Goal: Task Accomplishment & Management: Use online tool/utility

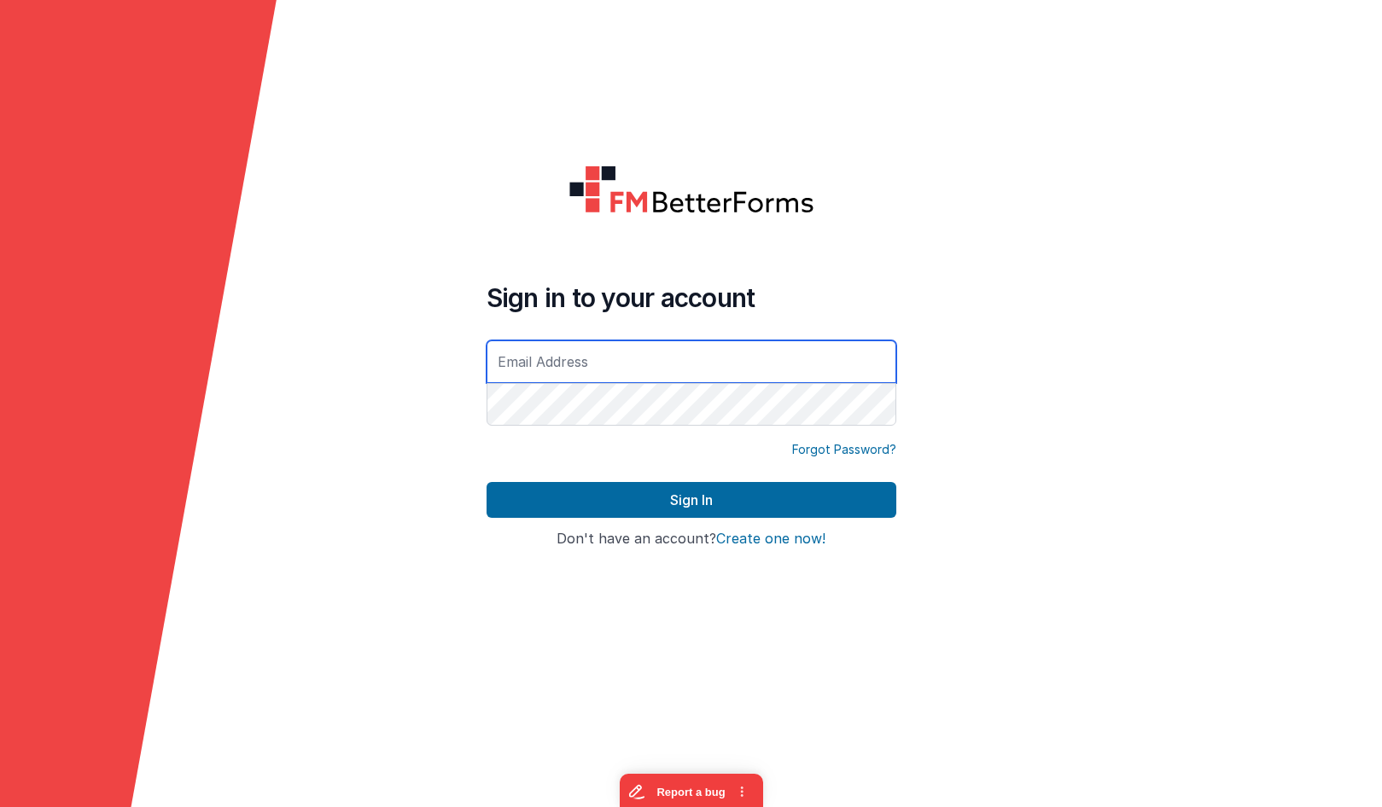
click at [578, 366] on input "text" at bounding box center [691, 362] width 410 height 43
click at [0, 806] on com-1password-button at bounding box center [0, 807] width 0 height 0
type input "[EMAIL_ADDRESS][DOMAIN_NAME]"
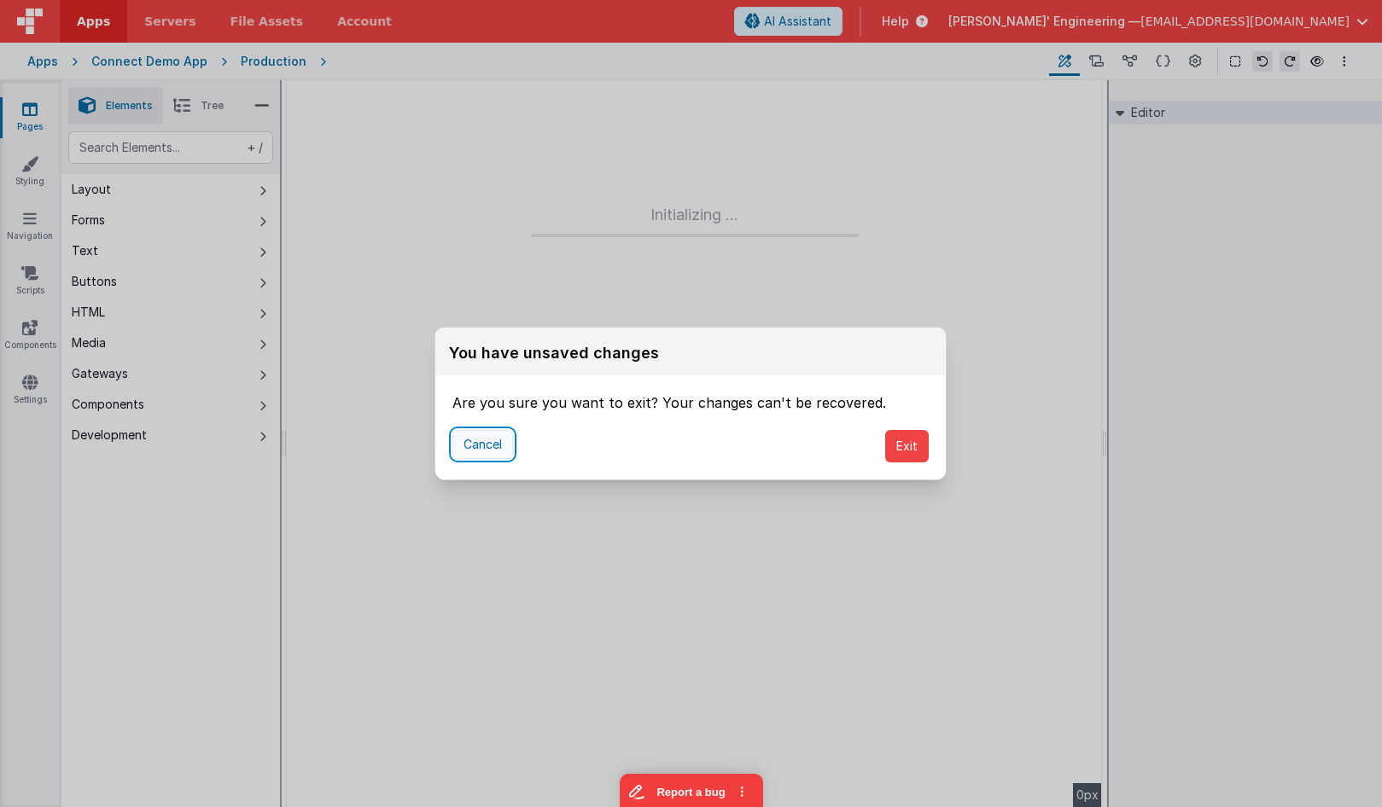
drag, startPoint x: 477, startPoint y: 445, endPoint x: 467, endPoint y: 432, distance: 16.4
click at [476, 445] on button "Cancel" at bounding box center [482, 444] width 61 height 29
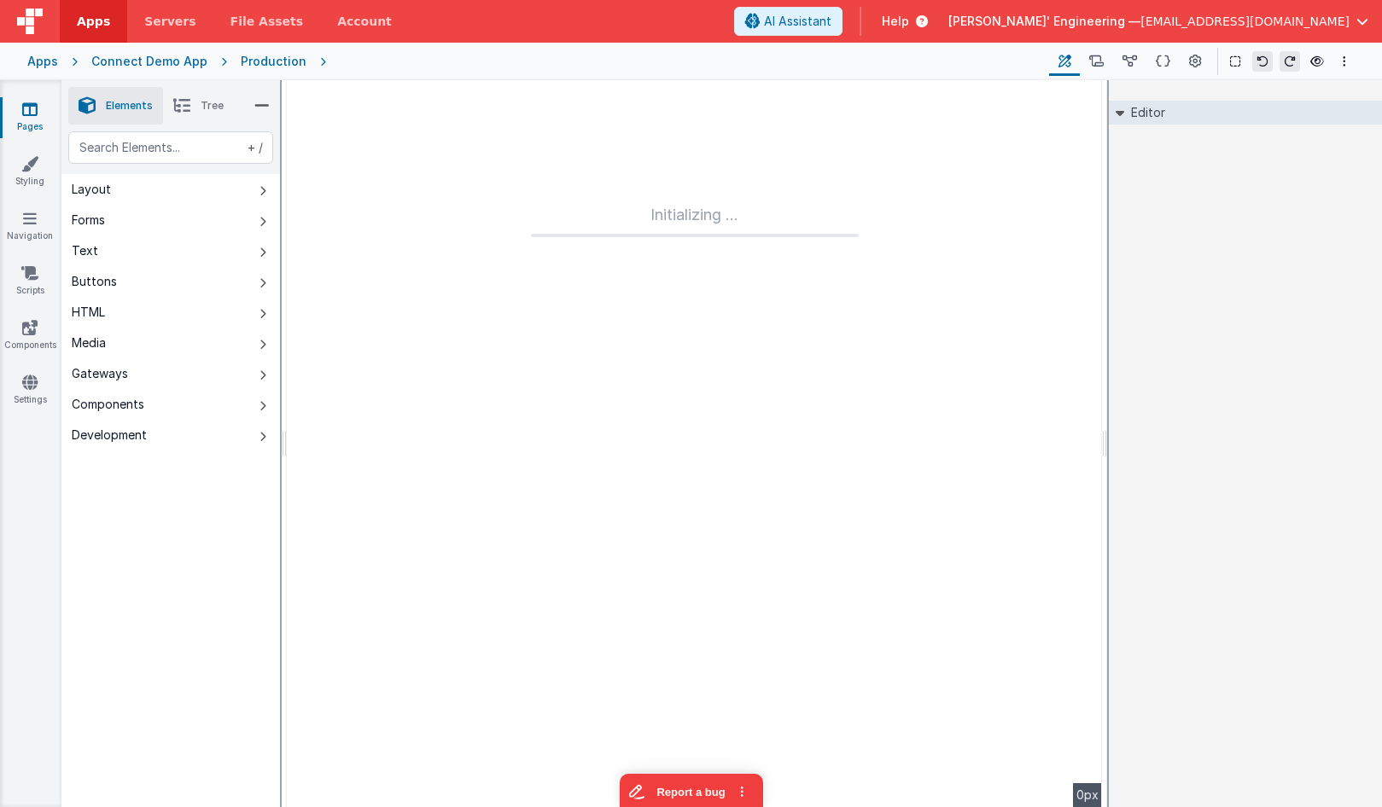
click at [41, 61] on div "Apps" at bounding box center [42, 61] width 31 height 17
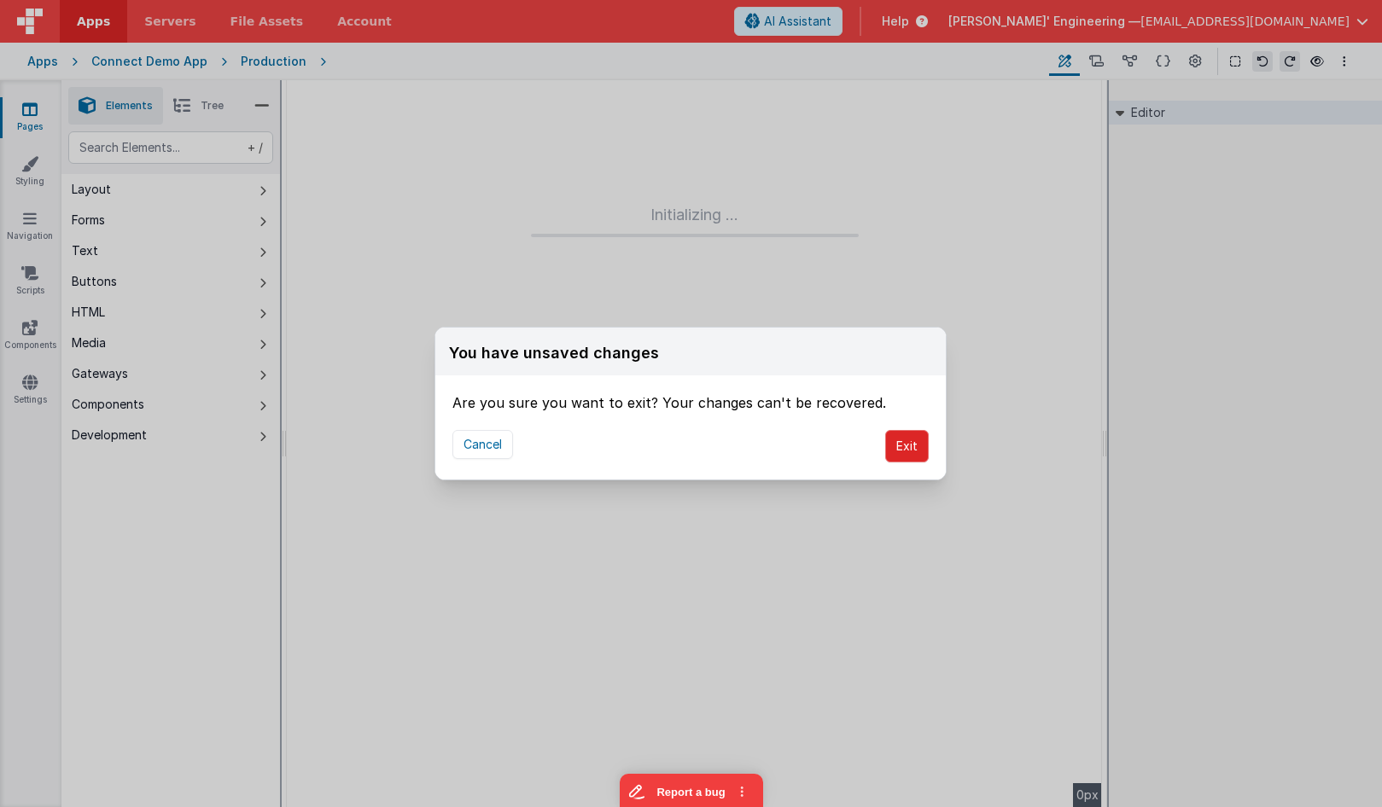
drag, startPoint x: 902, startPoint y: 422, endPoint x: 912, endPoint y: 446, distance: 26.0
click at [905, 427] on div "Cancel Exit" at bounding box center [690, 446] width 510 height 67
click at [912, 447] on button "Exit" at bounding box center [907, 446] width 44 height 32
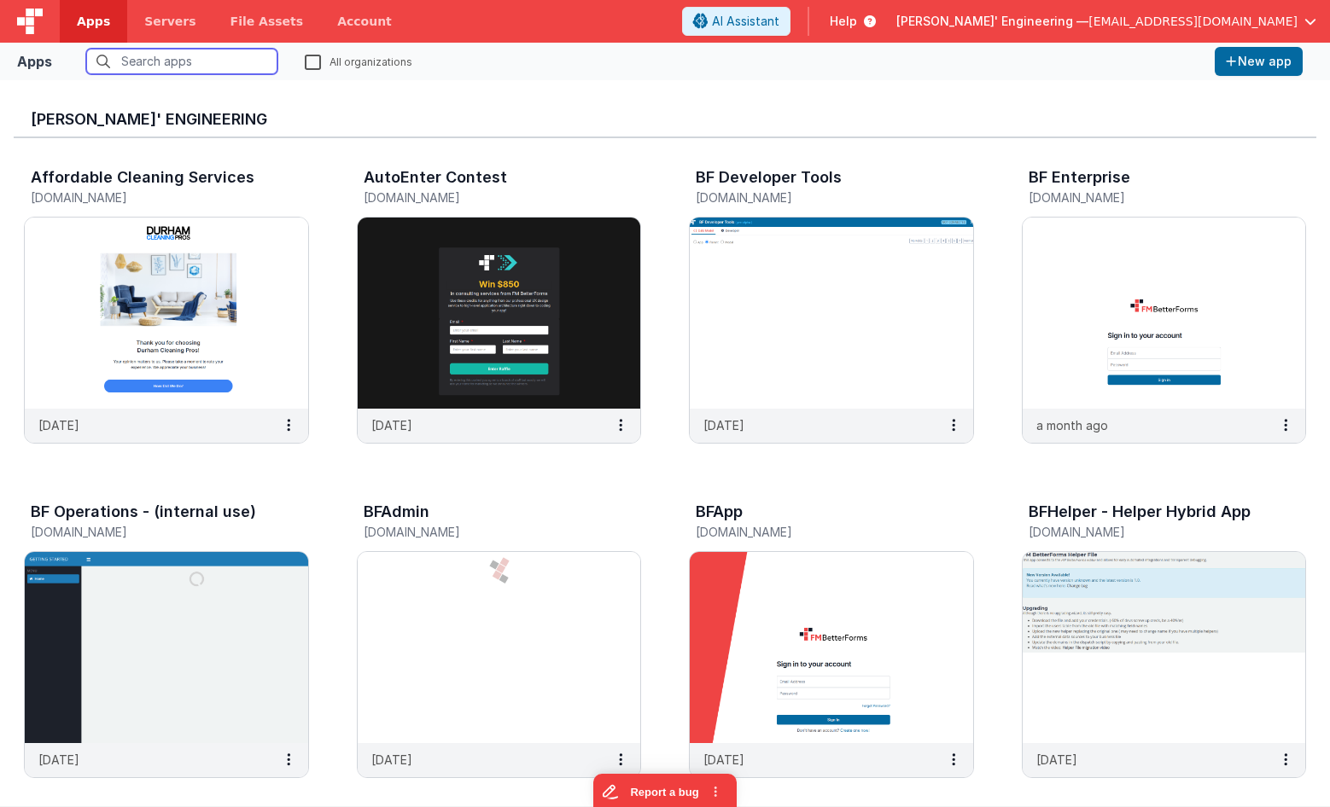
click at [259, 66] on input "text" at bounding box center [181, 62] width 191 height 26
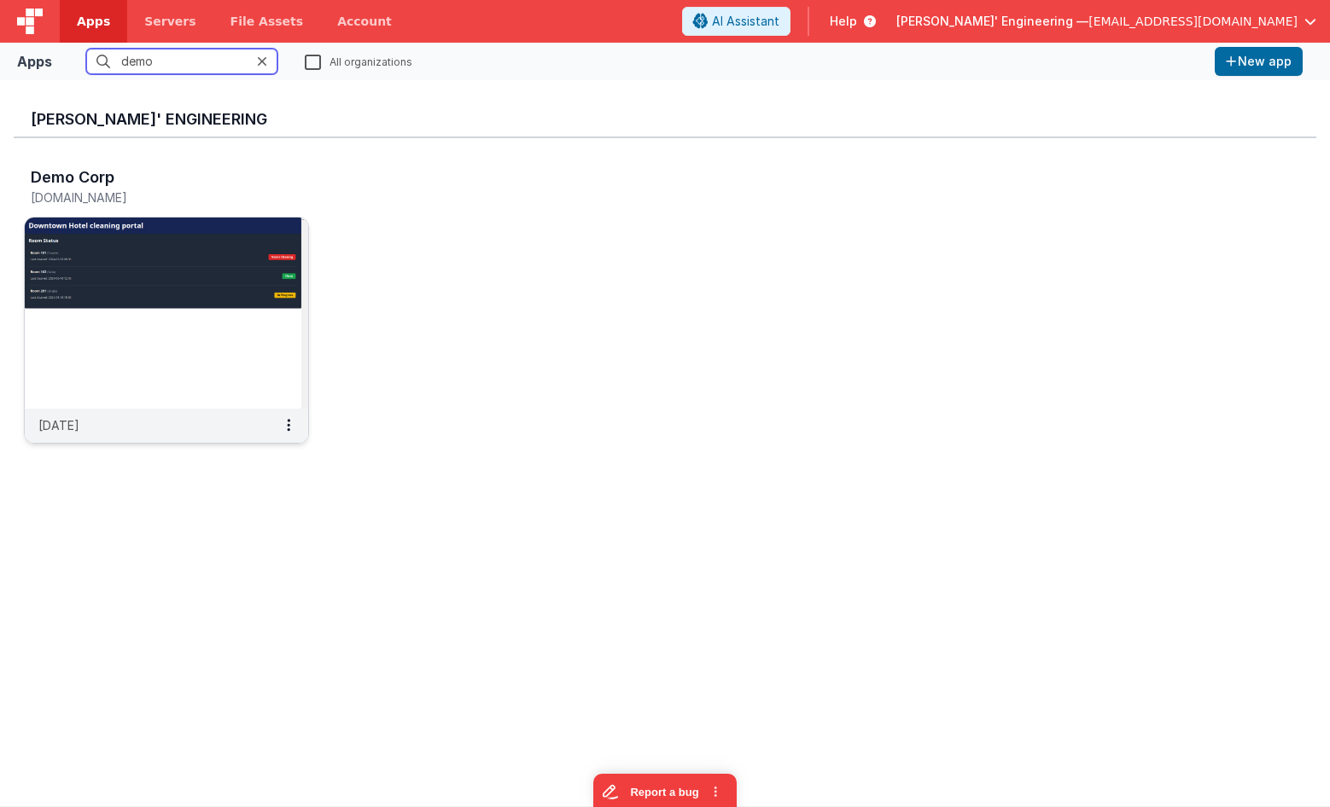
type input "demo"
click at [251, 311] on img at bounding box center [166, 313] width 283 height 191
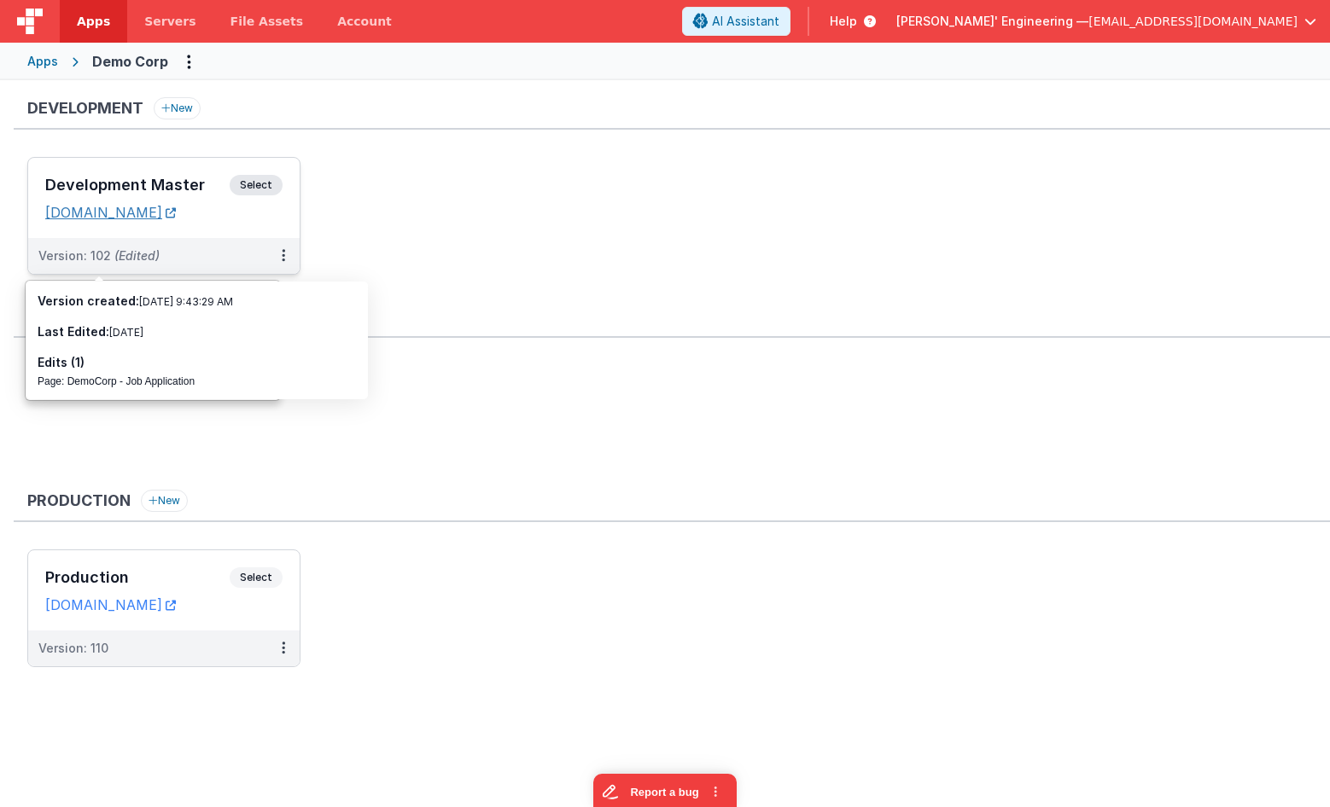
click at [116, 207] on link "[DOMAIN_NAME]" at bounding box center [110, 212] width 131 height 17
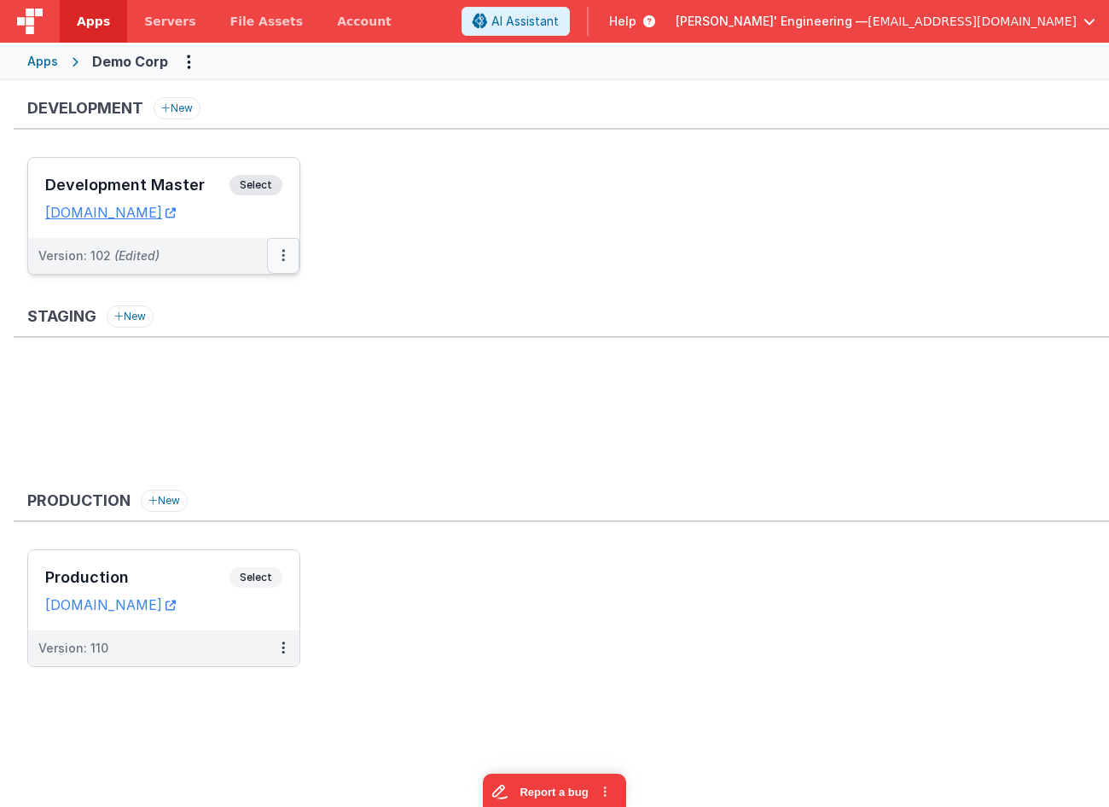
click at [269, 258] on button at bounding box center [283, 256] width 32 height 36
click at [216, 386] on link "Rollback" at bounding box center [224, 386] width 150 height 31
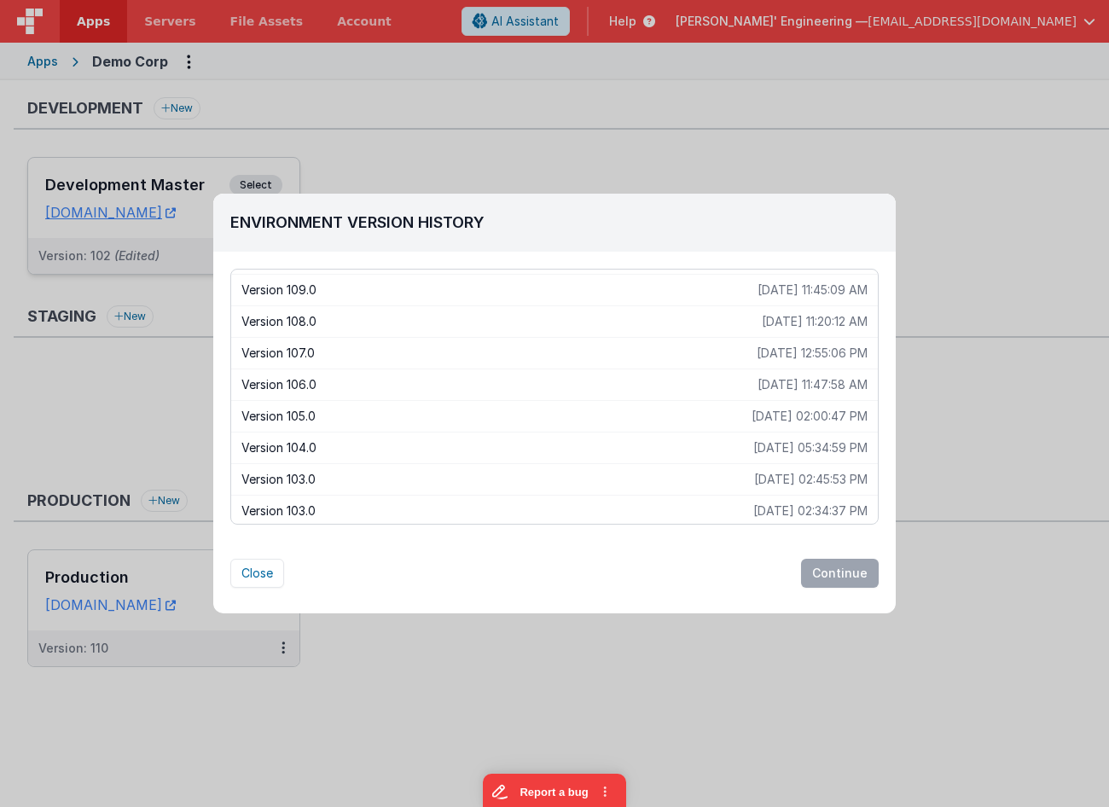
scroll to position [451, 0]
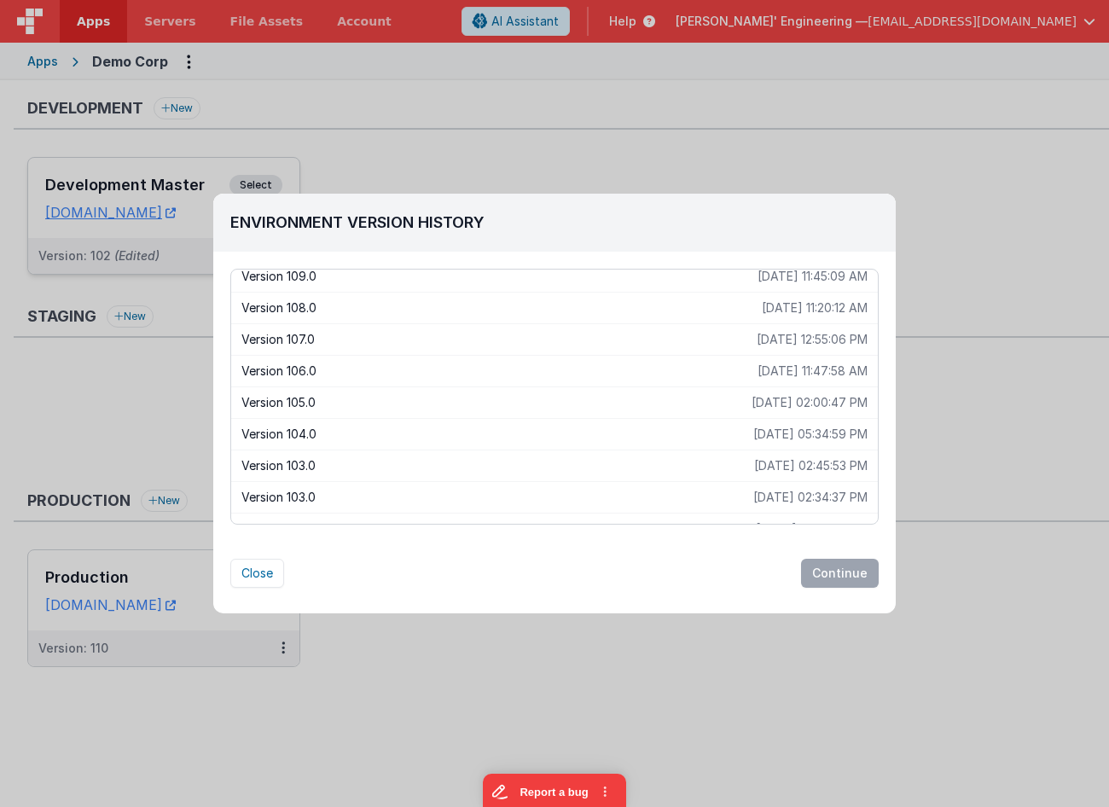
drag, startPoint x: 307, startPoint y: 491, endPoint x: 422, endPoint y: 408, distance: 141.9
click at [422, 408] on div "Version 120.0 [DATE] 09:25:49 AM Version 119.0 [DATE] 02:01:03 PM Version 118.0…" at bounding box center [554, 397] width 649 height 256
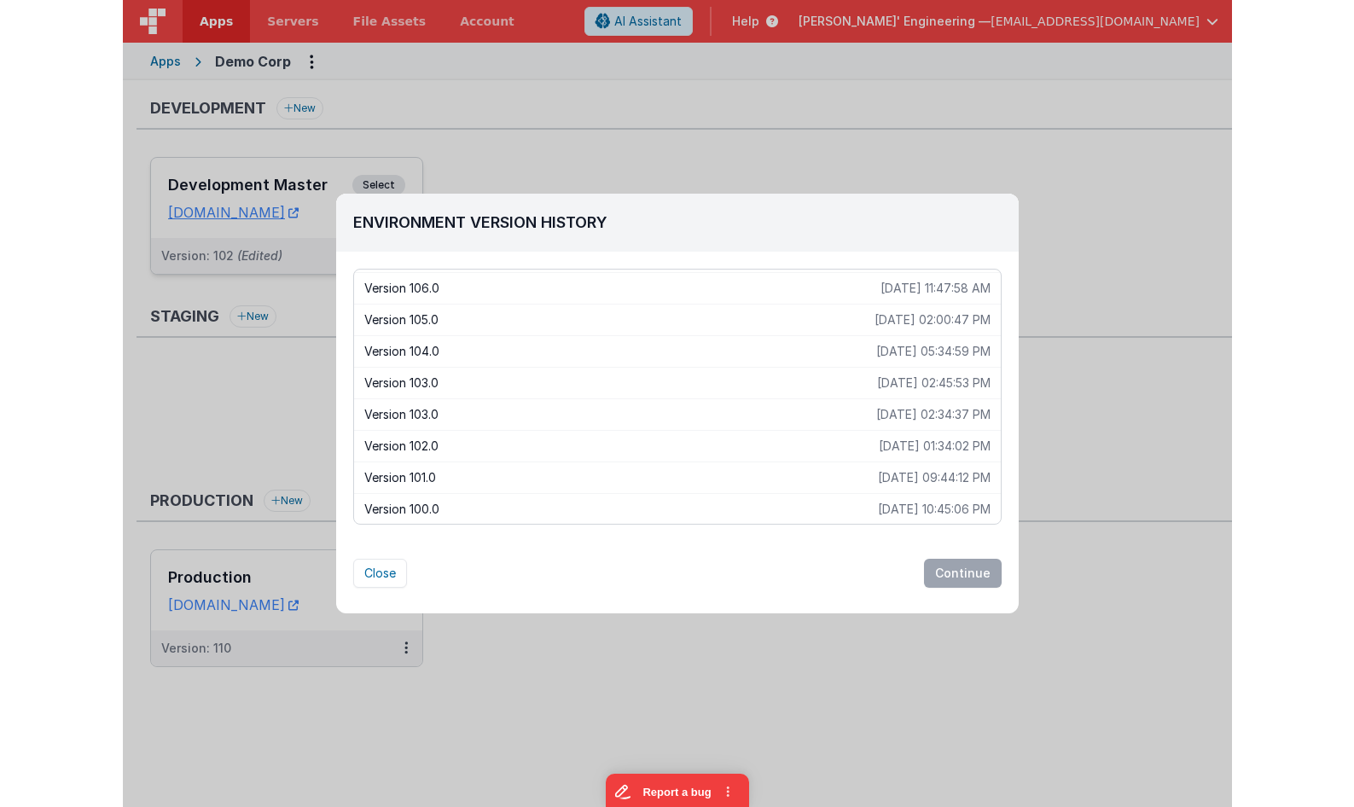
scroll to position [574, 0]
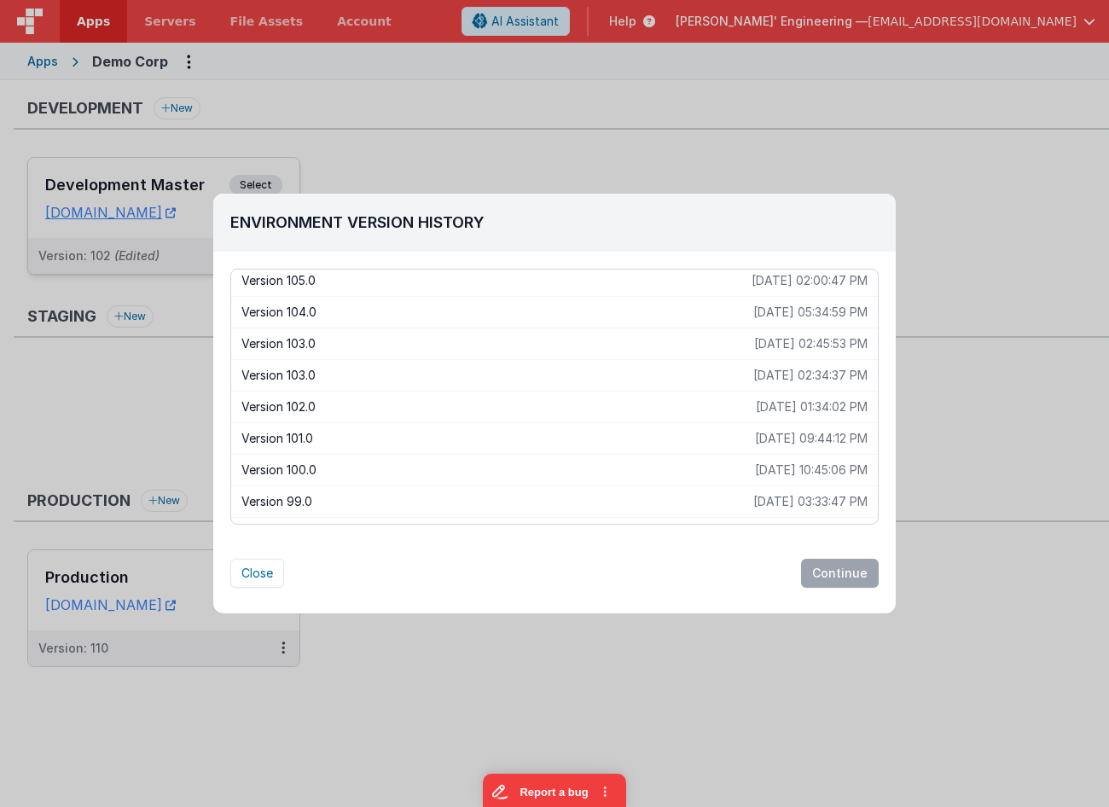
click at [317, 404] on p "Version 102.0" at bounding box center [499, 407] width 515 height 17
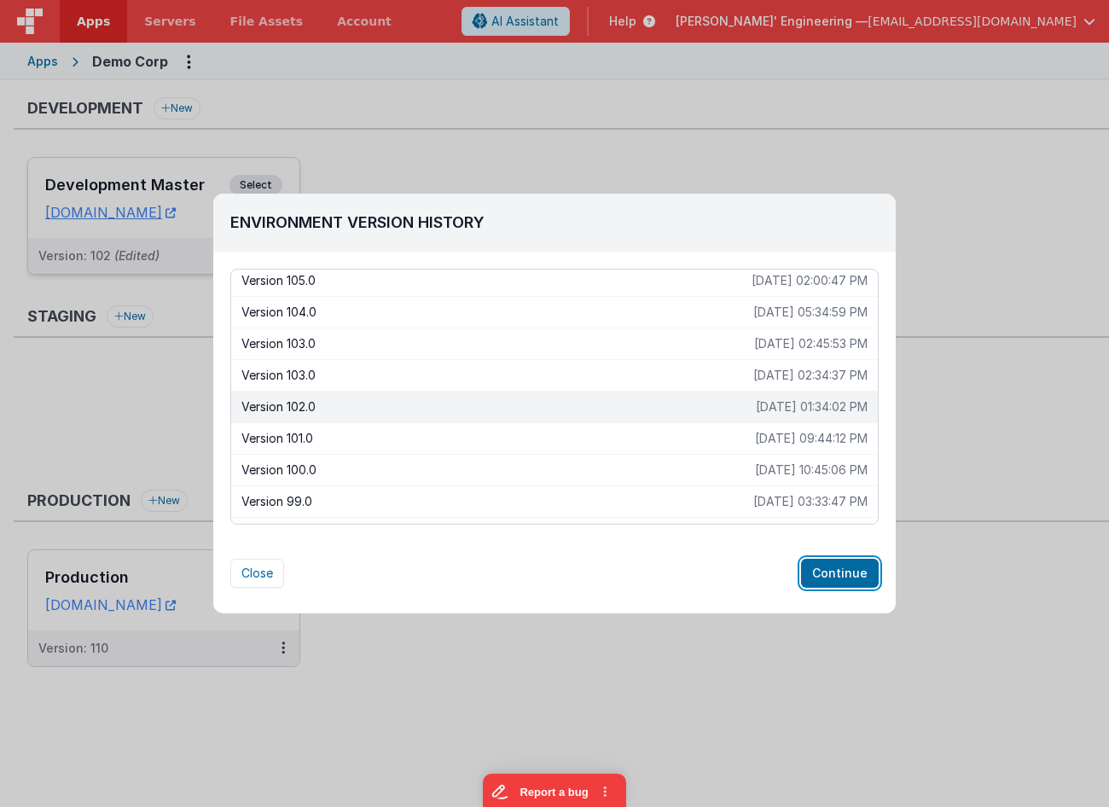
click at [839, 587] on button "Continue" at bounding box center [840, 573] width 78 height 29
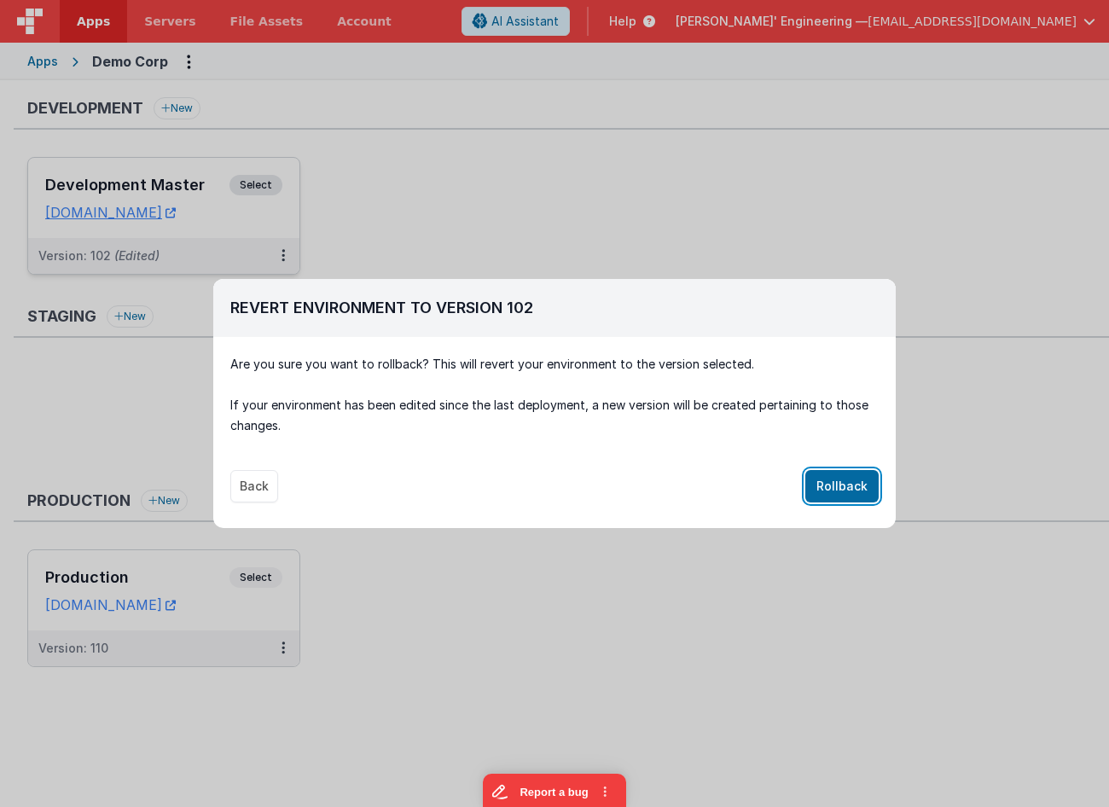
click at [862, 488] on button "Rollback" at bounding box center [842, 486] width 73 height 32
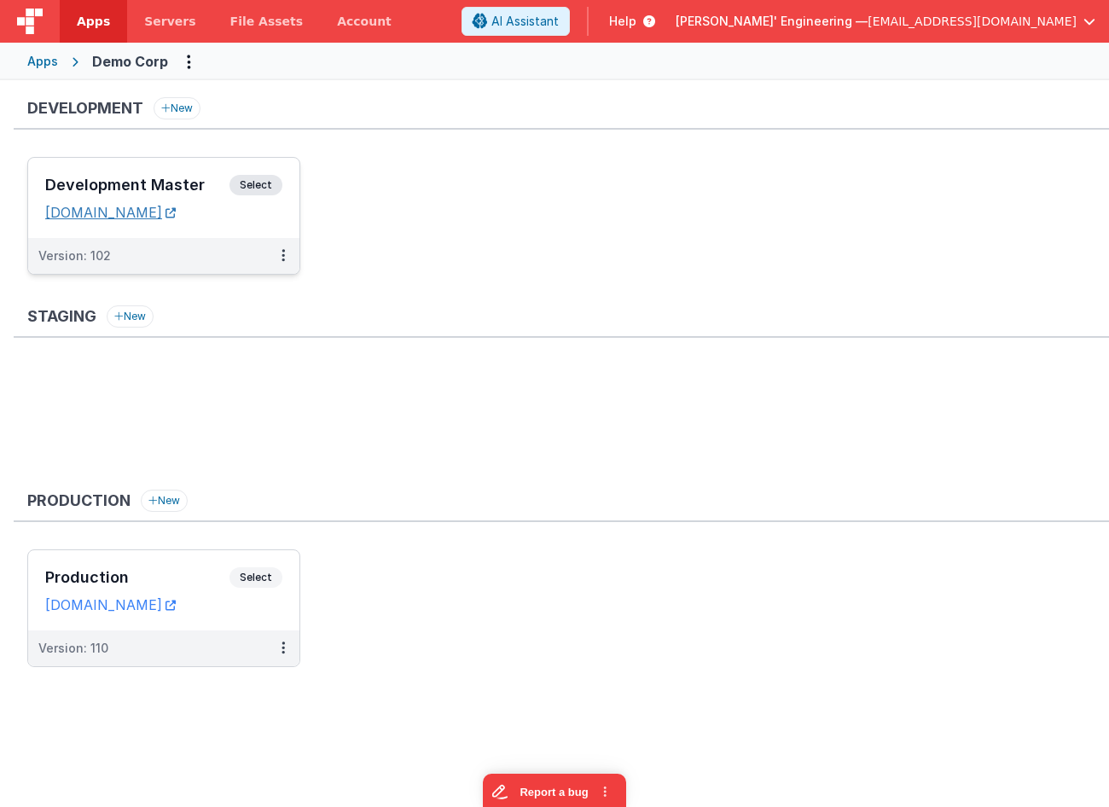
click at [176, 214] on link "[DOMAIN_NAME]" at bounding box center [110, 212] width 131 height 17
click at [257, 180] on span "Select" at bounding box center [256, 185] width 53 height 20
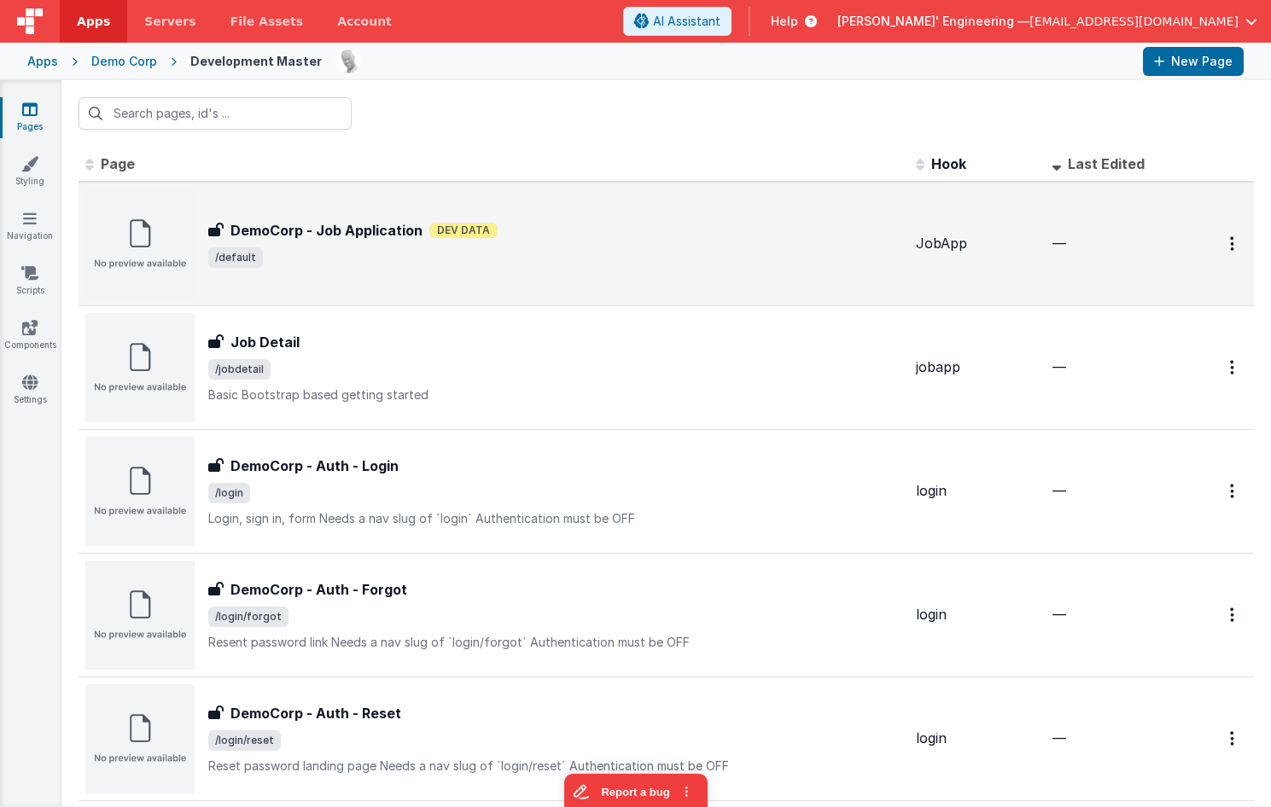
click at [375, 239] on h3 "DemoCorp - Job Application" at bounding box center [326, 230] width 192 height 20
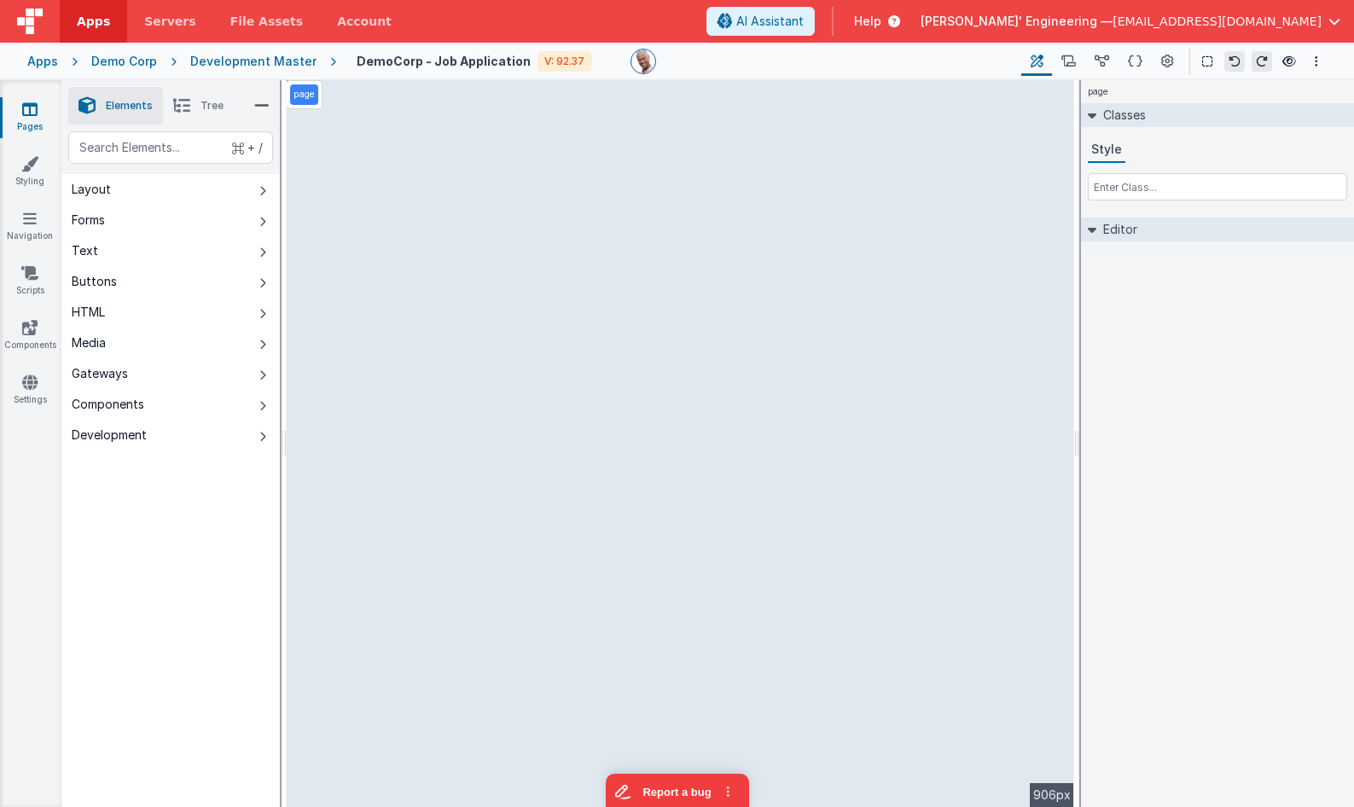
select select "string"
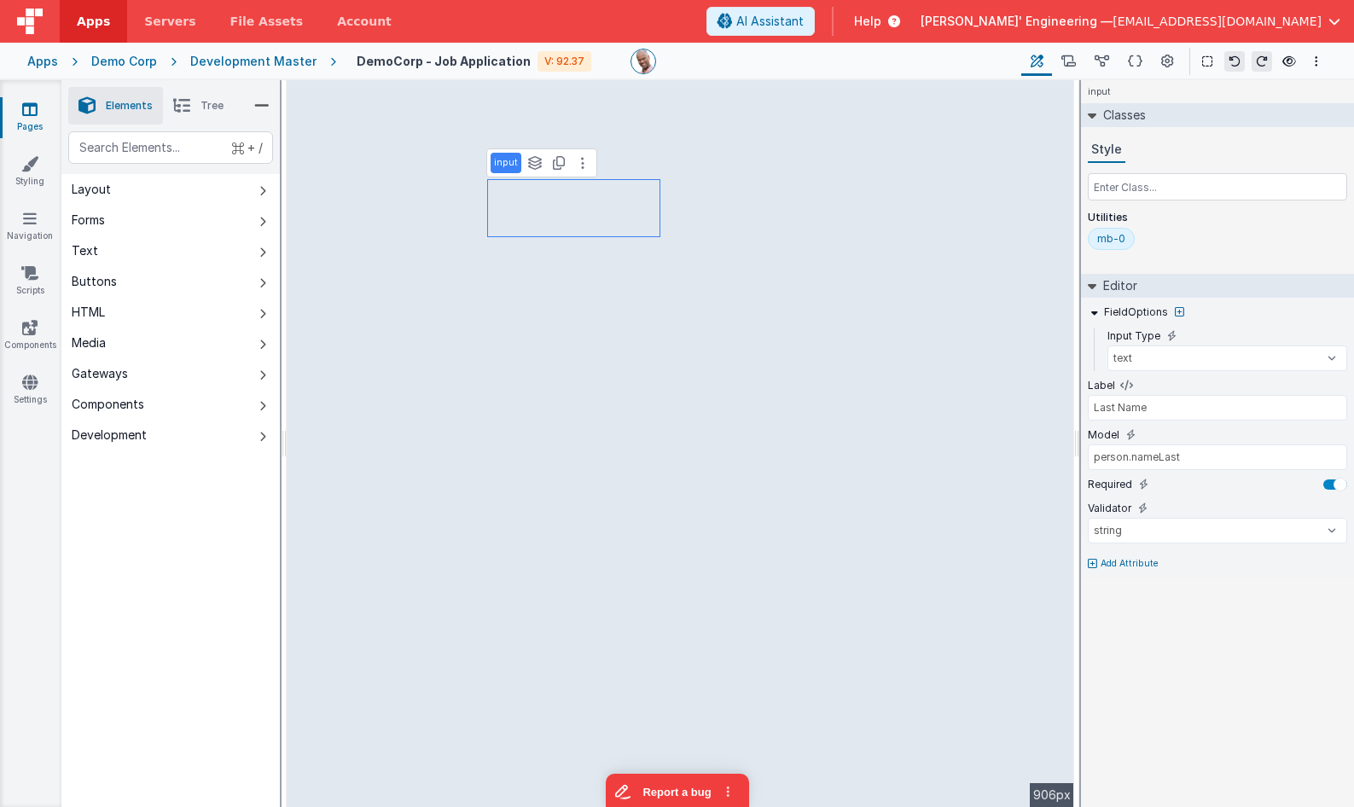
type input "First Name"
type input "person.nameFirst"
type input "Last Name"
type input "person.nameLast"
type input "Special Notes"
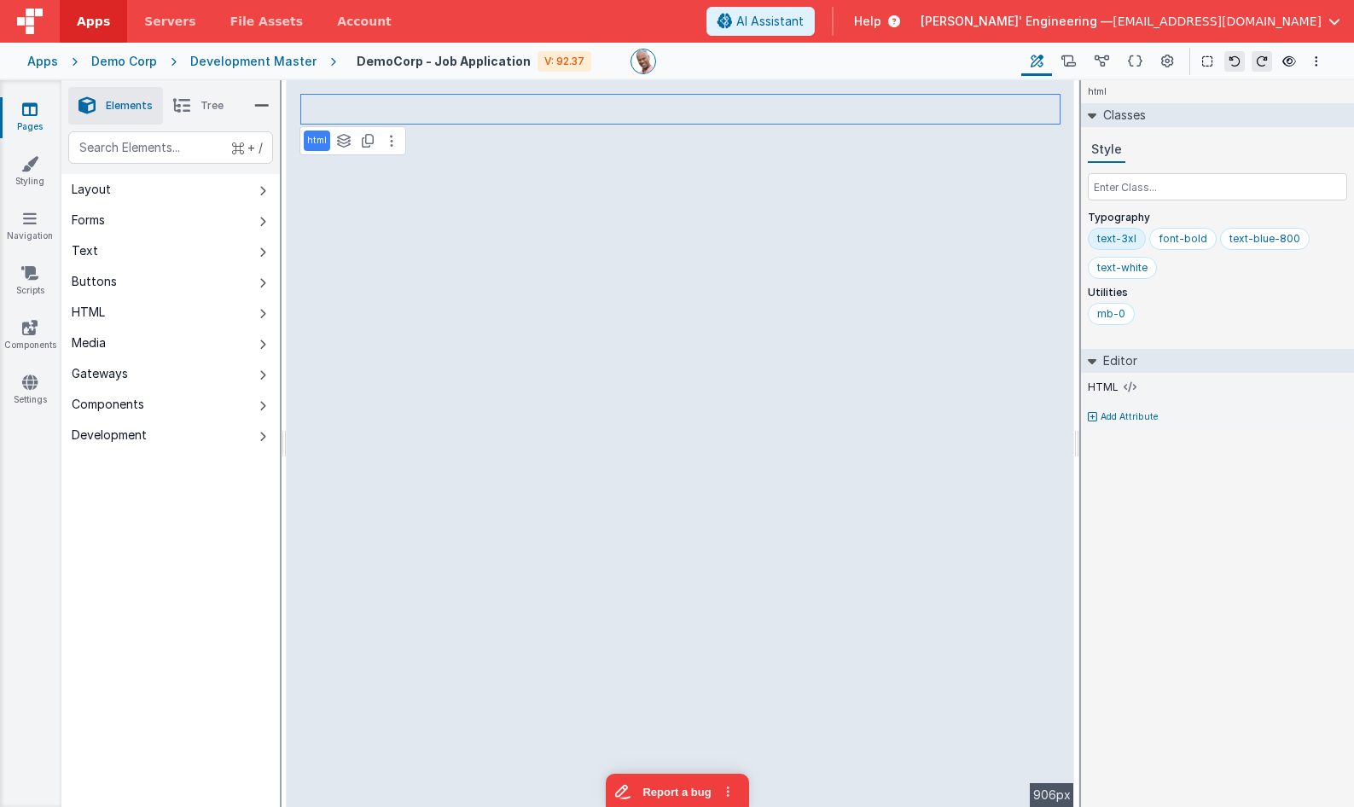
select select "string"
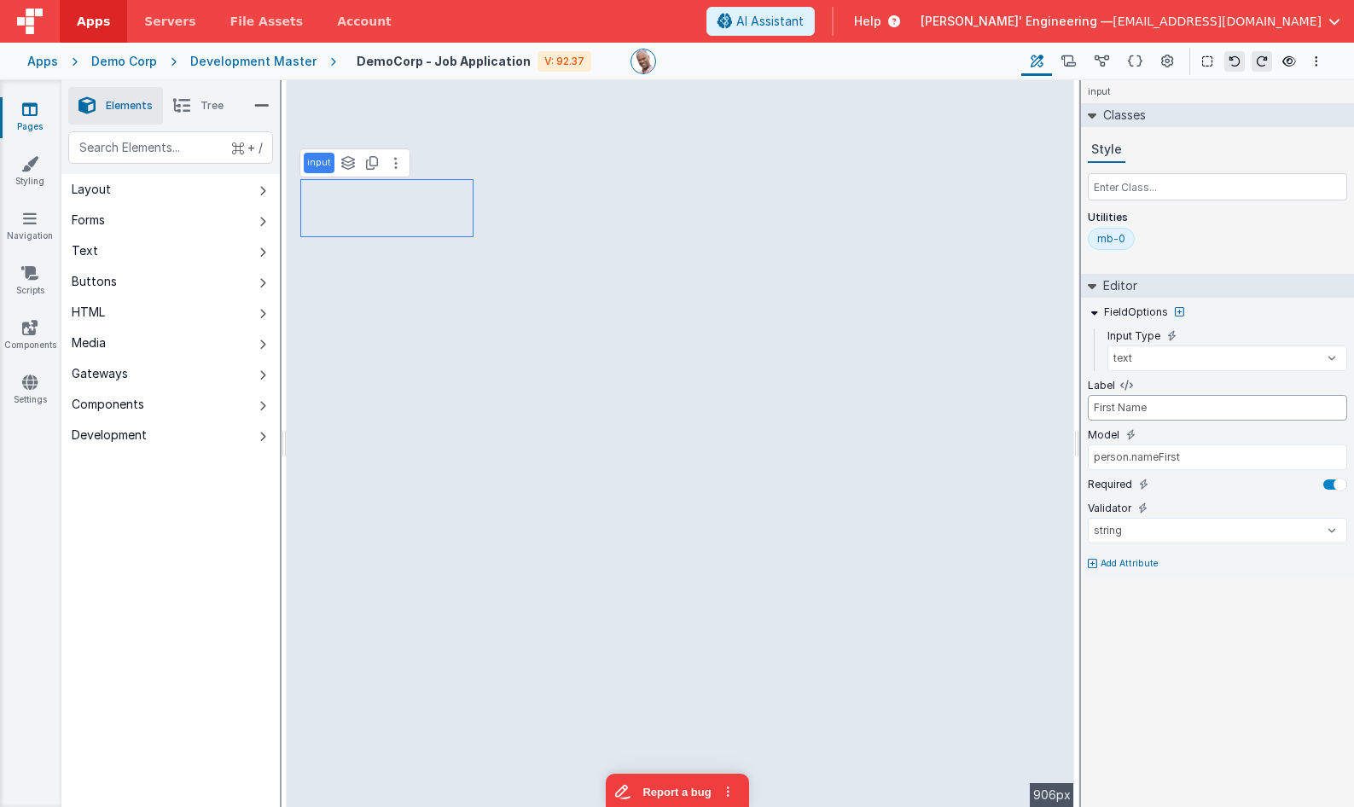
click at [1108, 405] on input "First Name" at bounding box center [1217, 408] width 259 height 26
type input "[PERSON_NAME] Name"
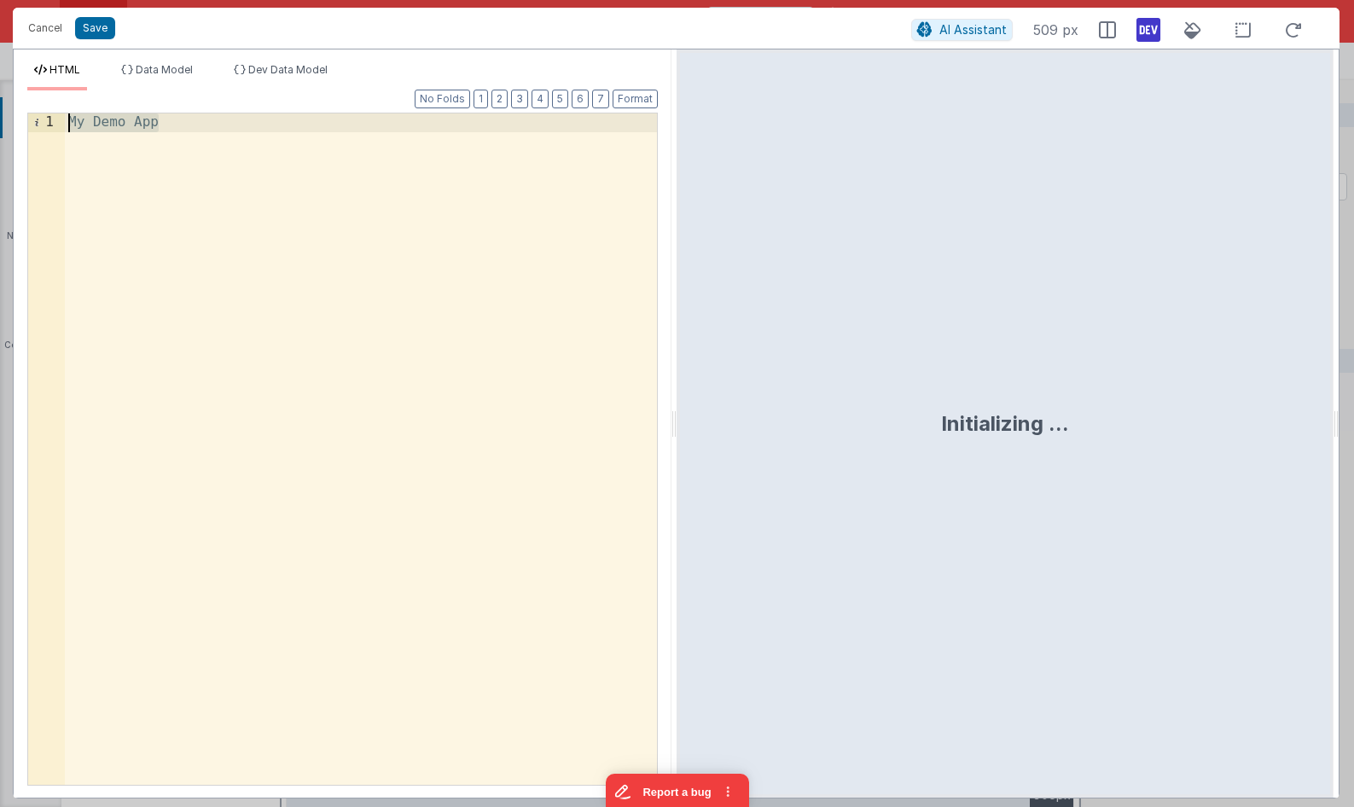
drag, startPoint x: 210, startPoint y: 184, endPoint x: 6, endPoint y: 54, distance: 242.2
click at [6, 54] on div "Cancel Save AI Assistant 509 px HTML Data Model Dev Data Model Format 7 6 5 4 3…" at bounding box center [677, 403] width 1354 height 807
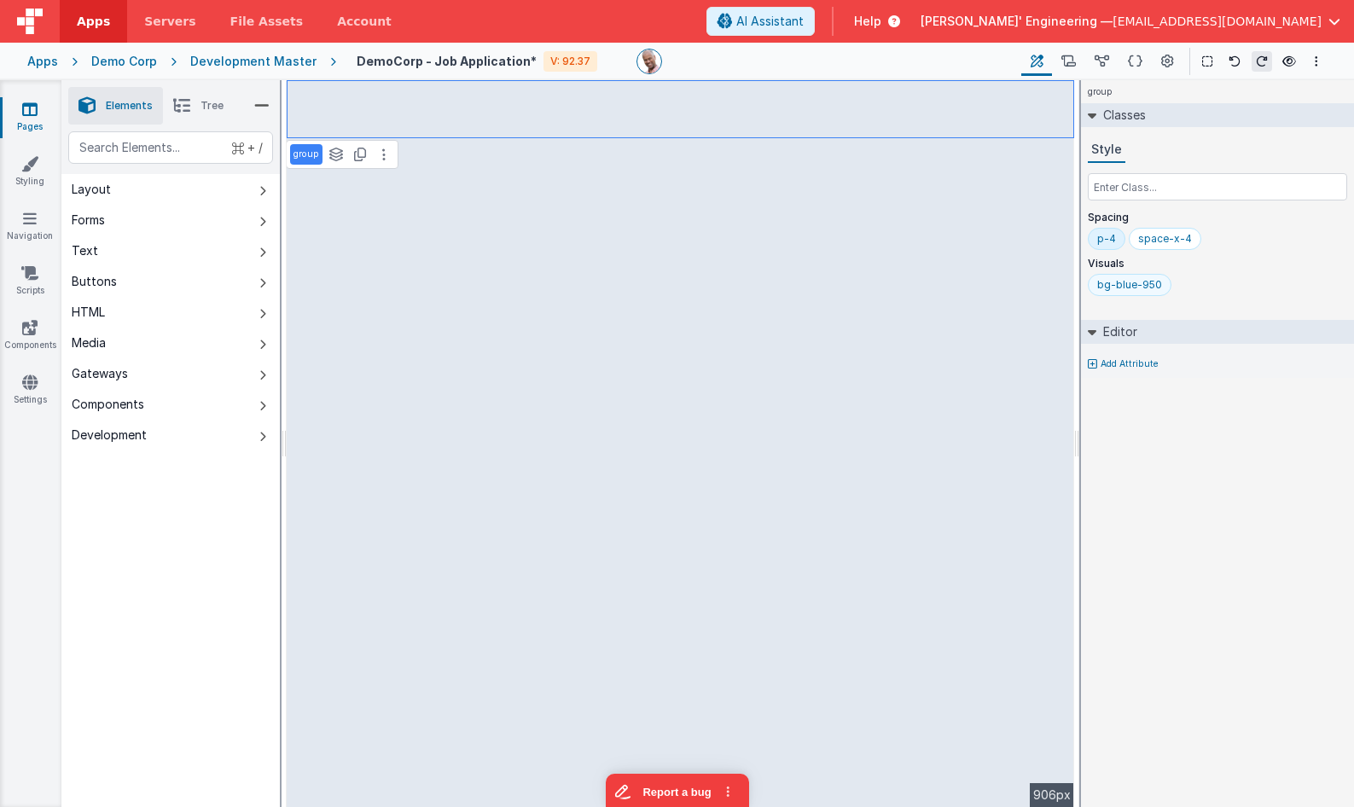
click at [1134, 288] on div "bg-blue-950" at bounding box center [1130, 285] width 65 height 14
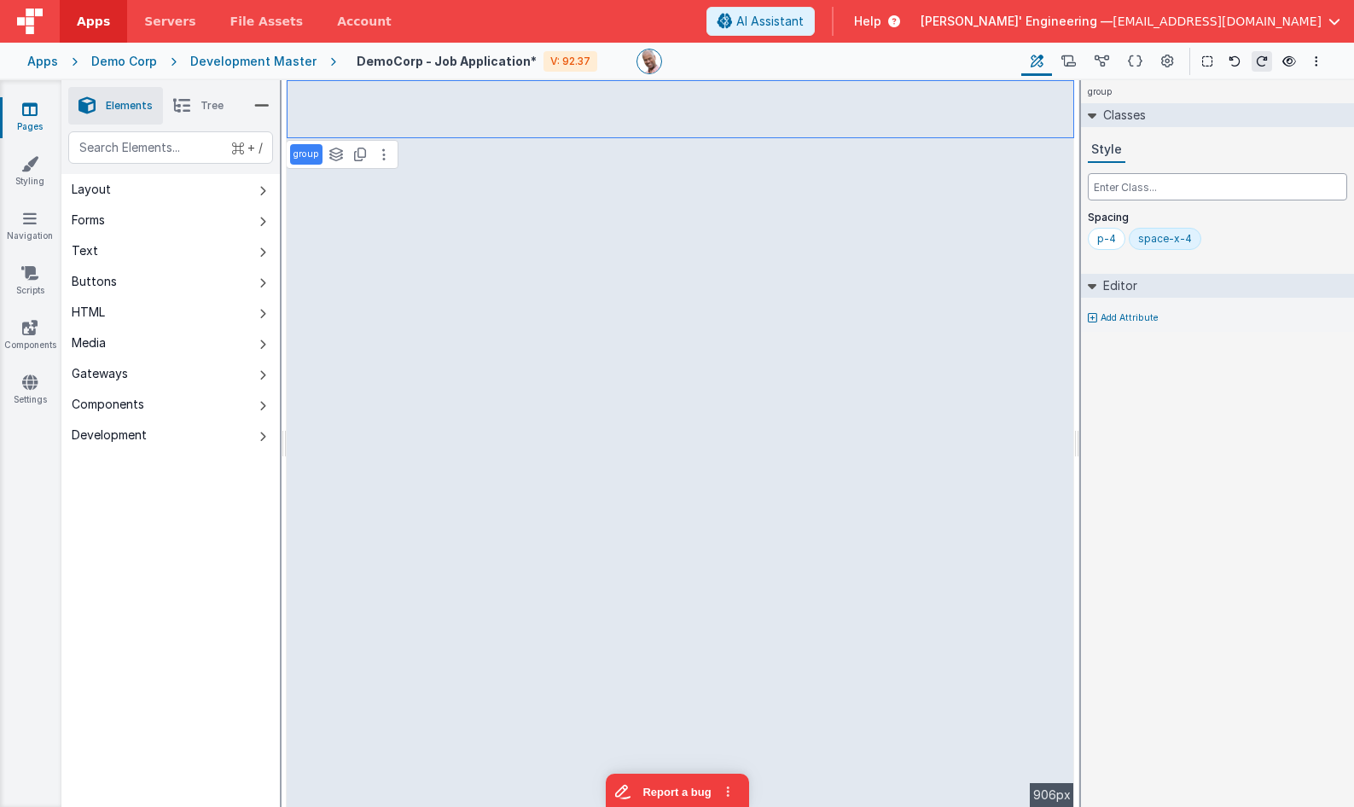
click at [1166, 191] on input "text" at bounding box center [1217, 186] width 259 height 27
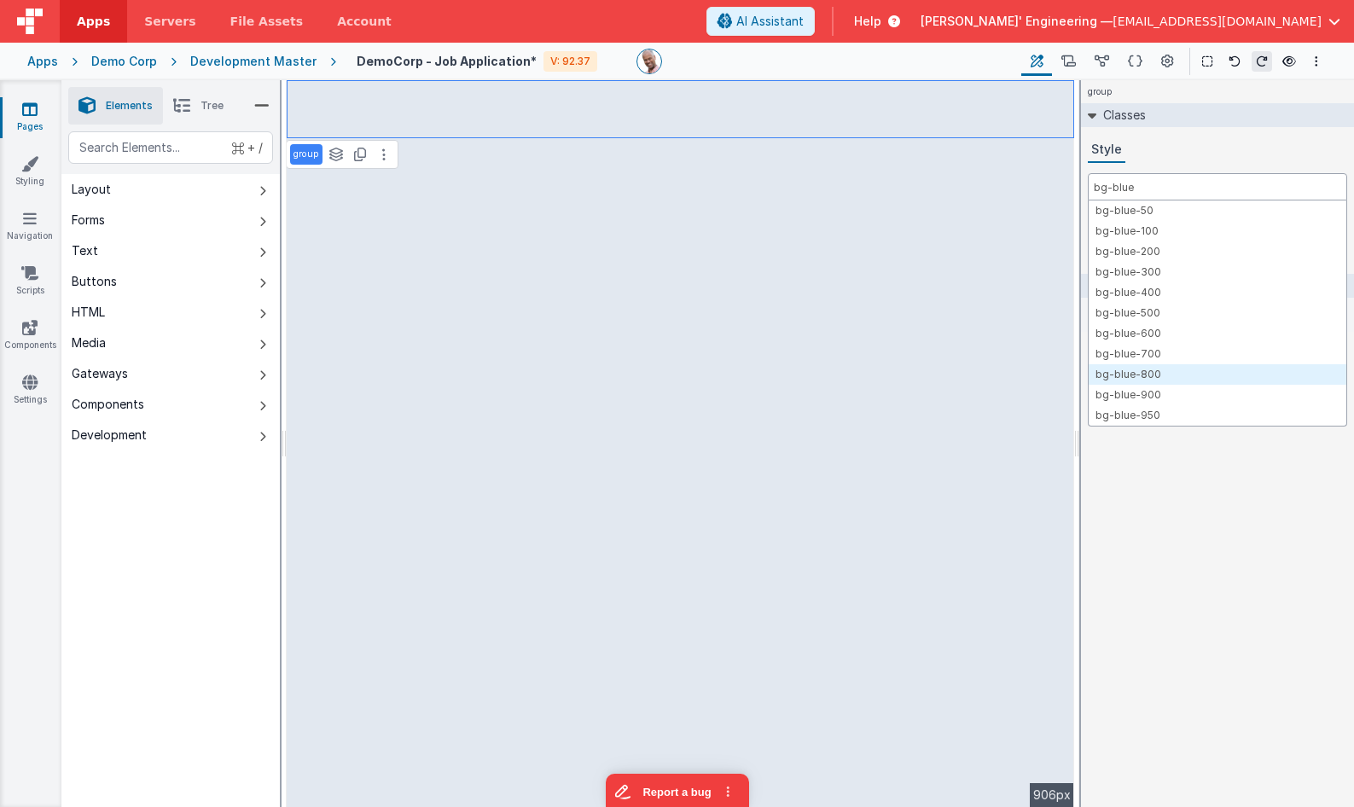
type input "bg-blue"
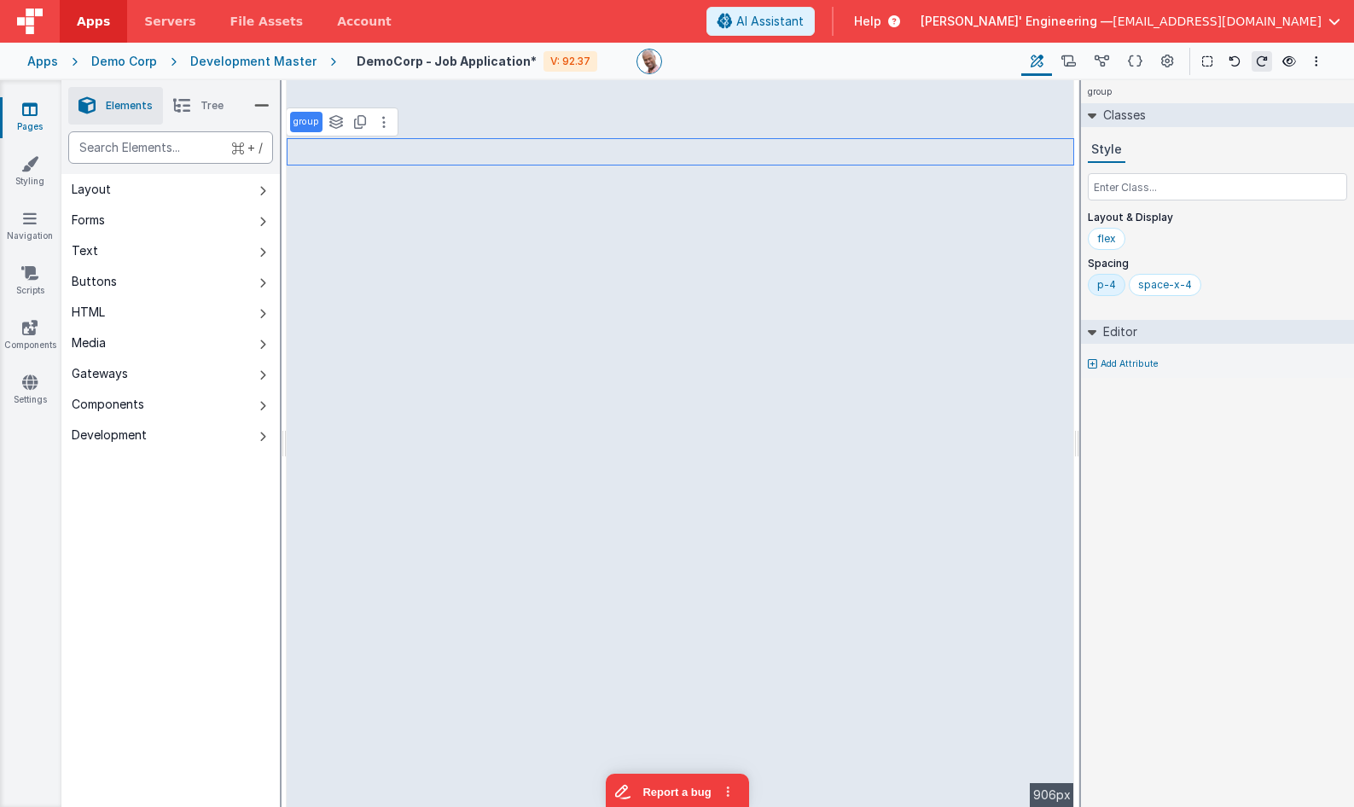
click at [154, 145] on div "text" at bounding box center [170, 147] width 205 height 32
type div "html"
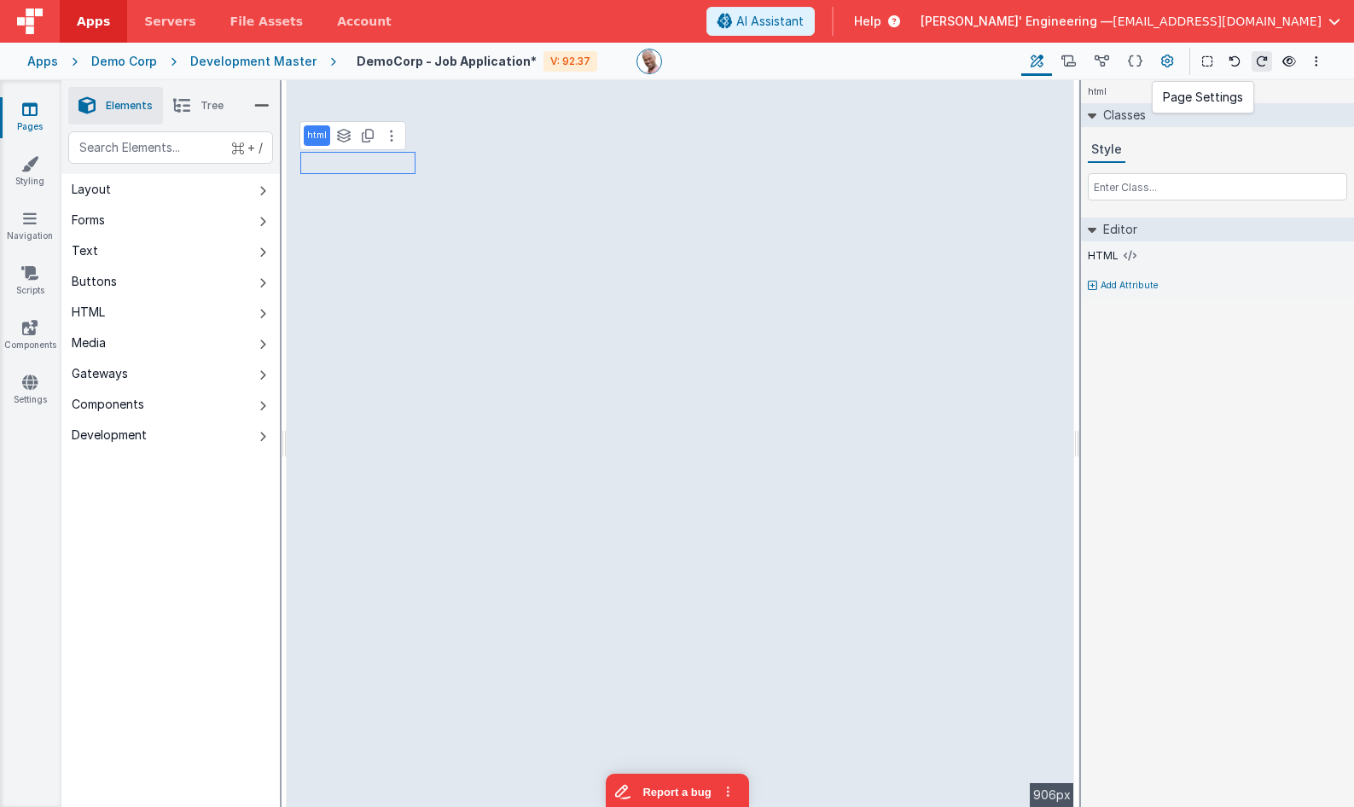
click at [1168, 59] on icon at bounding box center [1168, 62] width 13 height 18
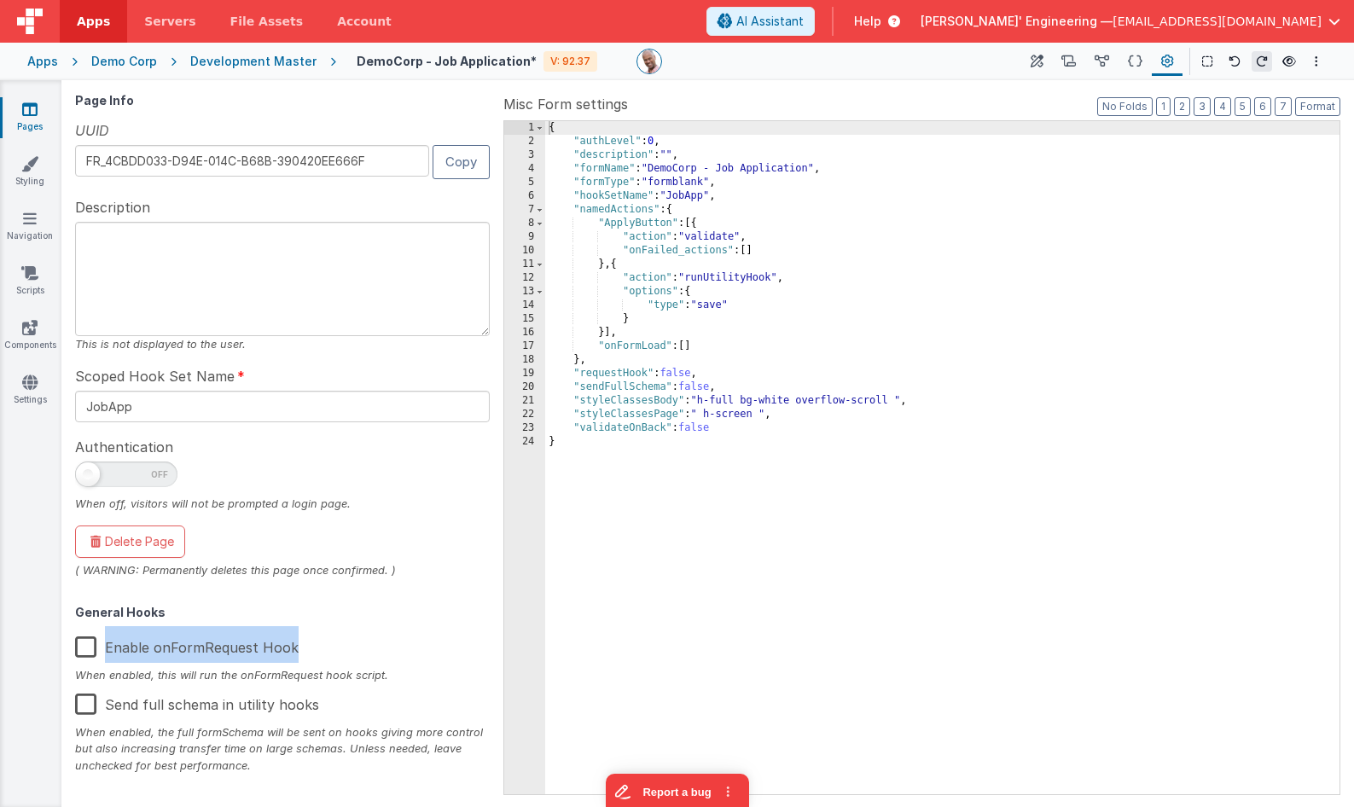
drag, startPoint x: 106, startPoint y: 649, endPoint x: 323, endPoint y: 649, distance: 216.8
click at [323, 649] on div "Enable onFormRequest Hook" at bounding box center [282, 646] width 415 height 41
click at [82, 645] on label "Enable onFormRequest Hook" at bounding box center [187, 644] width 224 height 37
click at [0, 0] on input "Enable onFormRequest Hook" at bounding box center [0, 0] width 0 height 0
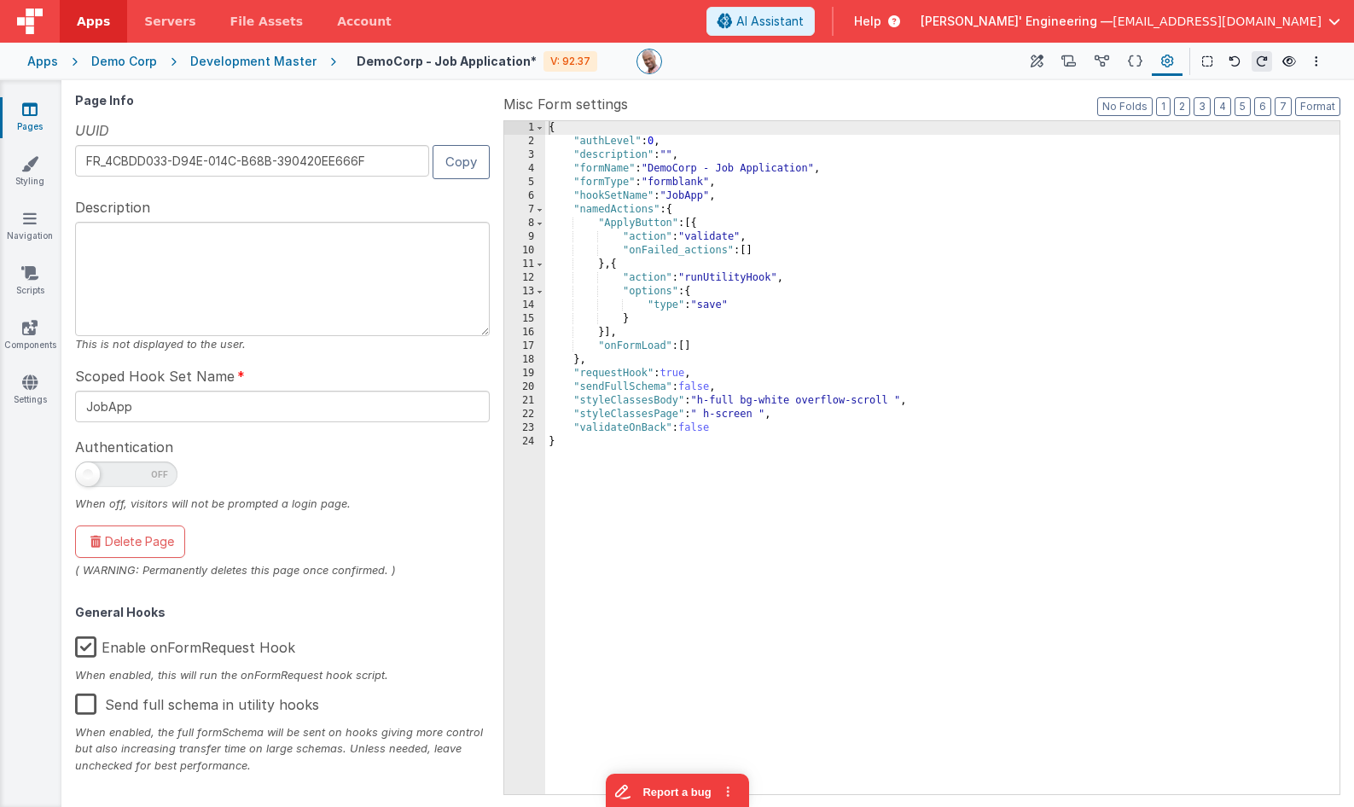
scroll to position [1, 0]
click at [152, 19] on span "Servers" at bounding box center [169, 21] width 51 height 17
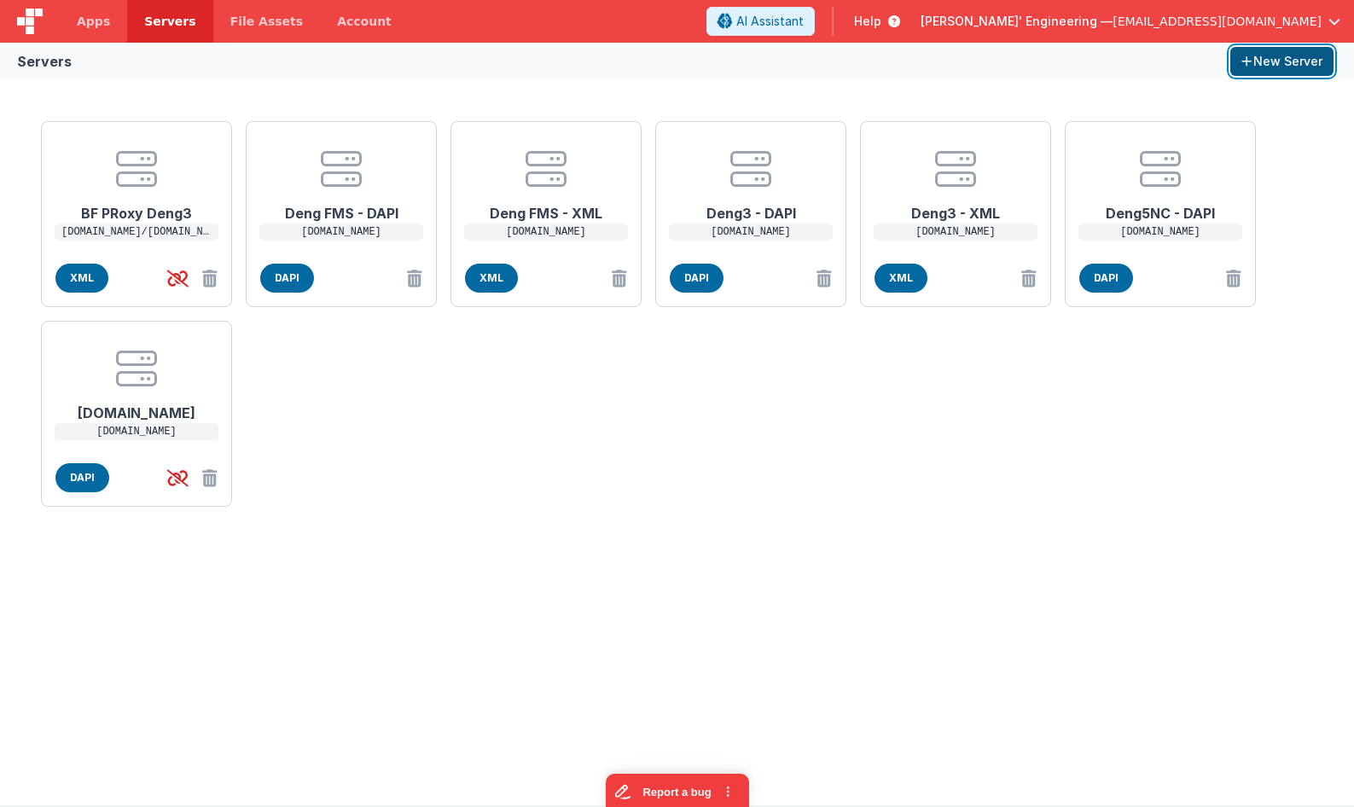
click at [1274, 67] on button "New Server" at bounding box center [1282, 61] width 103 height 29
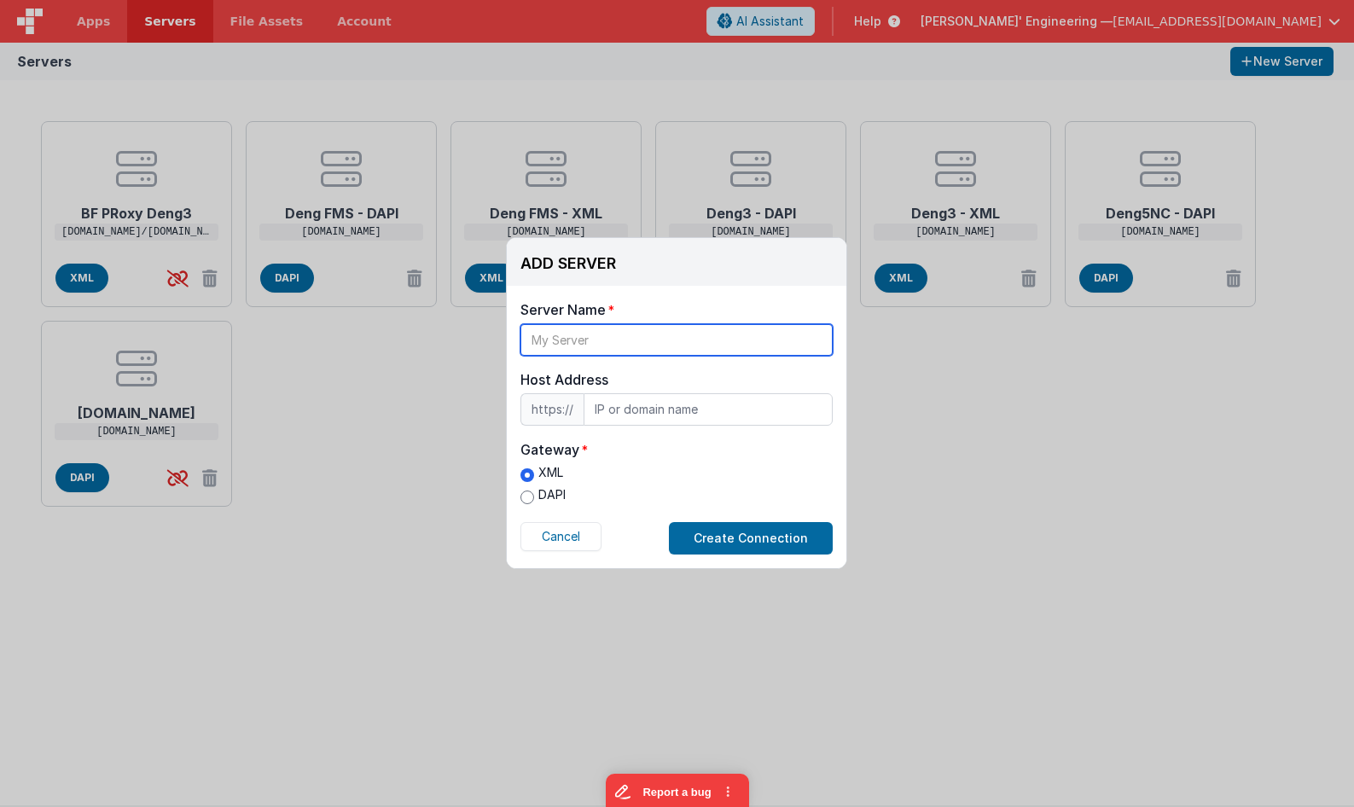
drag, startPoint x: 580, startPoint y: 339, endPoint x: 611, endPoint y: 341, distance: 30.8
click at [580, 339] on input "text" at bounding box center [677, 340] width 312 height 32
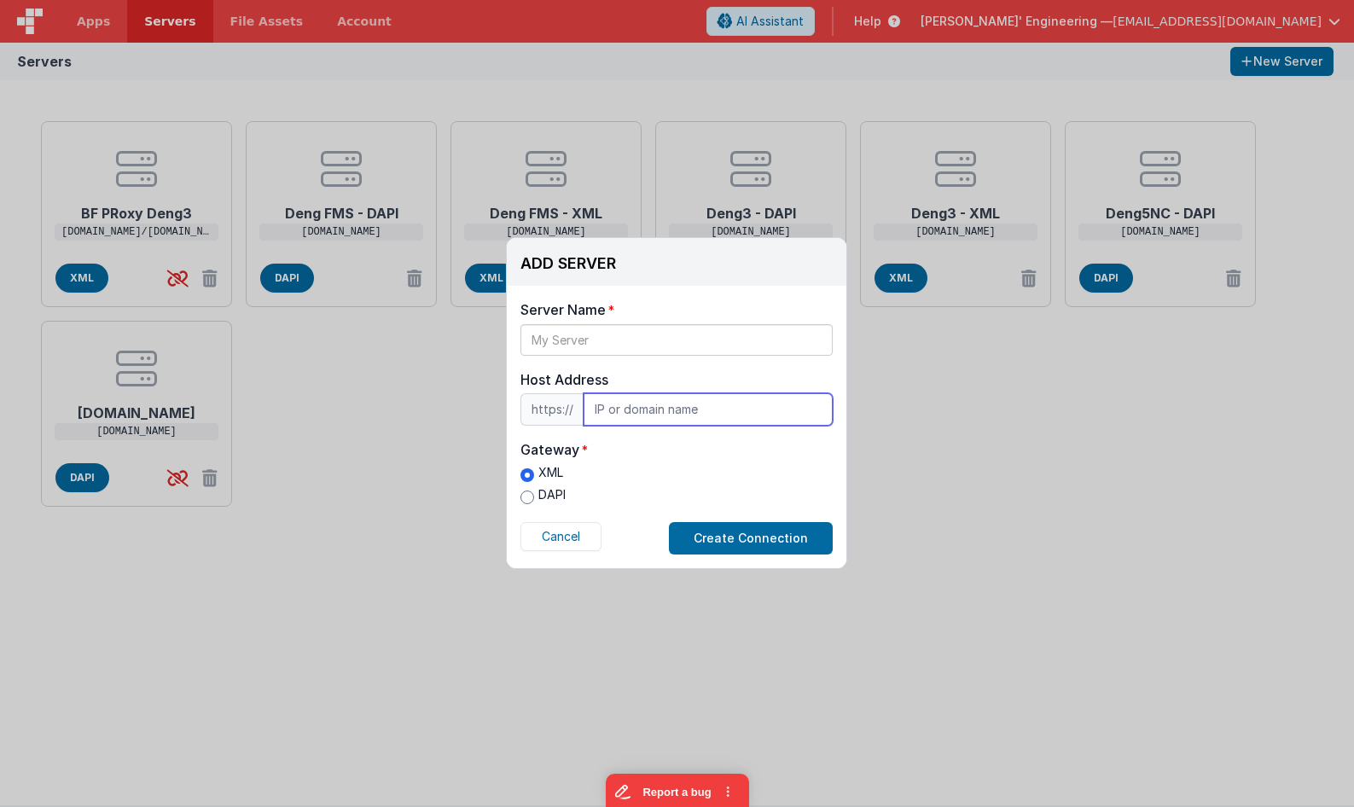
drag, startPoint x: 595, startPoint y: 414, endPoint x: 726, endPoint y: 411, distance: 131.5
click at [726, 411] on input "text" at bounding box center [708, 409] width 249 height 32
click at [551, 534] on button "Cancel" at bounding box center [561, 536] width 81 height 29
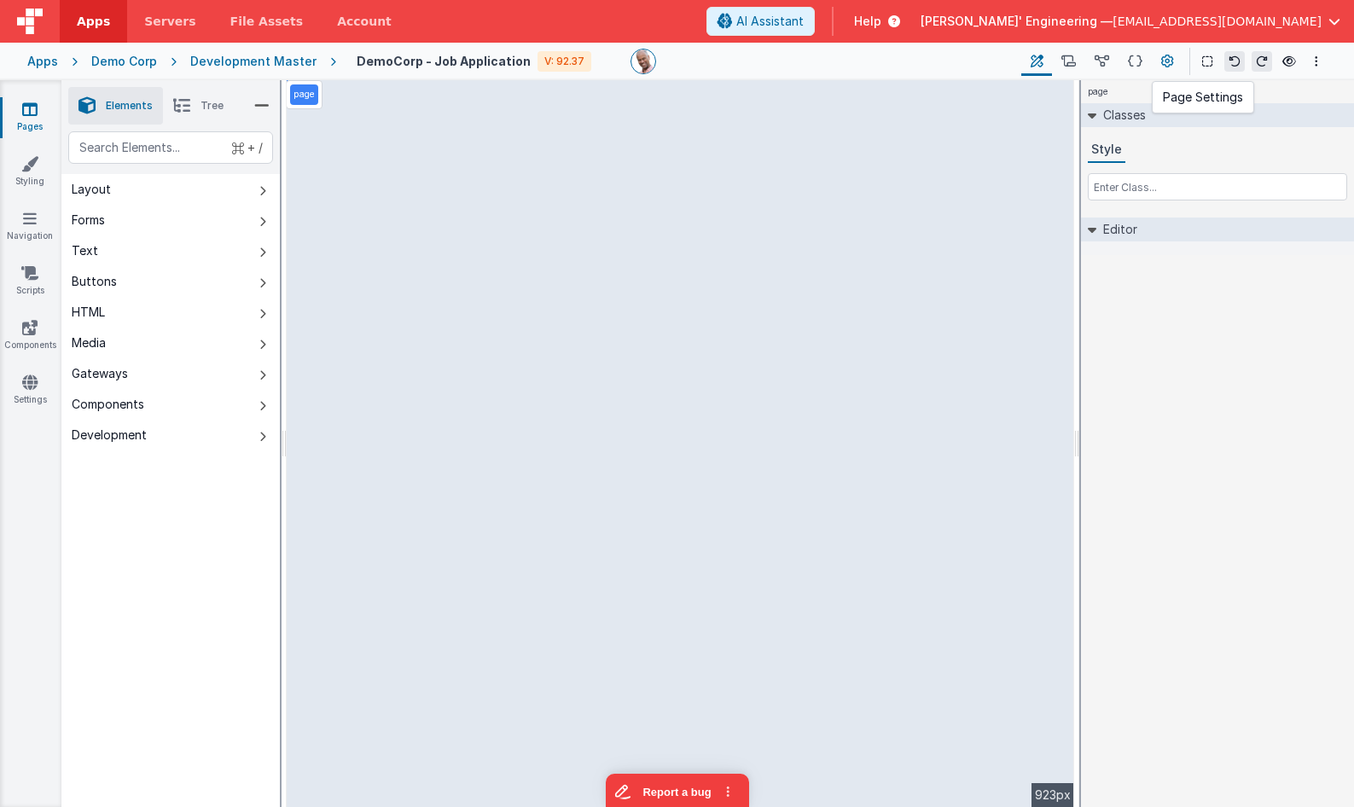
click at [1169, 60] on icon at bounding box center [1168, 62] width 13 height 18
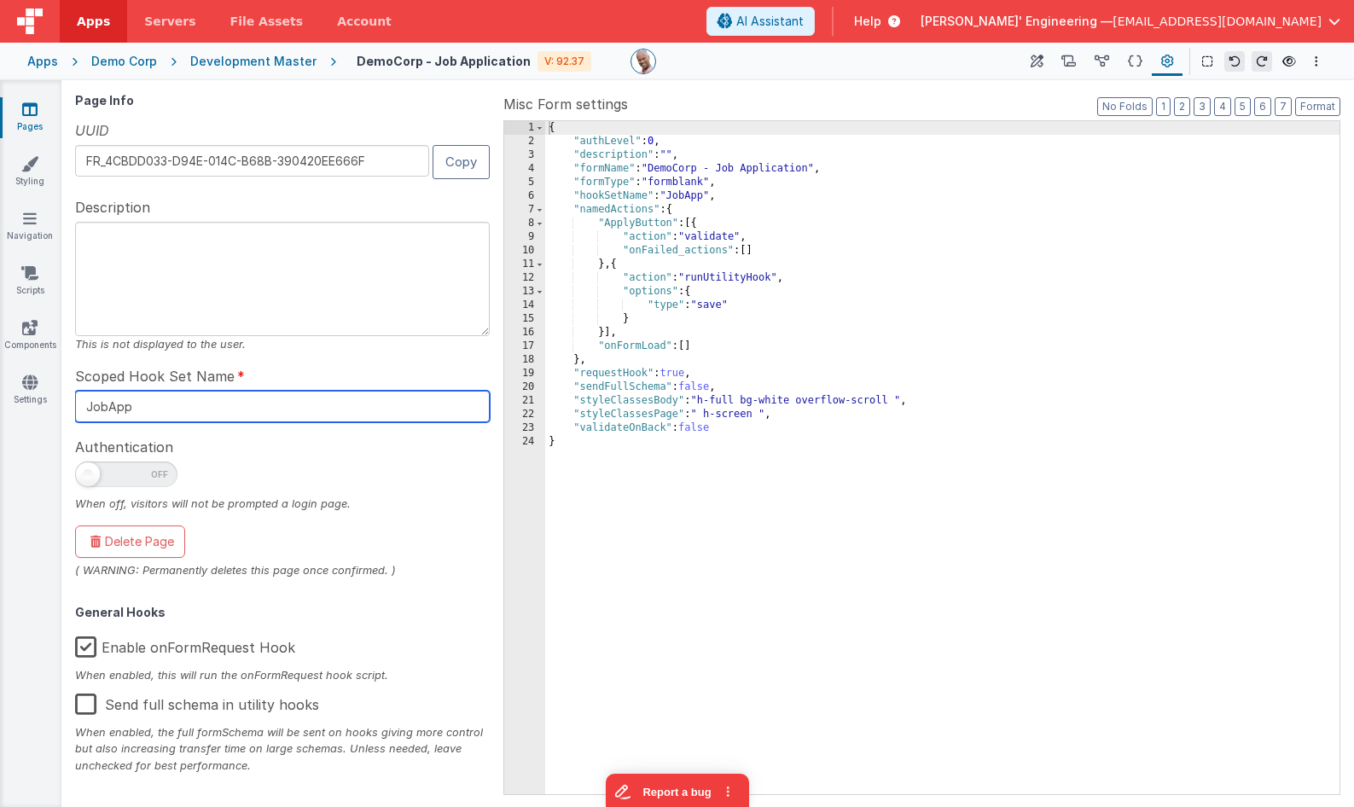
drag, startPoint x: 137, startPoint y: 402, endPoint x: 8, endPoint y: 370, distance: 133.5
click at [84, 402] on input "JobApp" at bounding box center [282, 407] width 415 height 32
click at [141, 402] on input "JobApp" at bounding box center [282, 407] width 415 height 32
drag, startPoint x: 147, startPoint y: 408, endPoint x: 49, endPoint y: 405, distance: 97.3
click at [49, 405] on section "Pages Styling Navigation Scripts Components Settings Builder Page Schema Action…" at bounding box center [677, 443] width 1354 height 727
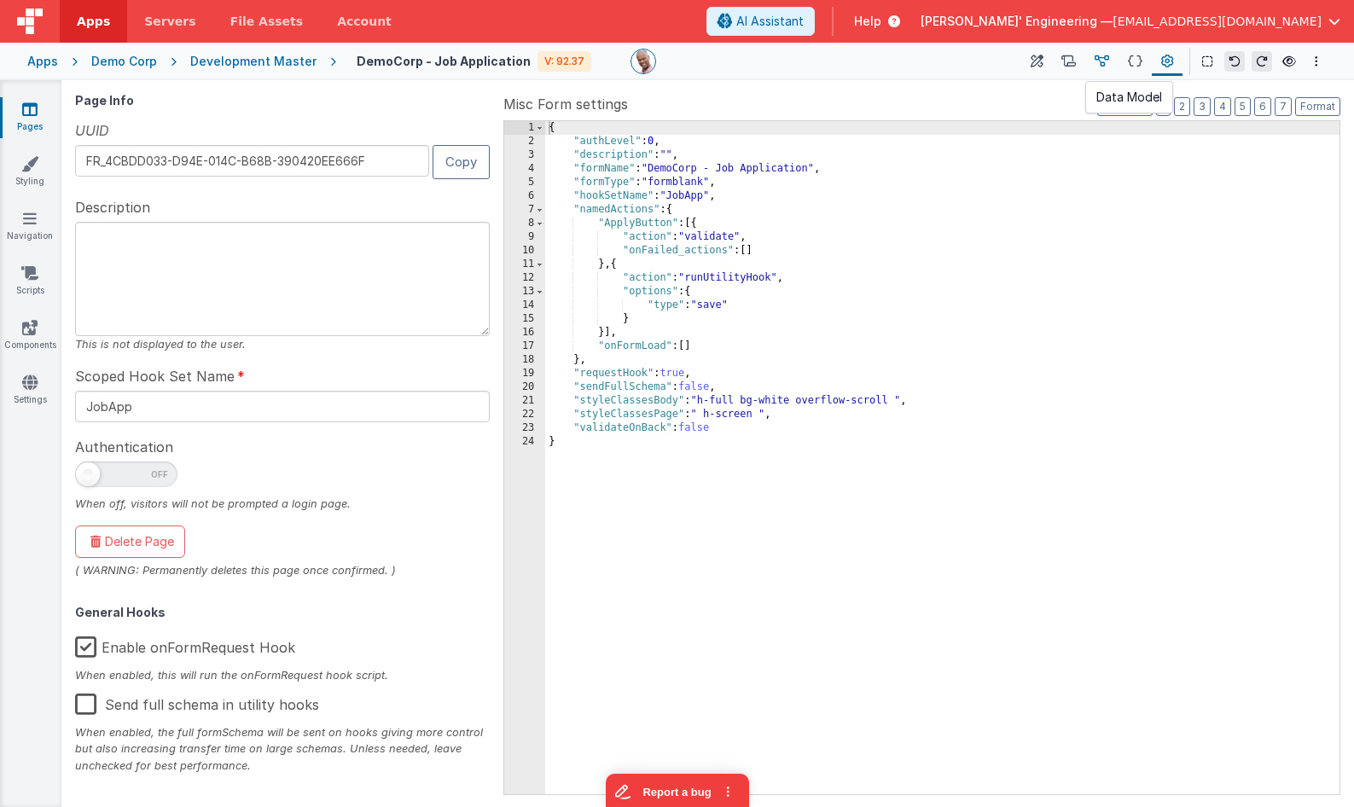
click at [1103, 53] on icon at bounding box center [1102, 62] width 15 height 18
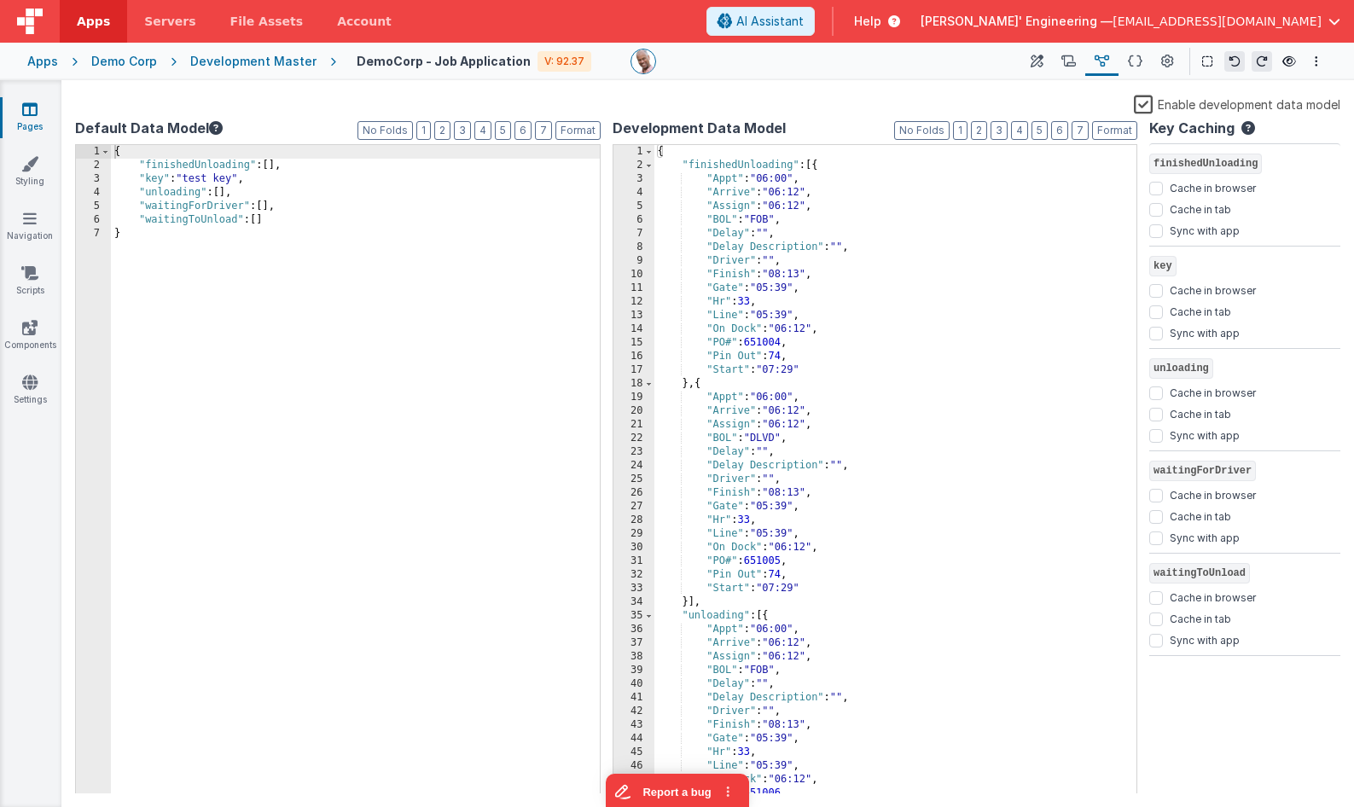
click at [698, 156] on div "{ "finishedUnloading" : [{ "Appt" : "06:00" , "Arrive" : "06:12" , "Assign" : "…" at bounding box center [896, 483] width 483 height 677
click at [697, 156] on div "{ "finishedUnloading" : [{ "Appt" : "06:00" , "Arrive" : "06:12" , "Assign" : "…" at bounding box center [896, 483] width 483 height 677
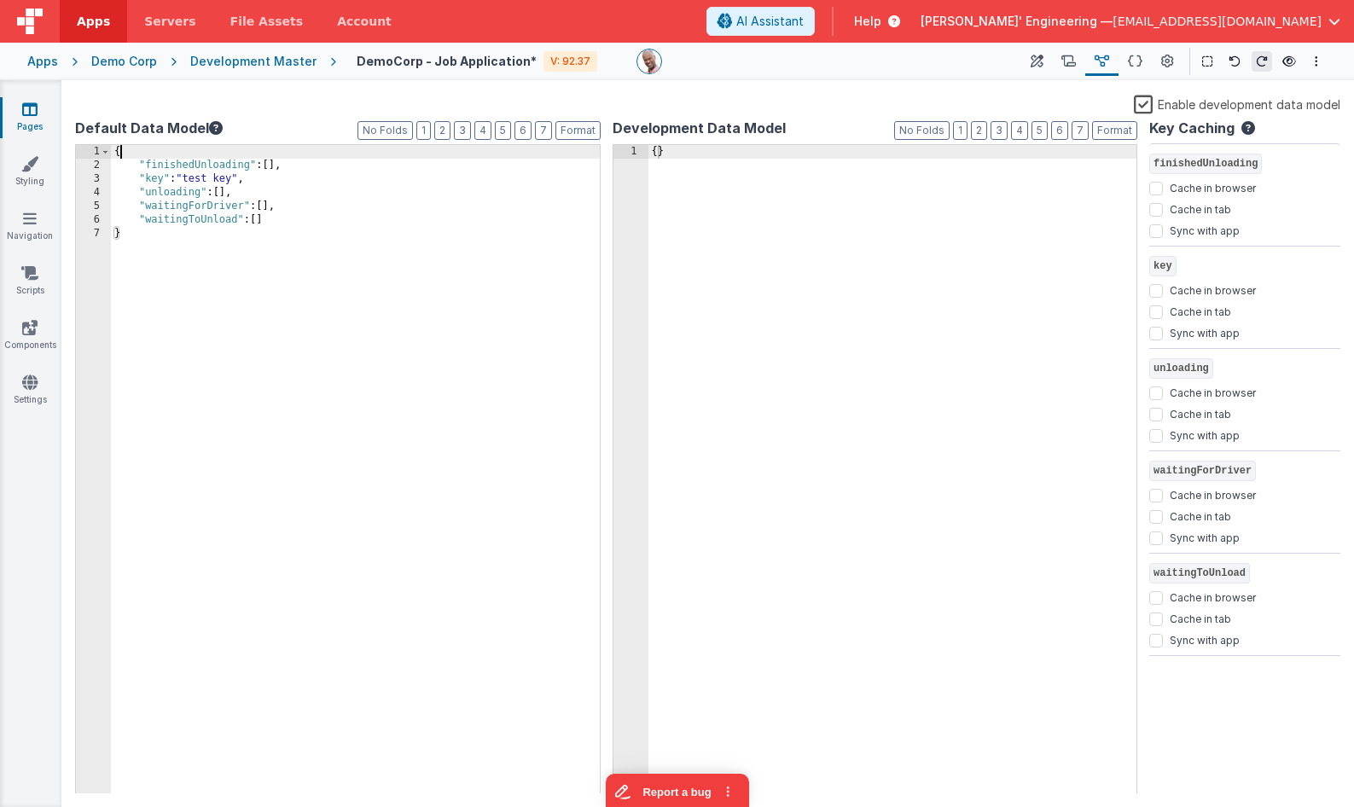
click at [213, 151] on div "{ "finishedUnloading" : [ ] , "key" : "test key" , "unloading" : [ ] , "waiting…" at bounding box center [355, 483] width 489 height 677
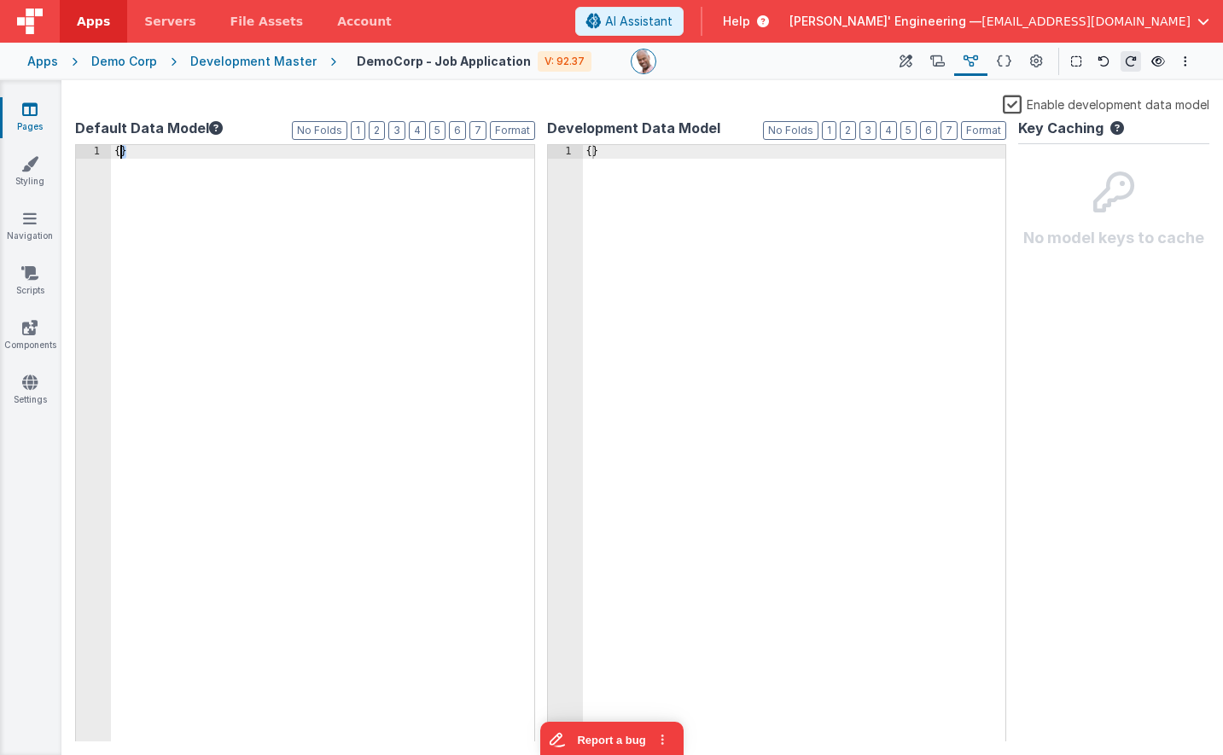
click at [638, 198] on div "{ }" at bounding box center [794, 457] width 423 height 625
paste textarea
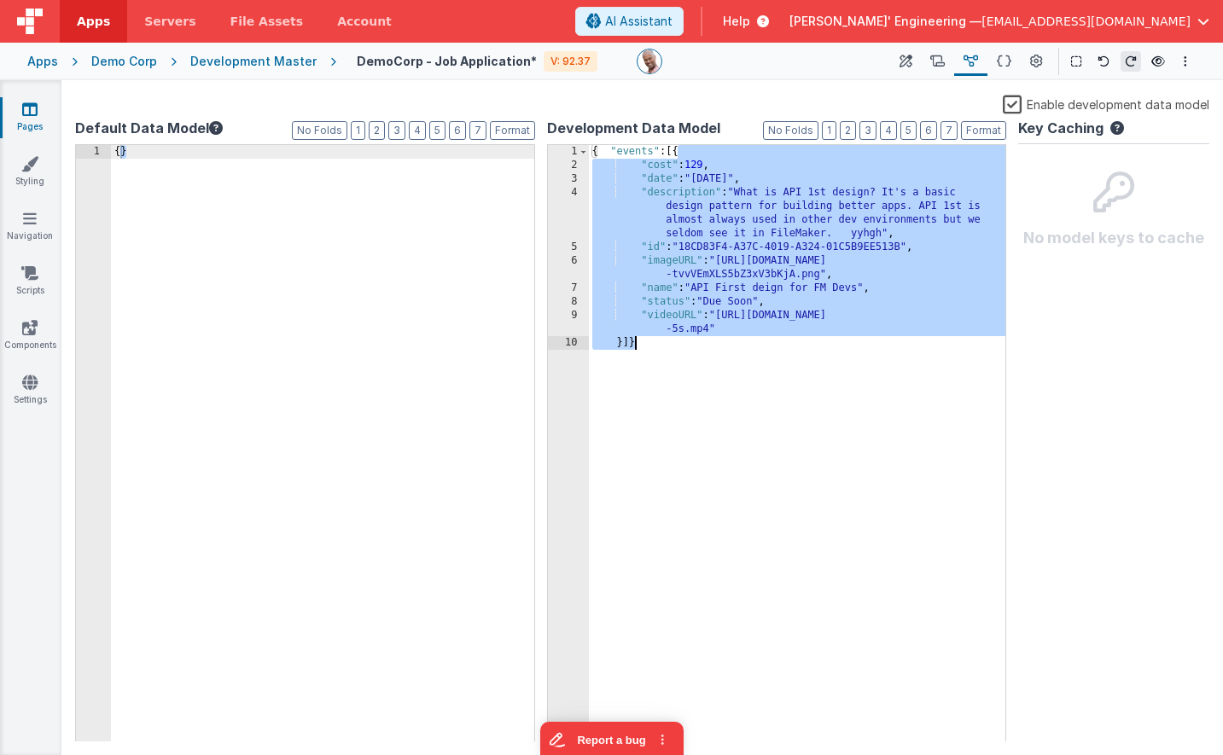
drag, startPoint x: 679, startPoint y: 151, endPoint x: 680, endPoint y: 368, distance: 216.8
click at [680, 368] on div "{ "events" : [{ "cost" : 129 , "date" : "[DATE]" , "description" : "What is API…" at bounding box center [797, 457] width 417 height 625
click at [680, 367] on div "{ "events" : [{ "cost" : 129 , "date" : "[DATE]" , "description" : "What is API…" at bounding box center [797, 457] width 417 height 625
drag, startPoint x: 623, startPoint y: 339, endPoint x: 677, endPoint y: 153, distance: 193.7
click at [677, 153] on div "{ "events" : [{ "cost" : 129 , "date" : "[DATE]" , "description" : "What is API…" at bounding box center [797, 457] width 417 height 625
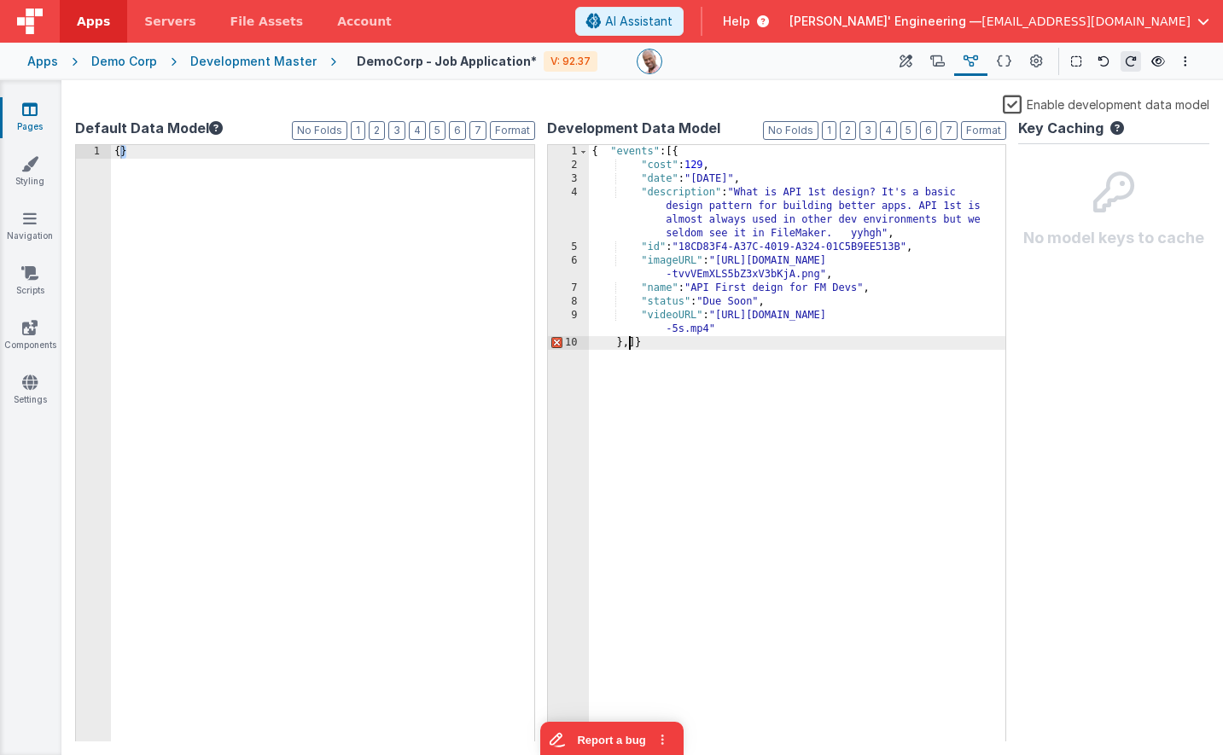
paste textarea
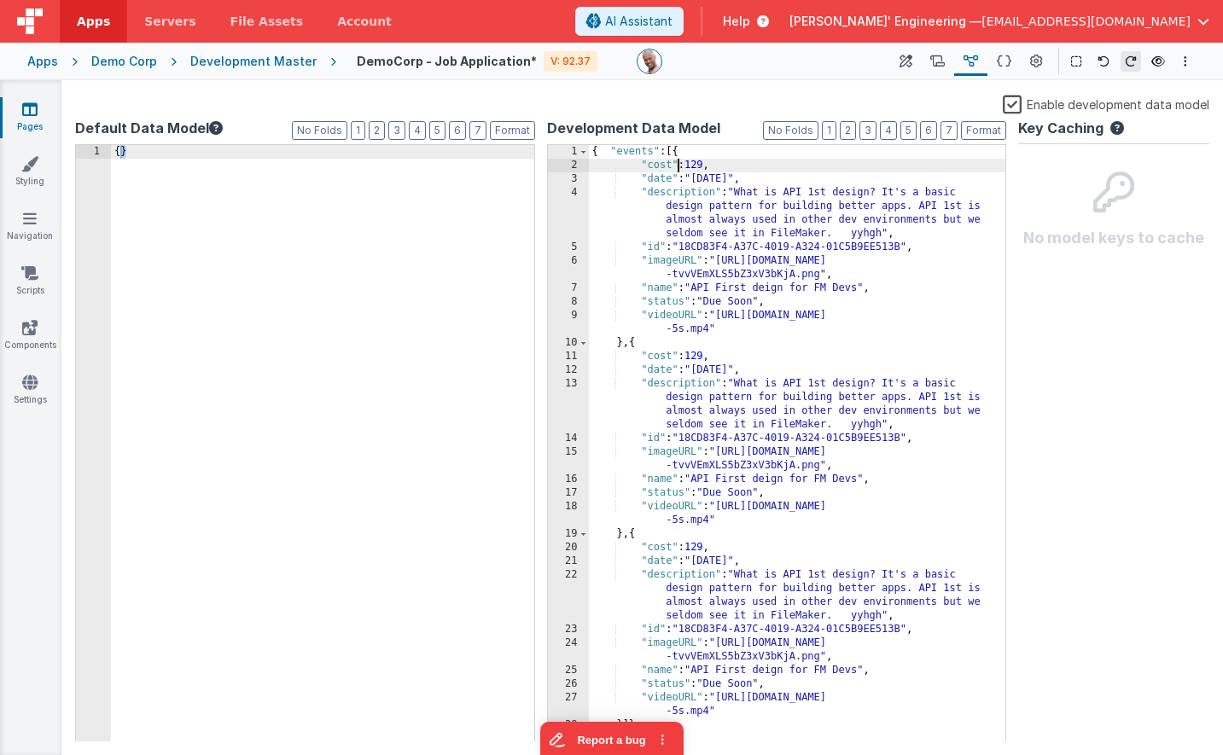
click at [679, 171] on div "{ "events" : [{ "cost" : 129 , "date" : "[DATE]" , "description" : "What is API…" at bounding box center [797, 457] width 417 height 625
click at [584, 346] on span at bounding box center [583, 343] width 9 height 14
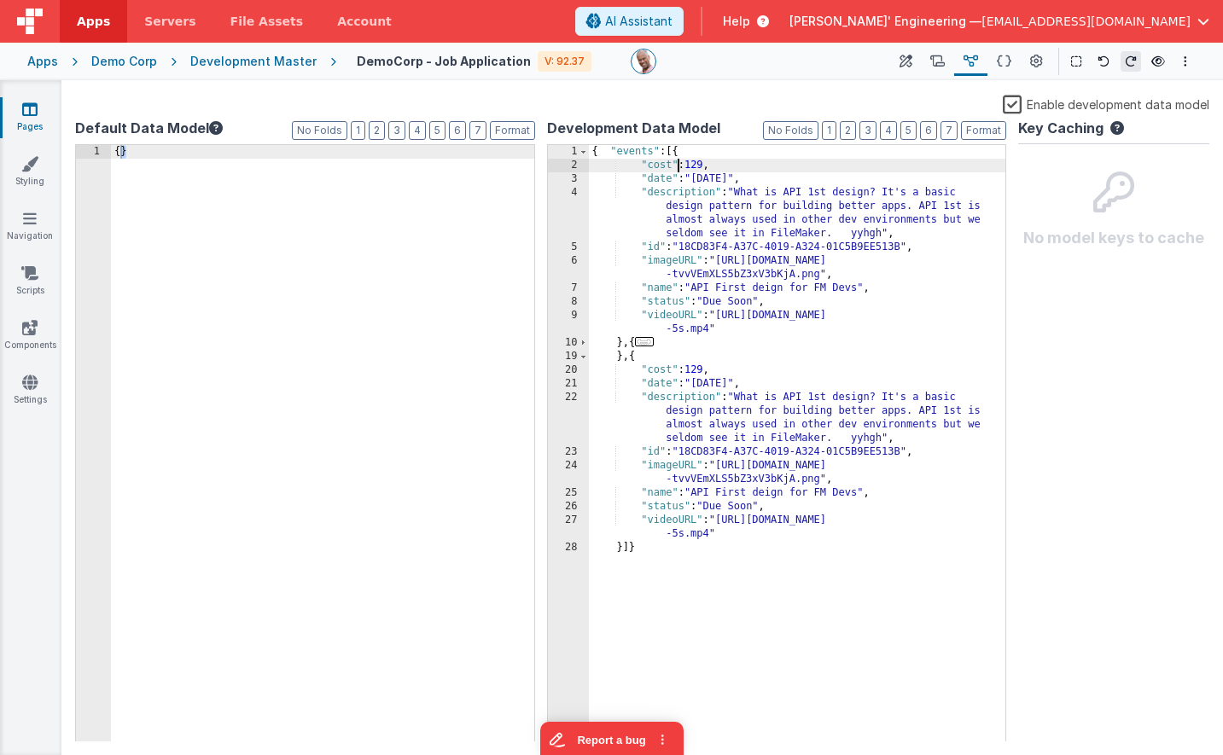
drag, startPoint x: 911, startPoint y: 61, endPoint x: 837, endPoint y: 71, distance: 74.8
click at [911, 61] on icon at bounding box center [906, 62] width 13 height 18
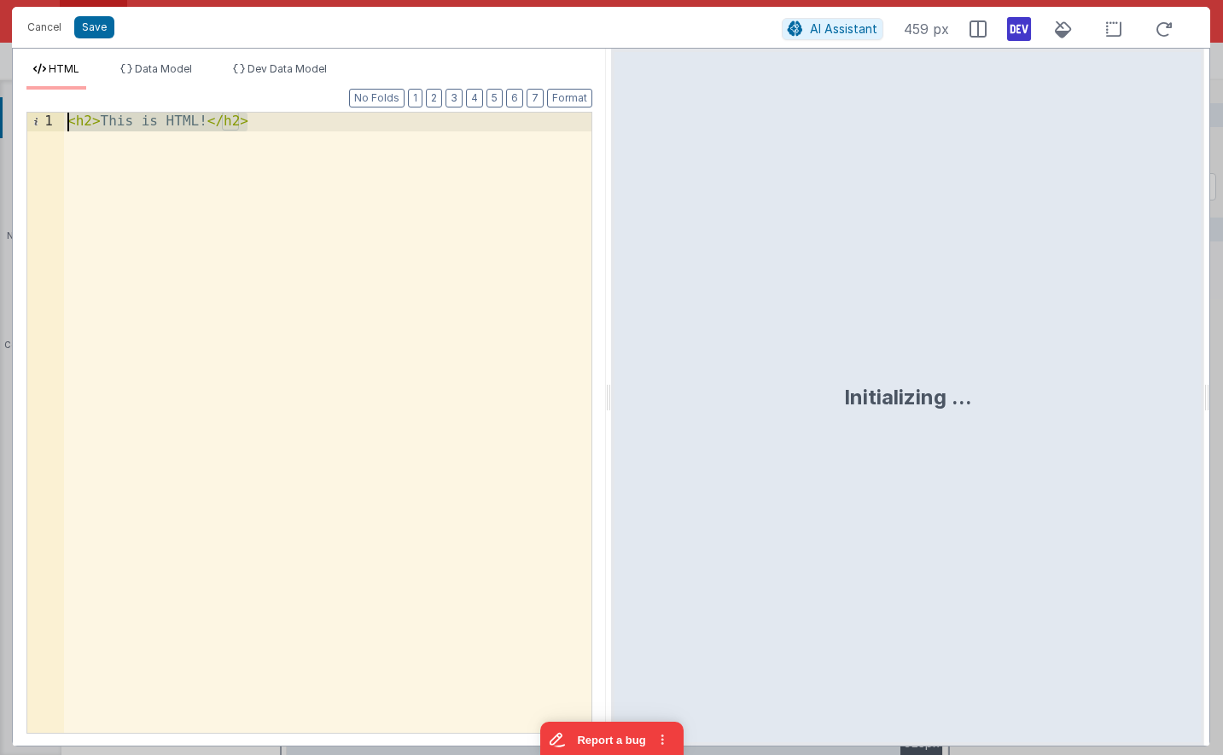
drag, startPoint x: 262, startPoint y: 129, endPoint x: -7, endPoint y: 57, distance: 278.2
click at [0, 57] on html "Cancel Save AI Assistant 459 px HTML Data Model Dev Data Model Format 7 6 5 4 3…" at bounding box center [611, 377] width 1223 height 755
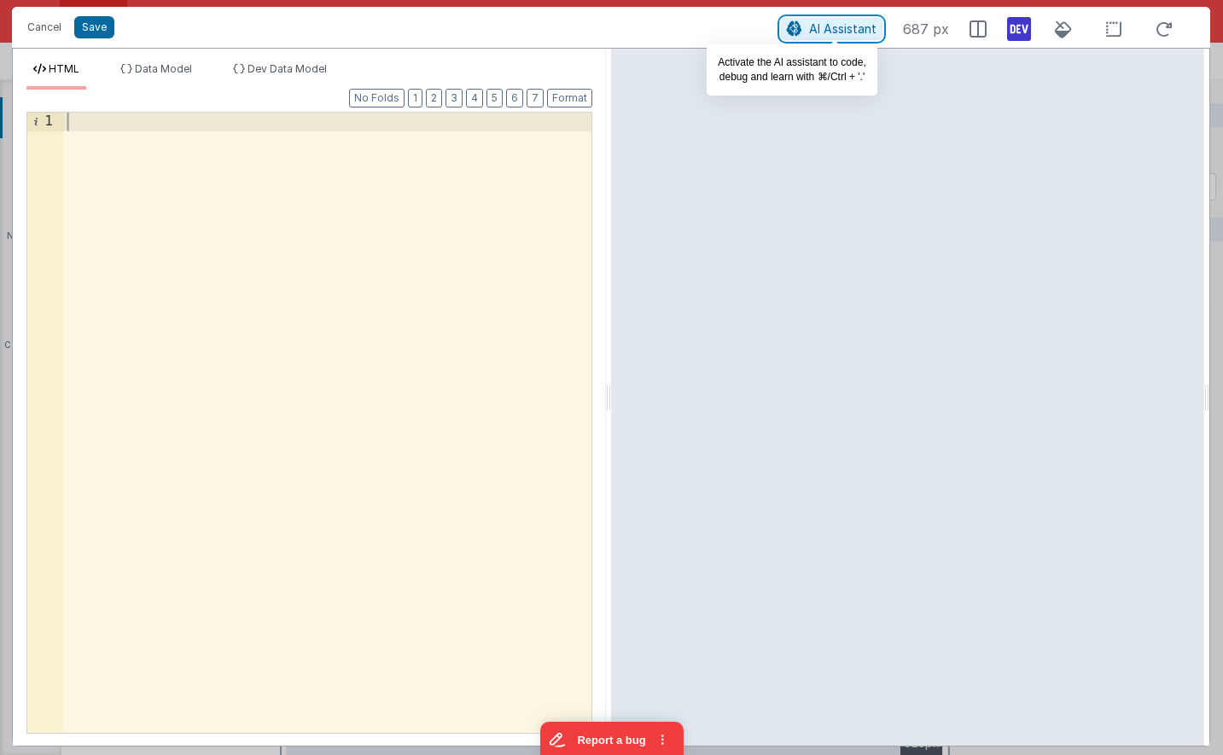
drag, startPoint x: 844, startPoint y: 28, endPoint x: 601, endPoint y: 477, distance: 510.6
click at [844, 28] on span "AI Assistant" at bounding box center [842, 28] width 67 height 15
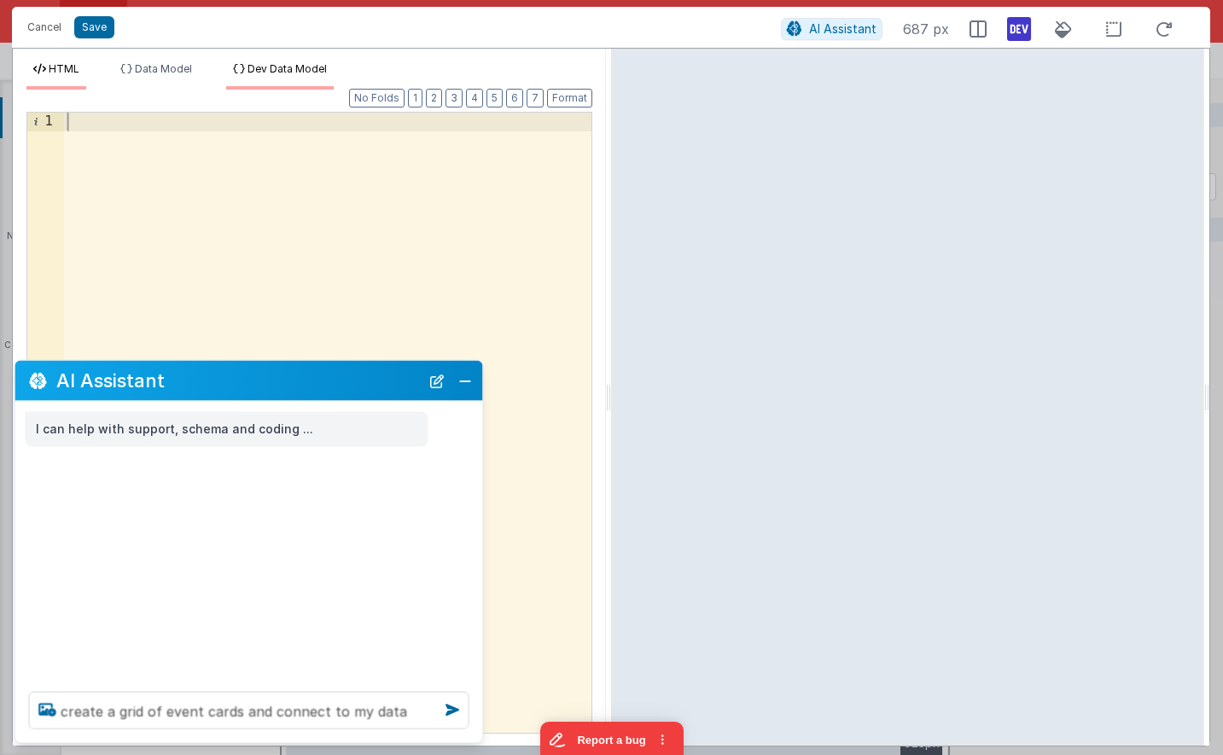
click at [275, 78] on li "Dev Data Model" at bounding box center [280, 75] width 108 height 27
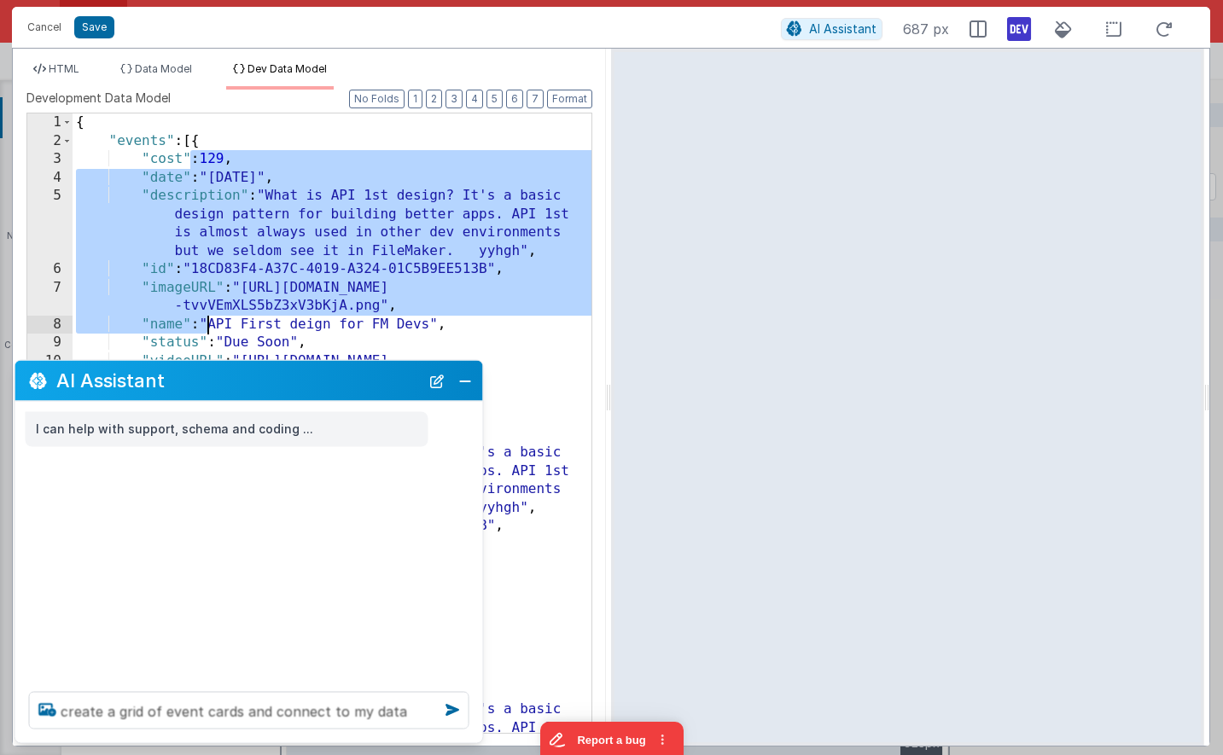
drag, startPoint x: 193, startPoint y: 161, endPoint x: 211, endPoint y: 329, distance: 169.1
click at [211, 329] on div "{ "events" : [{ "cost" : 129 , "date" : "[DATE]" , "description" : "What is API…" at bounding box center [332, 470] width 519 height 712
click at [247, 227] on div "{ "events" : [{ "cost" : 129 , "date" : "[DATE]" , "description" : "What is API…" at bounding box center [332, 470] width 519 height 712
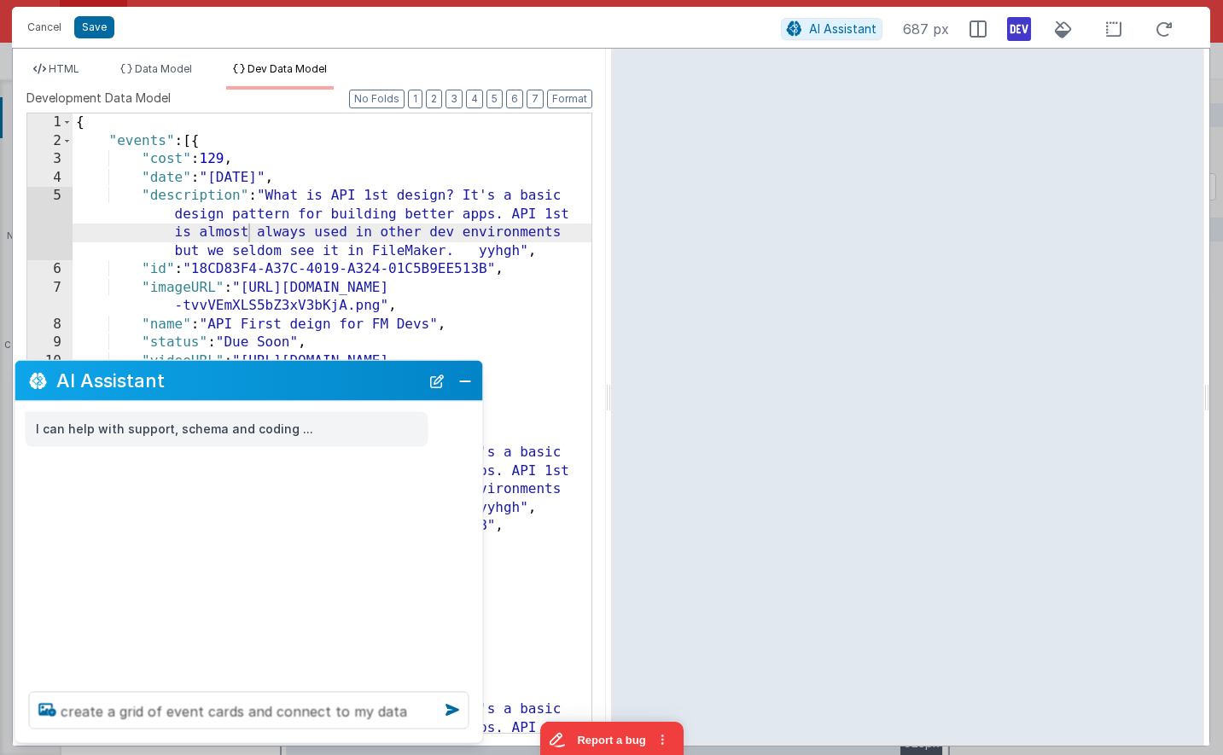
drag, startPoint x: 54, startPoint y: 72, endPoint x: 226, endPoint y: 224, distance: 229.8
click at [54, 72] on span "HTML" at bounding box center [64, 68] width 31 height 13
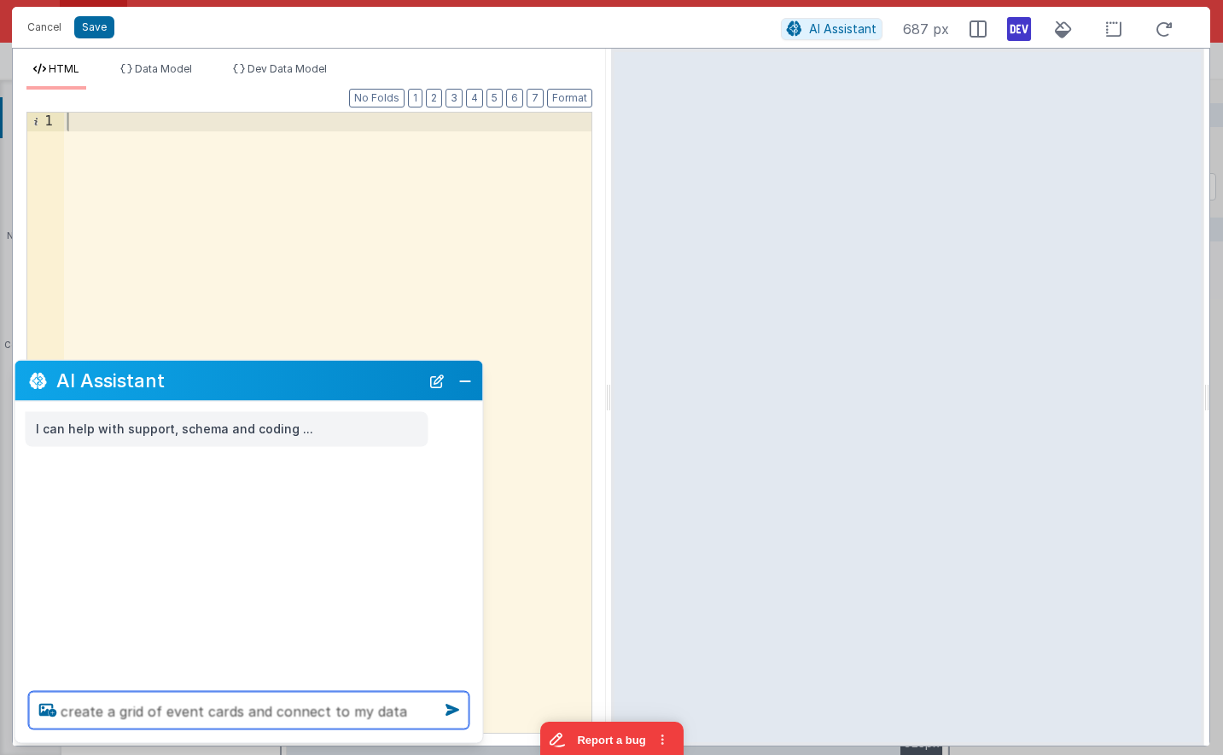
click at [415, 719] on textarea "create a grid of event cards and connect to my data" at bounding box center [249, 711] width 440 height 38
type textarea "create a grid of event cards and connect to my data"
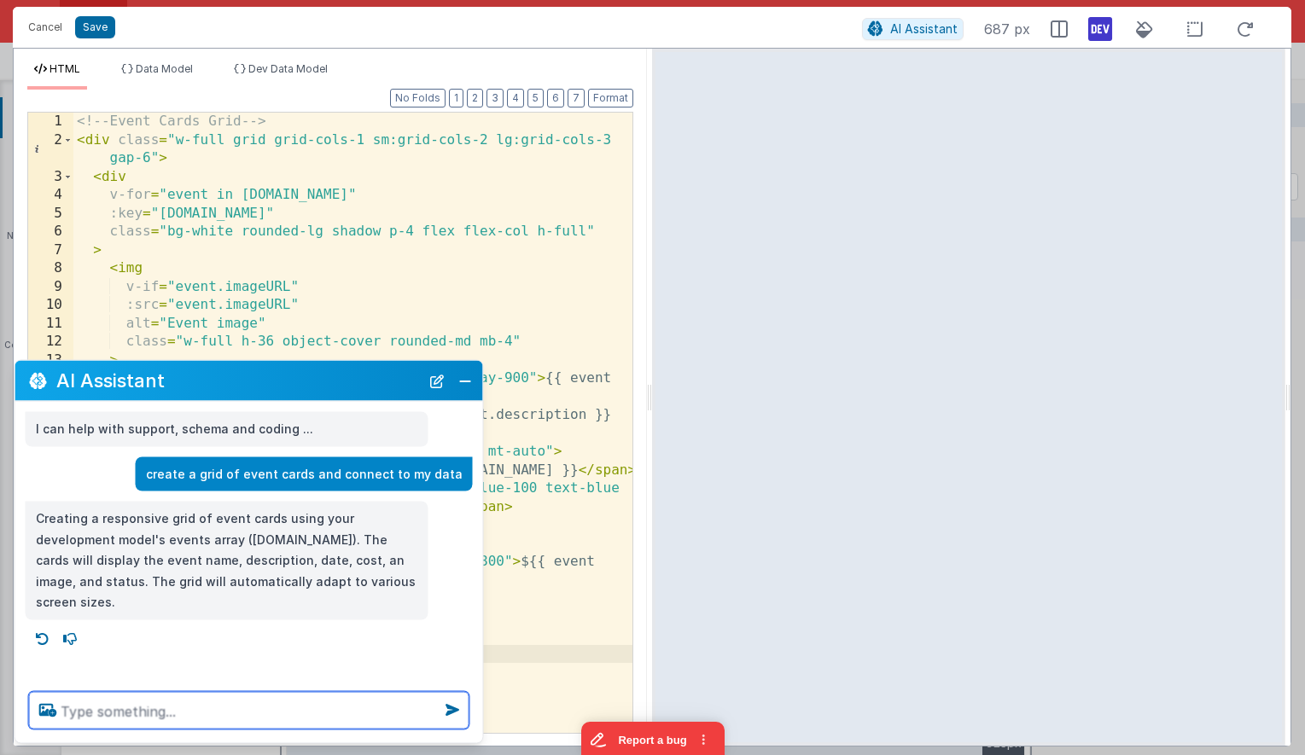
click at [353, 704] on textarea at bounding box center [249, 711] width 440 height 38
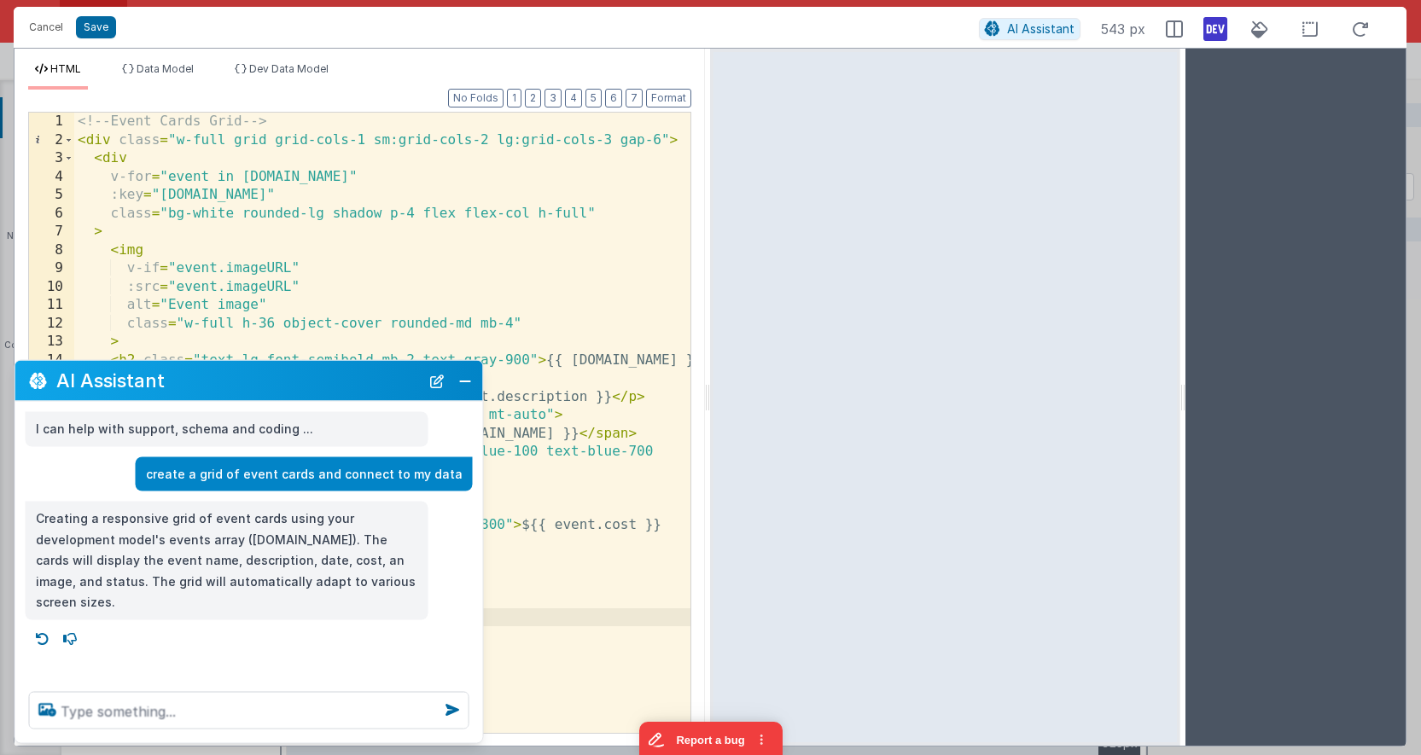
drag, startPoint x: 1396, startPoint y: 382, endPoint x: 1181, endPoint y: 362, distance: 216.0
click at [1184, 367] on html "Cancel Save AI Assistant 543 px HTML Data Model Dev Data Model Format 7 6 5 4 3…" at bounding box center [710, 377] width 1421 height 755
drag, startPoint x: 1192, startPoint y: 457, endPoint x: 1223, endPoint y: 414, distance: 53.3
click at [1348, 444] on div at bounding box center [1295, 397] width 219 height 697
click at [347, 721] on textarea at bounding box center [249, 711] width 440 height 38
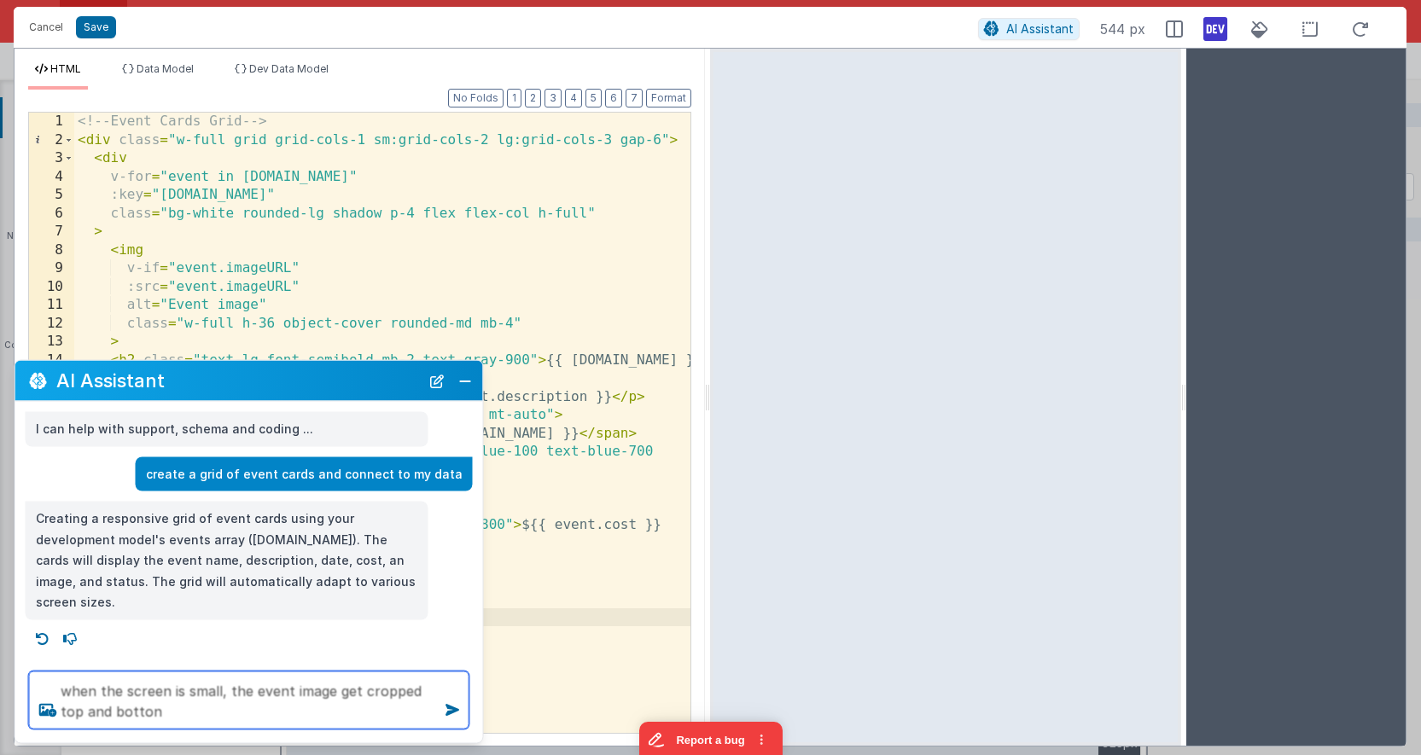
type textarea "when the screen is small, the event image get cropped top and botton"
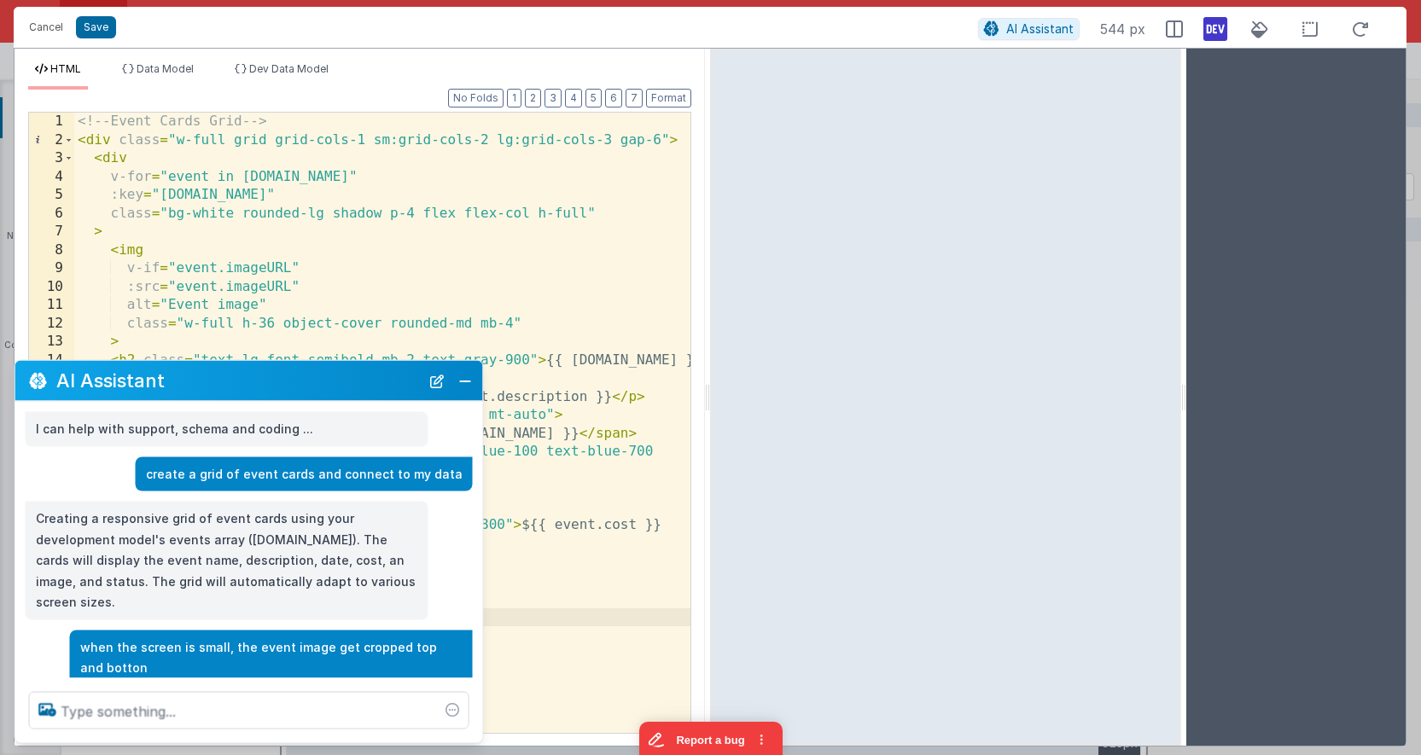
scroll to position [34, 0]
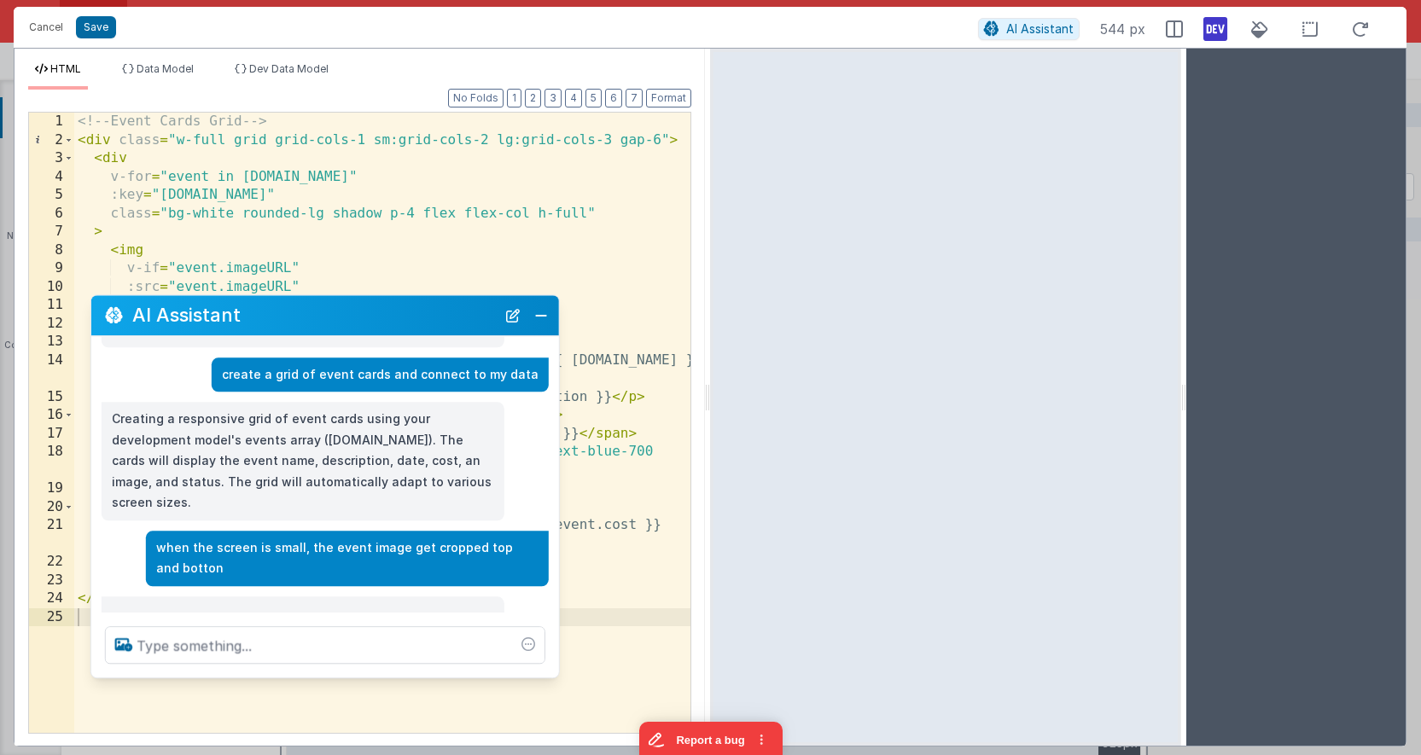
drag, startPoint x: 282, startPoint y: 385, endPoint x: 355, endPoint y: 330, distance: 91.5
click at [355, 326] on h2 "AI Assistant" at bounding box center [314, 316] width 364 height 20
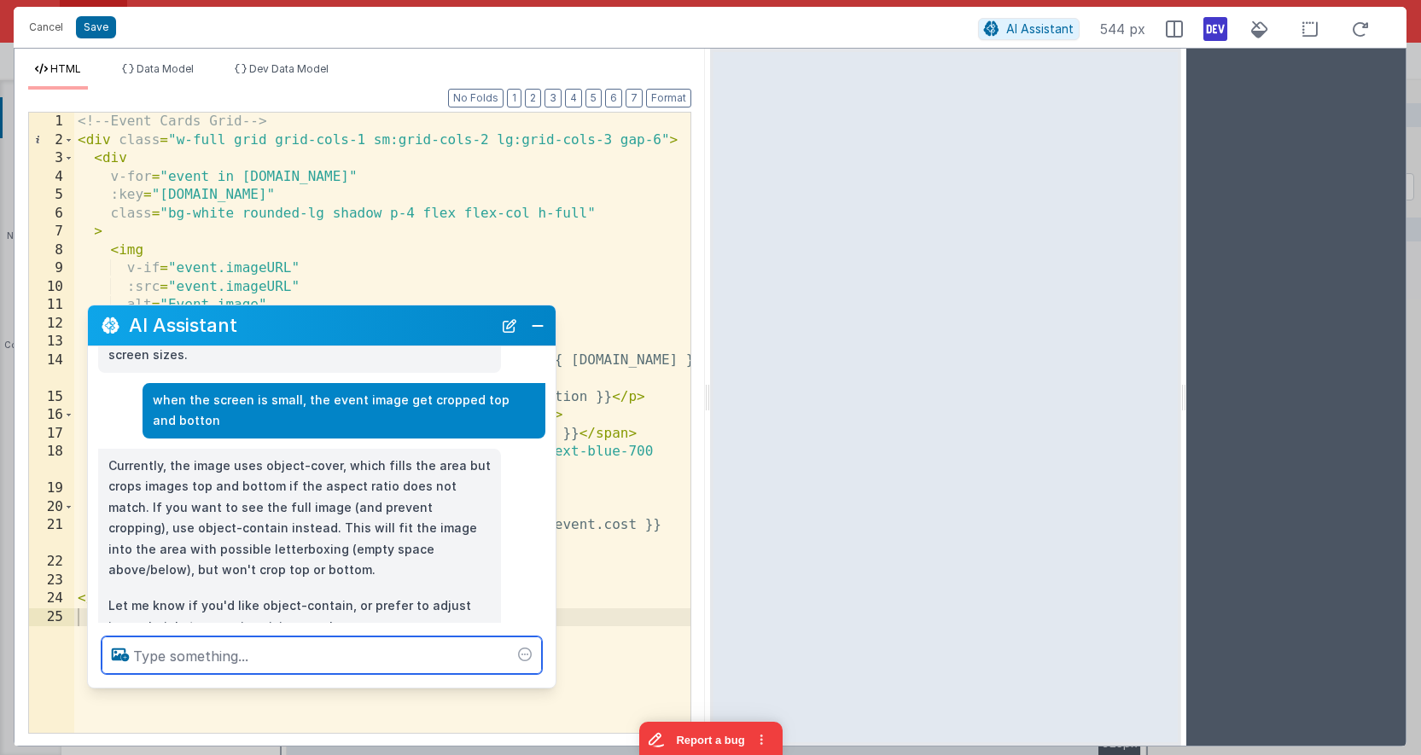
scroll to position [224, 0]
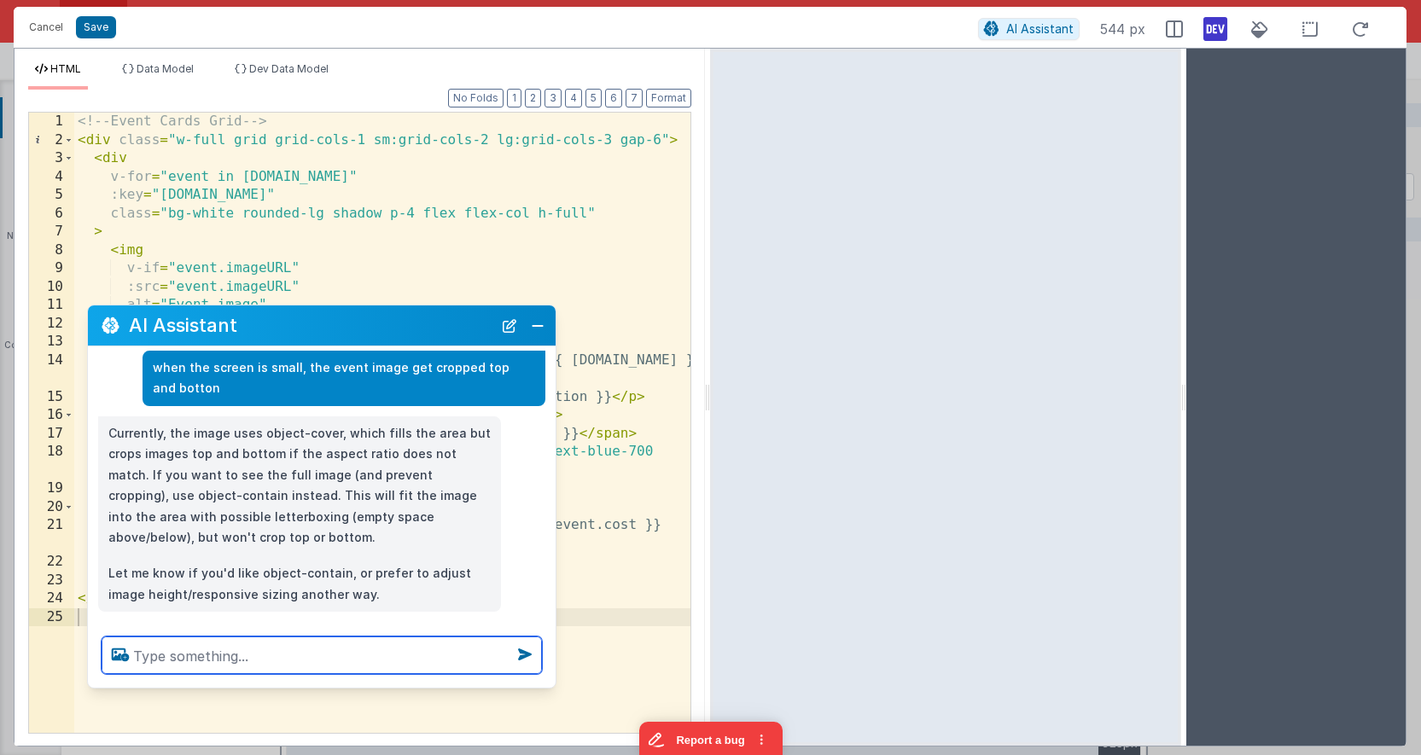
click at [299, 663] on textarea at bounding box center [322, 656] width 440 height 38
type textarea "yes contain"
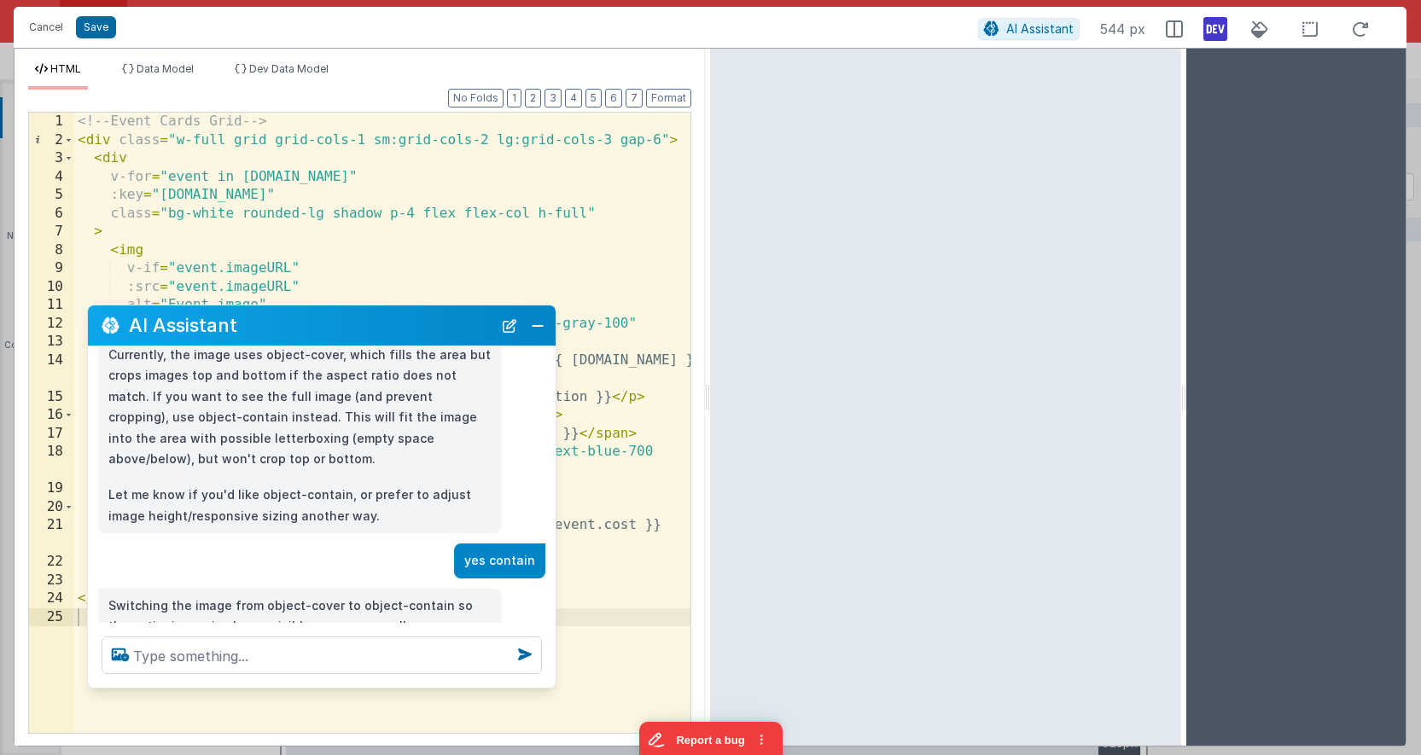
scroll to position [335, 0]
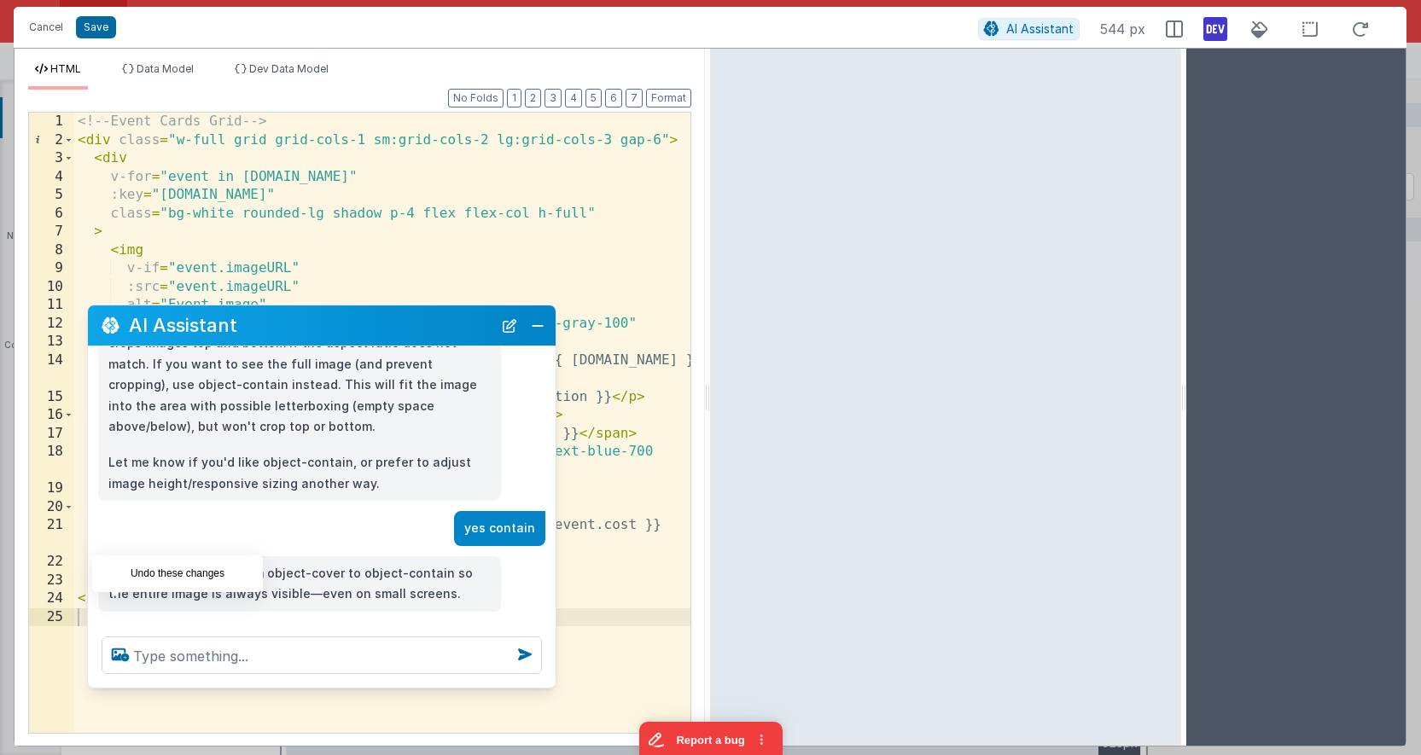
drag, startPoint x: 117, startPoint y: 605, endPoint x: 225, endPoint y: 608, distance: 108.4
click at [117, 617] on icon at bounding box center [115, 630] width 27 height 27
type textarea "yes contain"
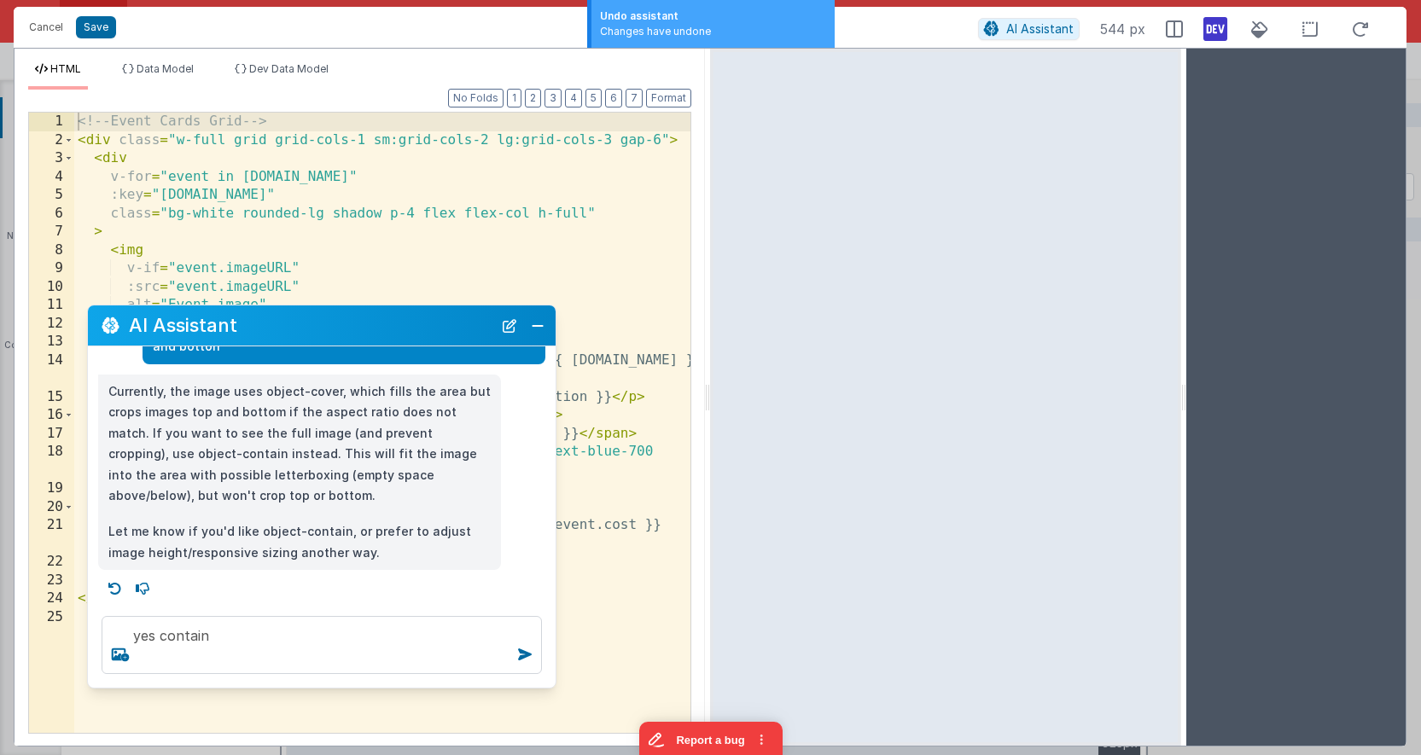
scroll to position [245, 0]
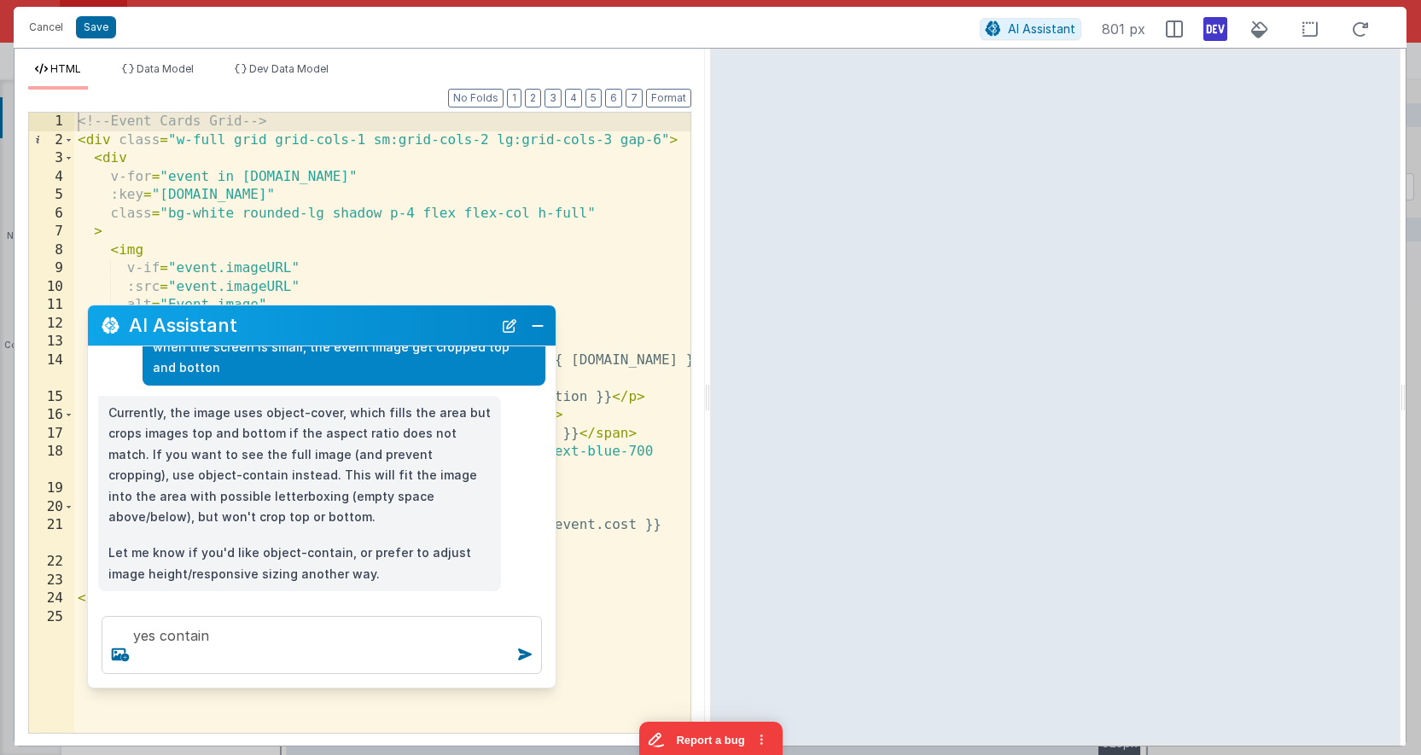
drag, startPoint x: 1182, startPoint y: 352, endPoint x: 1504, endPoint y: 358, distance: 321.8
click at [1381, 358] on html "Cancel Save AI Assistant 801 px HTML Data Model Dev Data Model Format 7 6 5 4 3…" at bounding box center [710, 377] width 1421 height 755
click at [397, 629] on textarea "yes contain" at bounding box center [322, 645] width 440 height 58
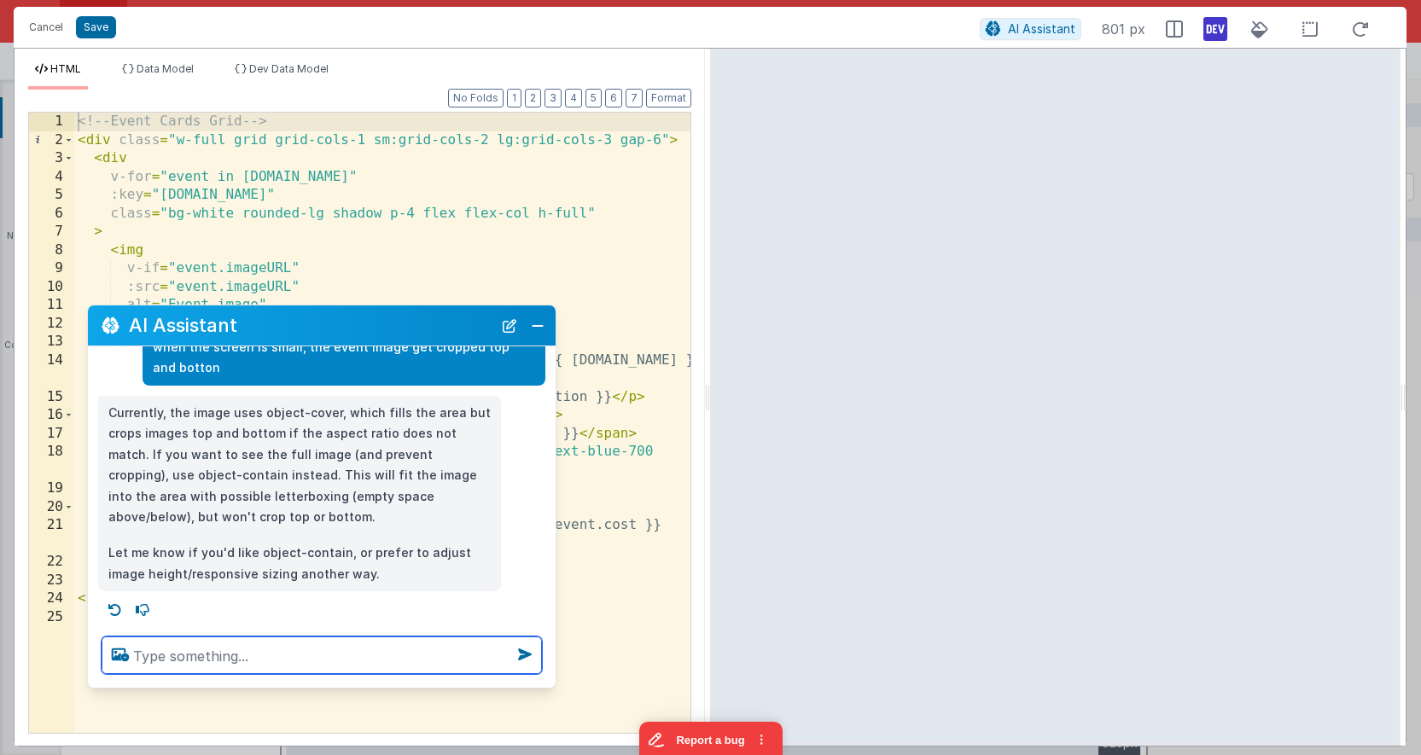
scroll to position [224, 0]
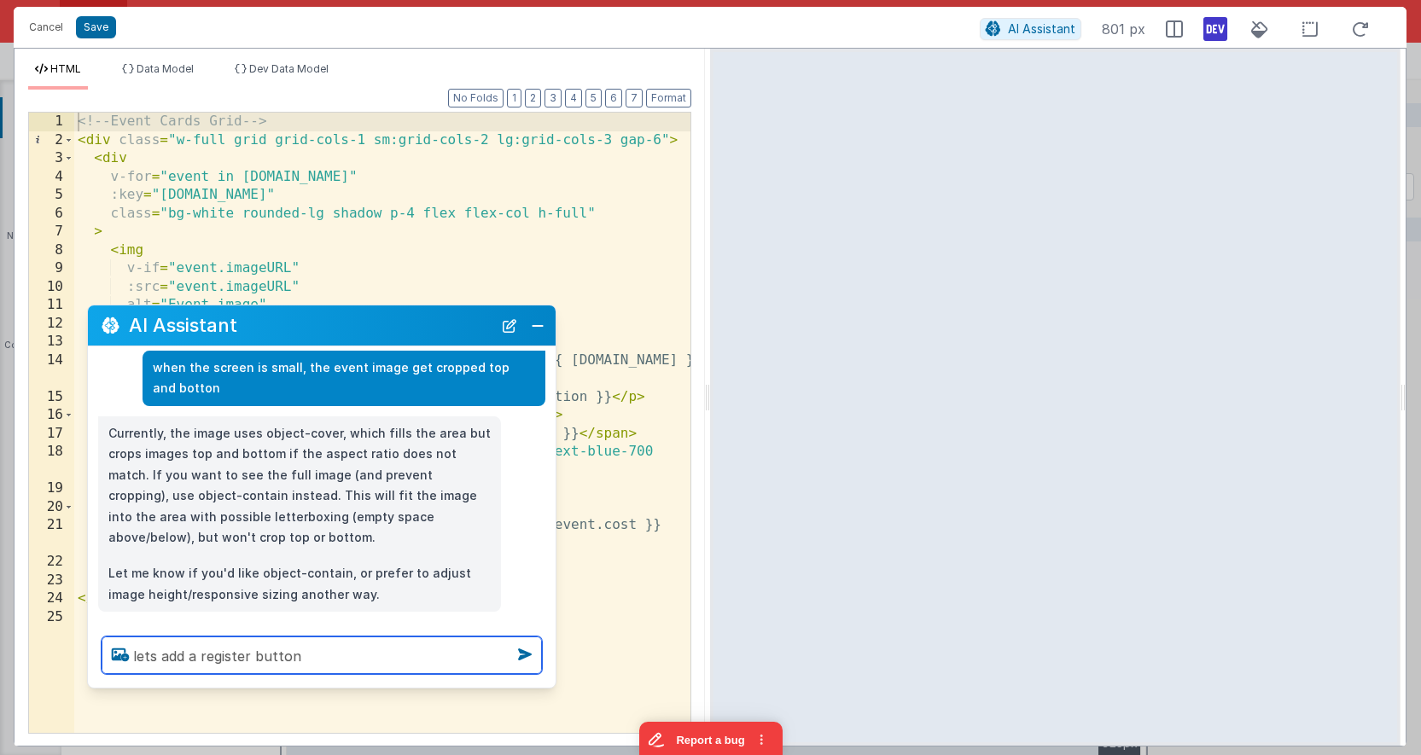
type textarea "lets add a register button"
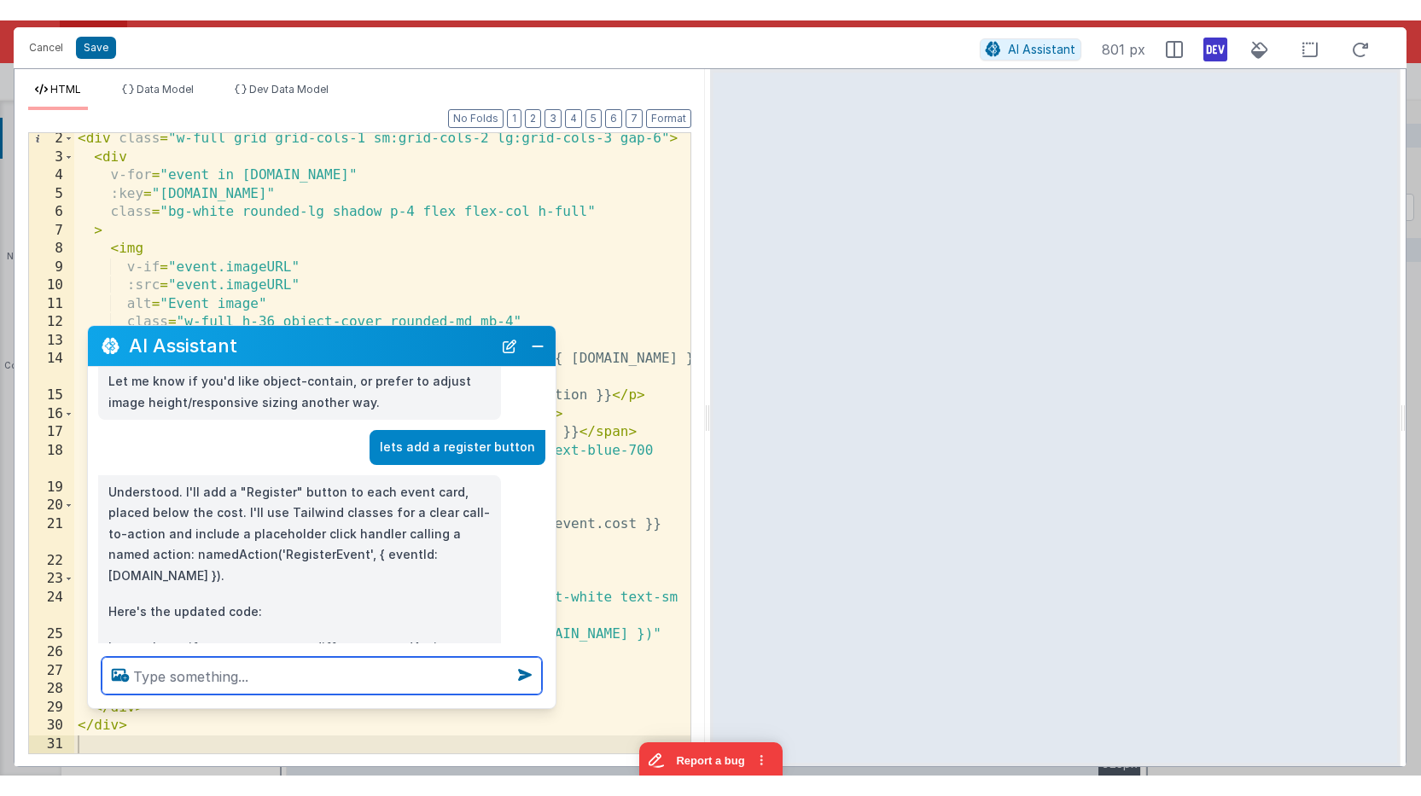
scroll to position [469, 0]
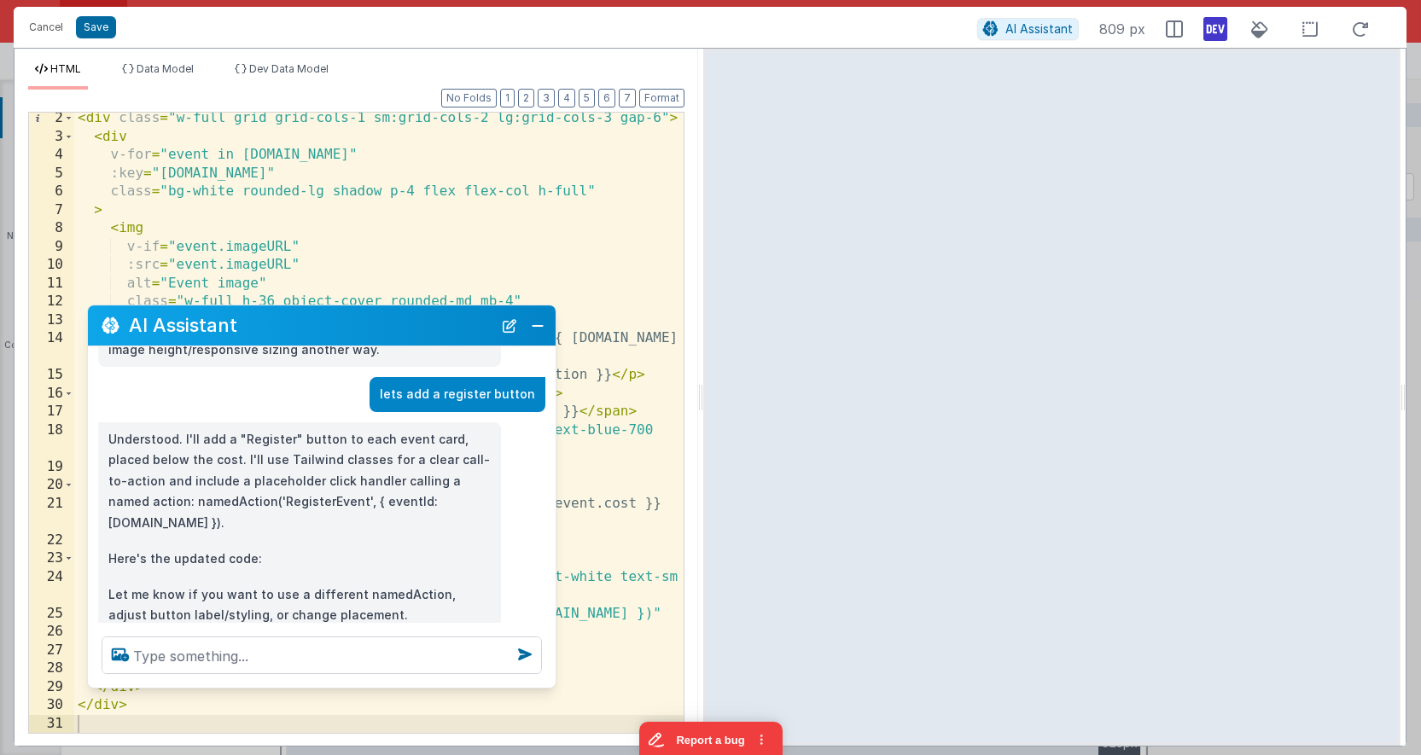
click at [700, 37] on html "Cancel Save AI Assistant 809 px HTML Data Model Dev Data Model Format 7 6 5 4 3…" at bounding box center [710, 377] width 1421 height 755
click at [533, 325] on button "Close" at bounding box center [538, 326] width 22 height 24
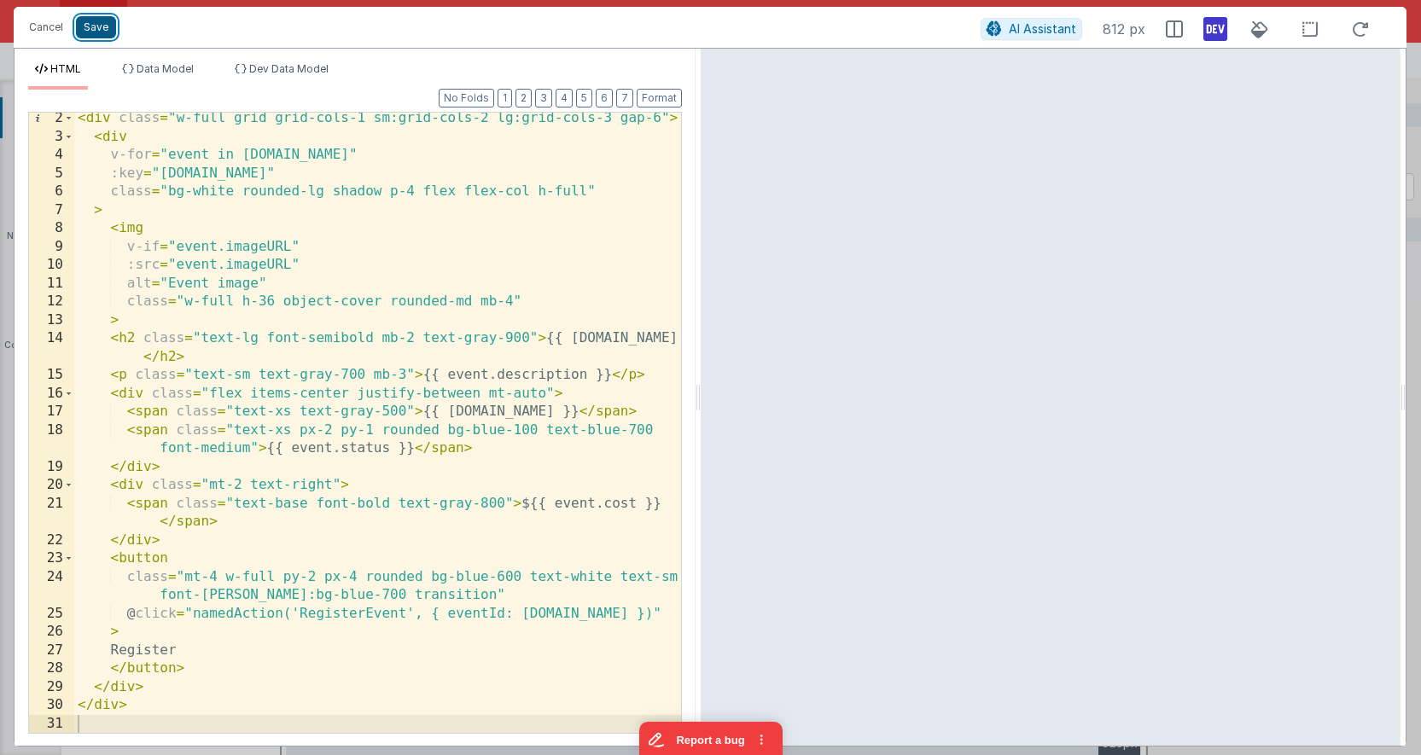
click at [96, 26] on button "Save" at bounding box center [96, 27] width 40 height 22
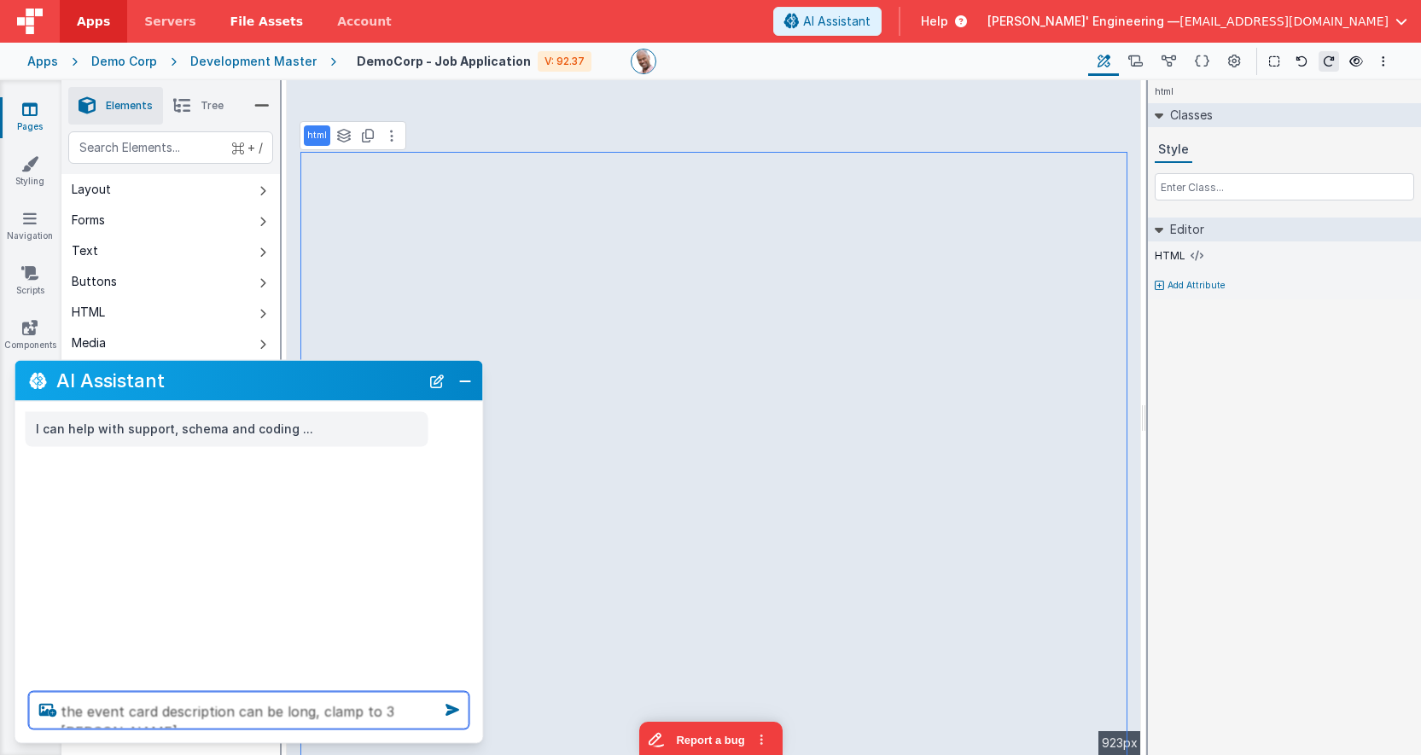
type textarea "the event card description can be long, clamp to 3 [PERSON_NAME]"
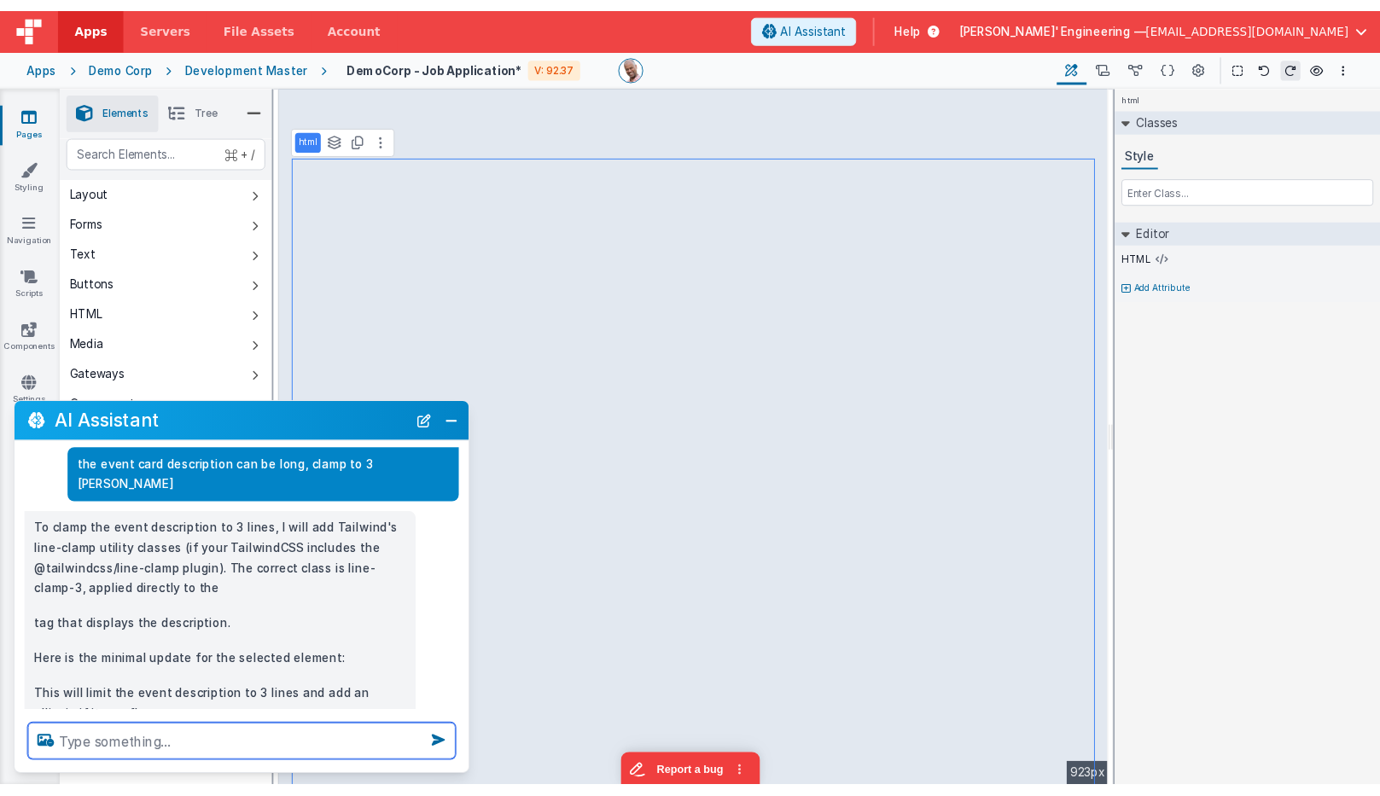
scroll to position [81, 0]
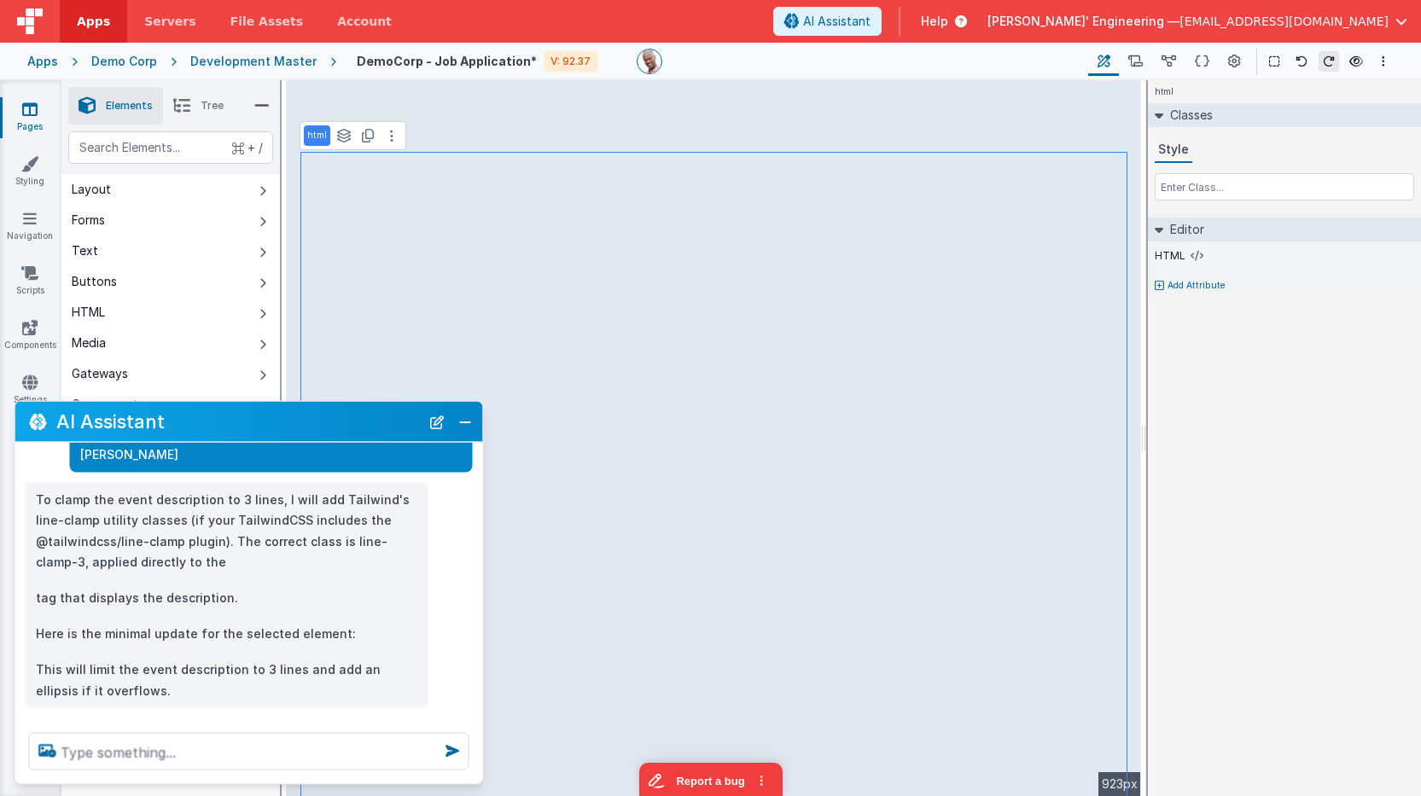
click at [1226, 433] on div "html Classes Style Editor HTML Add Attribute DEV: Focus DEV: builderToggleCondi…" at bounding box center [1284, 438] width 273 height 716
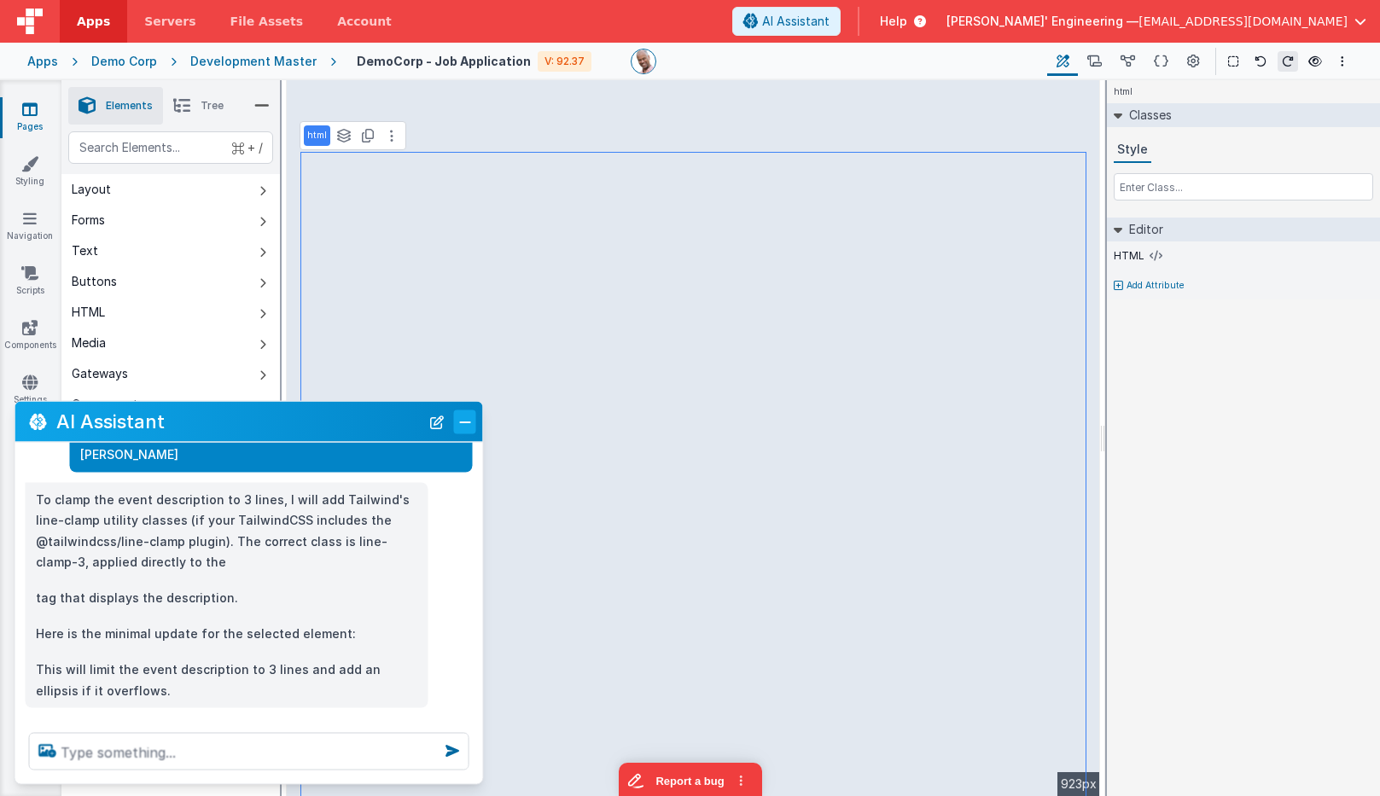
click at [463, 422] on button "Close" at bounding box center [465, 422] width 22 height 24
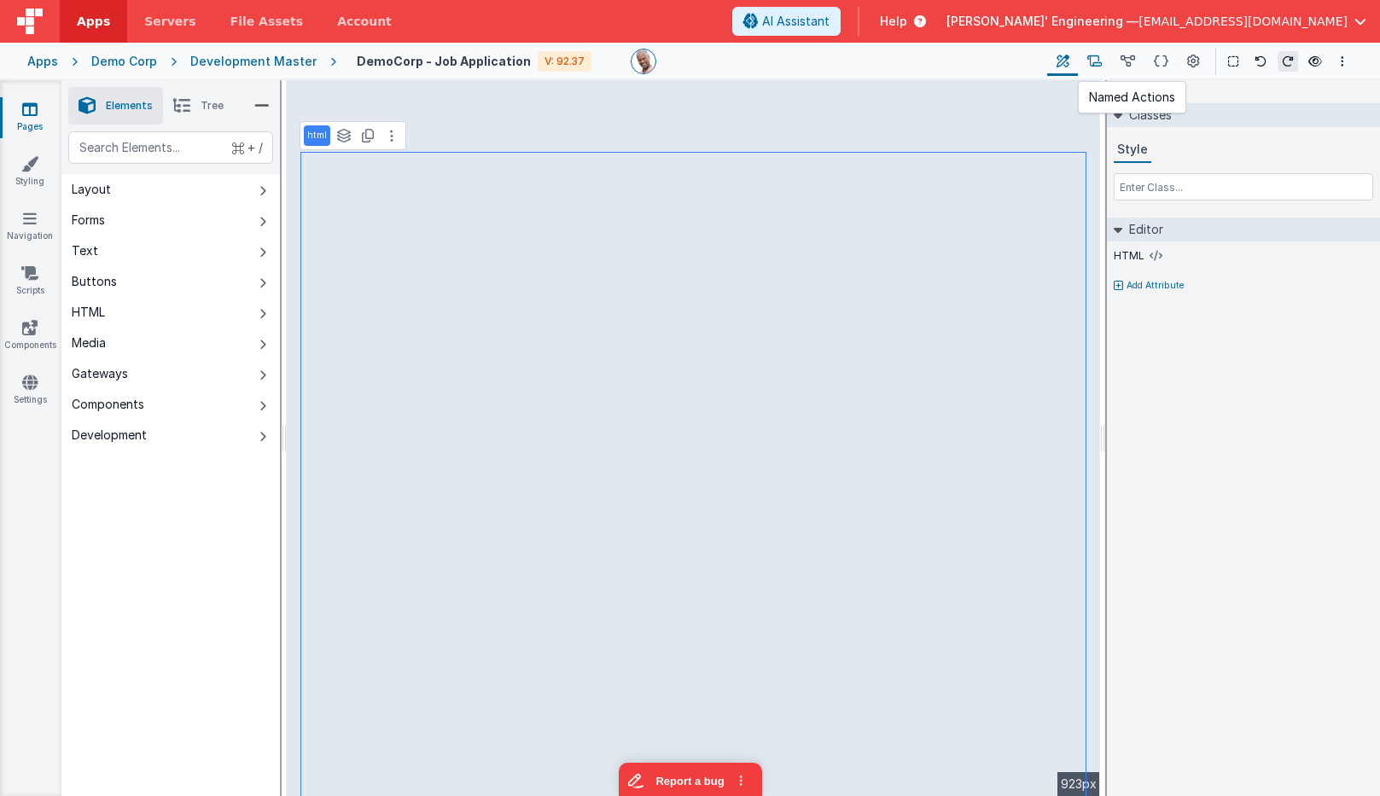
click at [1096, 59] on icon at bounding box center [1094, 62] width 15 height 18
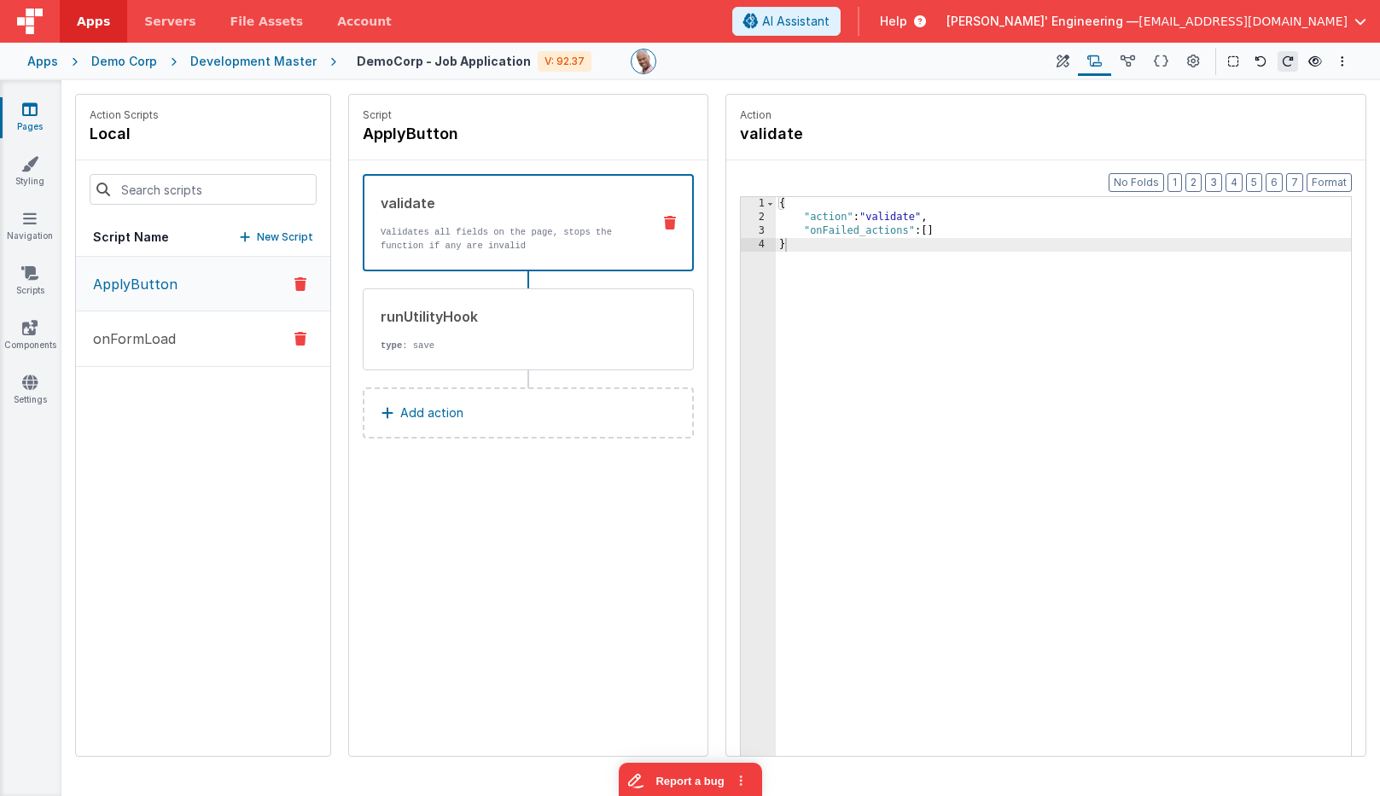
click at [159, 337] on p "onFormLoad" at bounding box center [129, 339] width 93 height 20
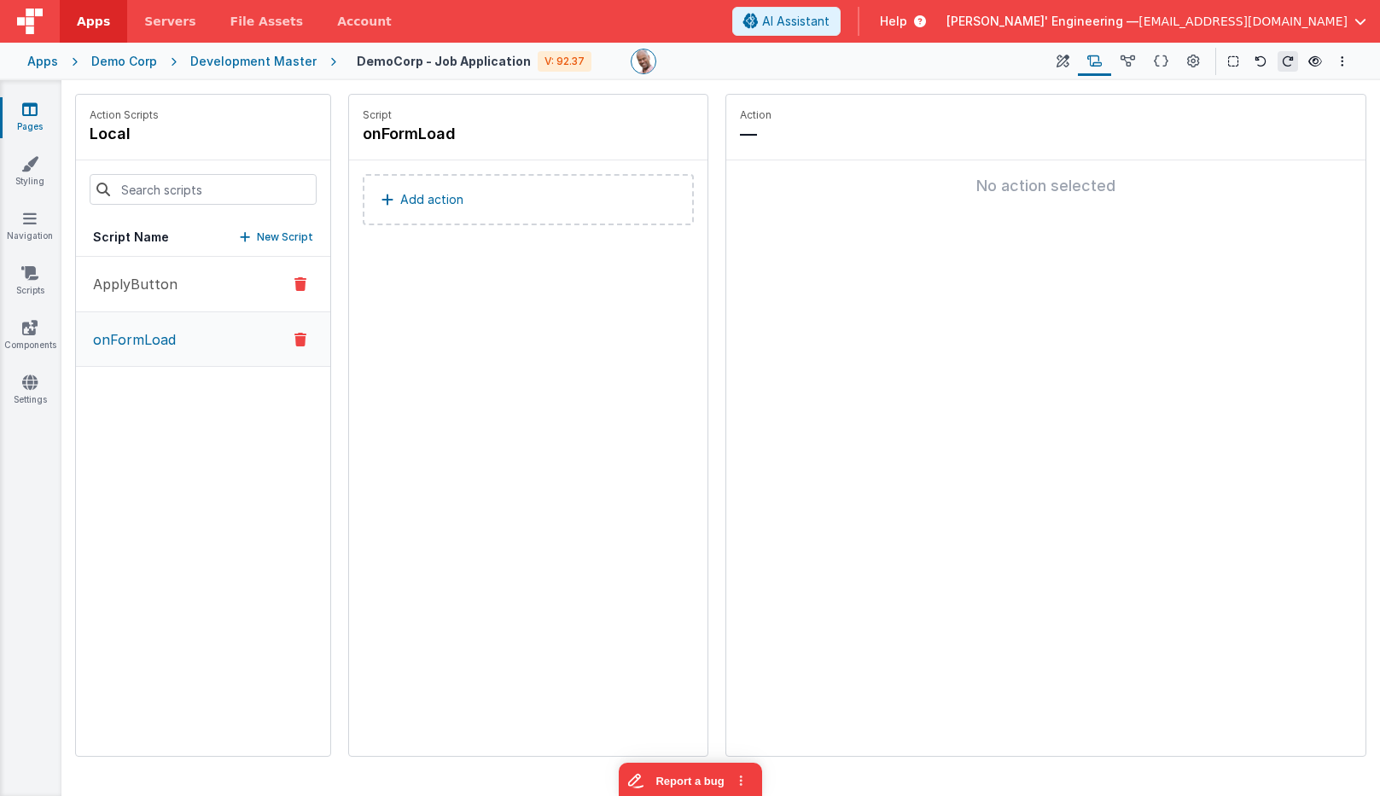
click at [161, 282] on p "ApplyButton" at bounding box center [130, 284] width 95 height 20
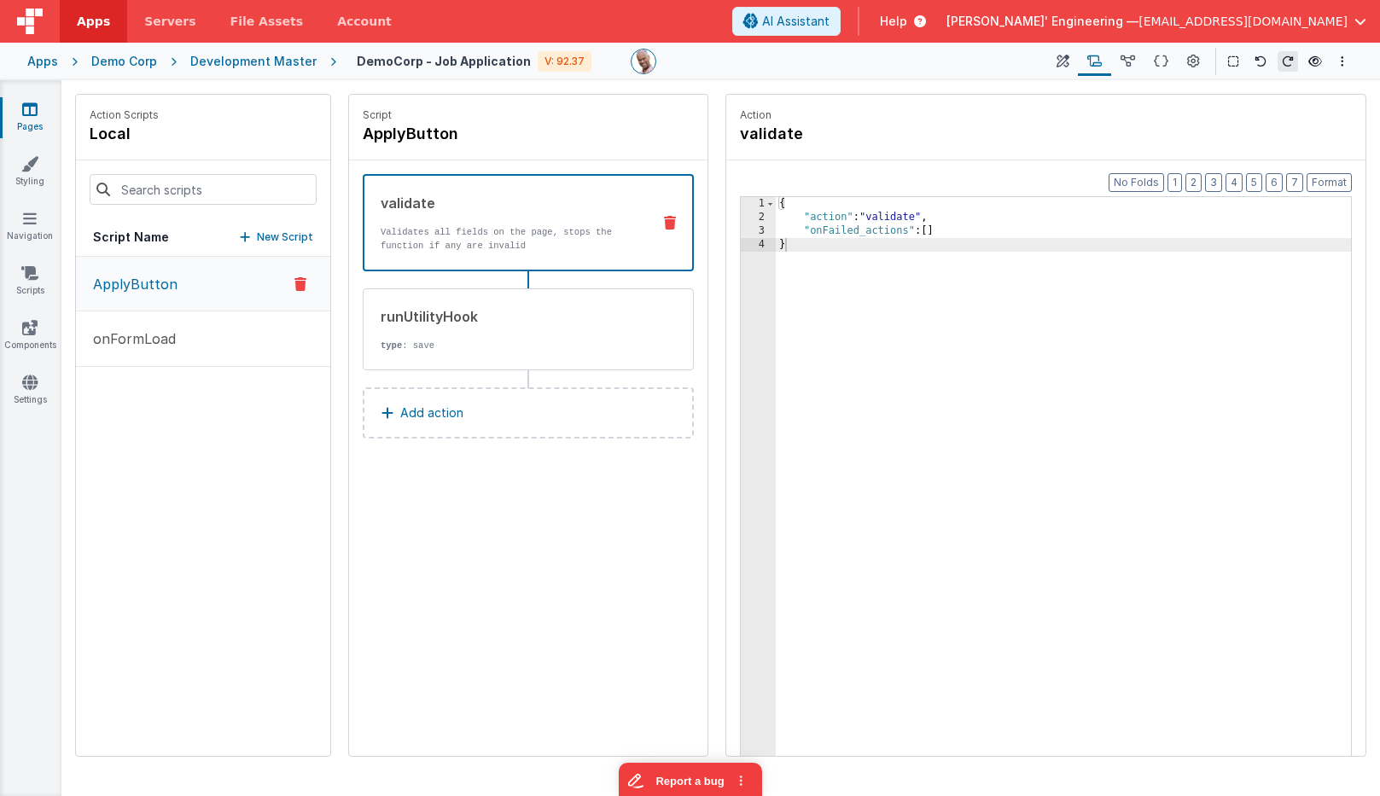
click at [276, 230] on p "New Script" at bounding box center [285, 237] width 56 height 17
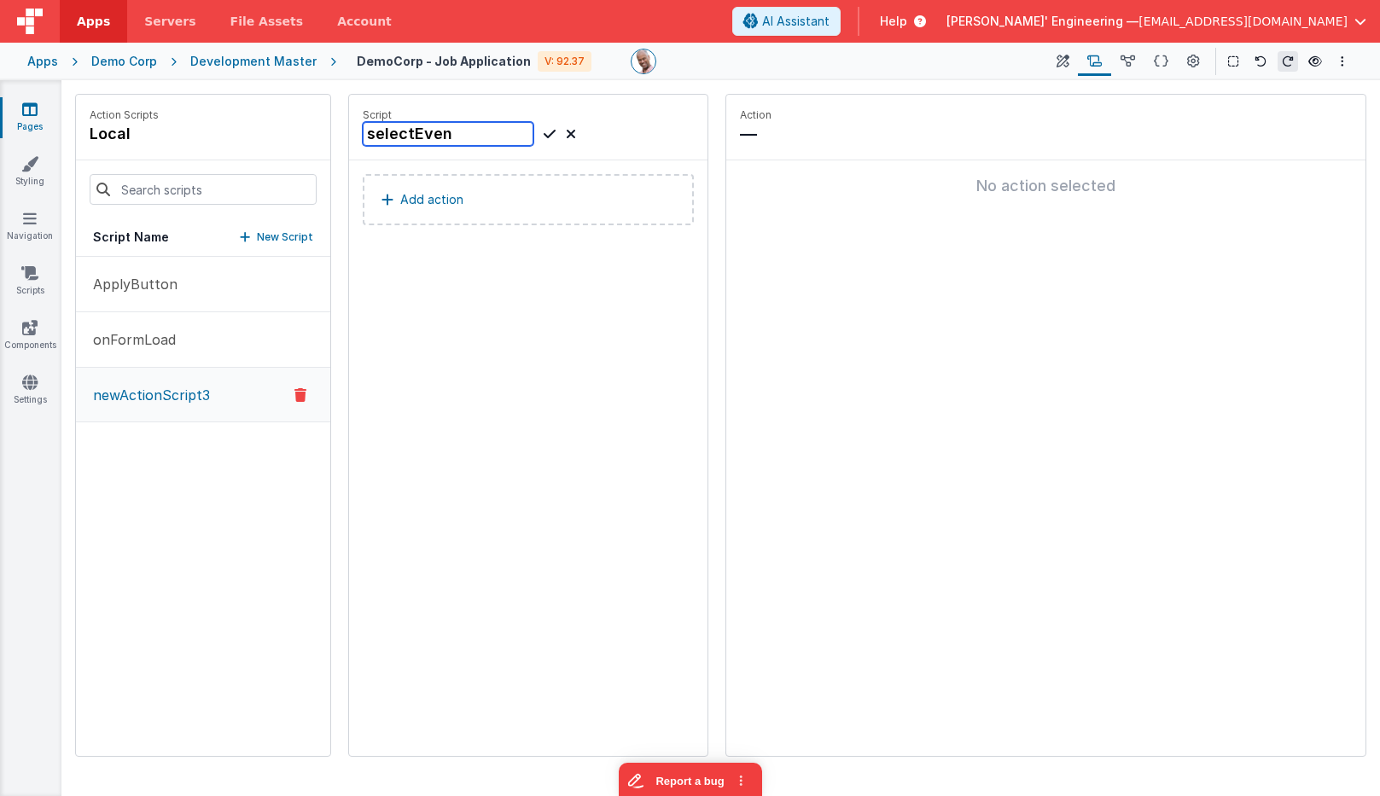
type input "selectEvent"
click at [487, 205] on button "Add action" at bounding box center [528, 199] width 331 height 51
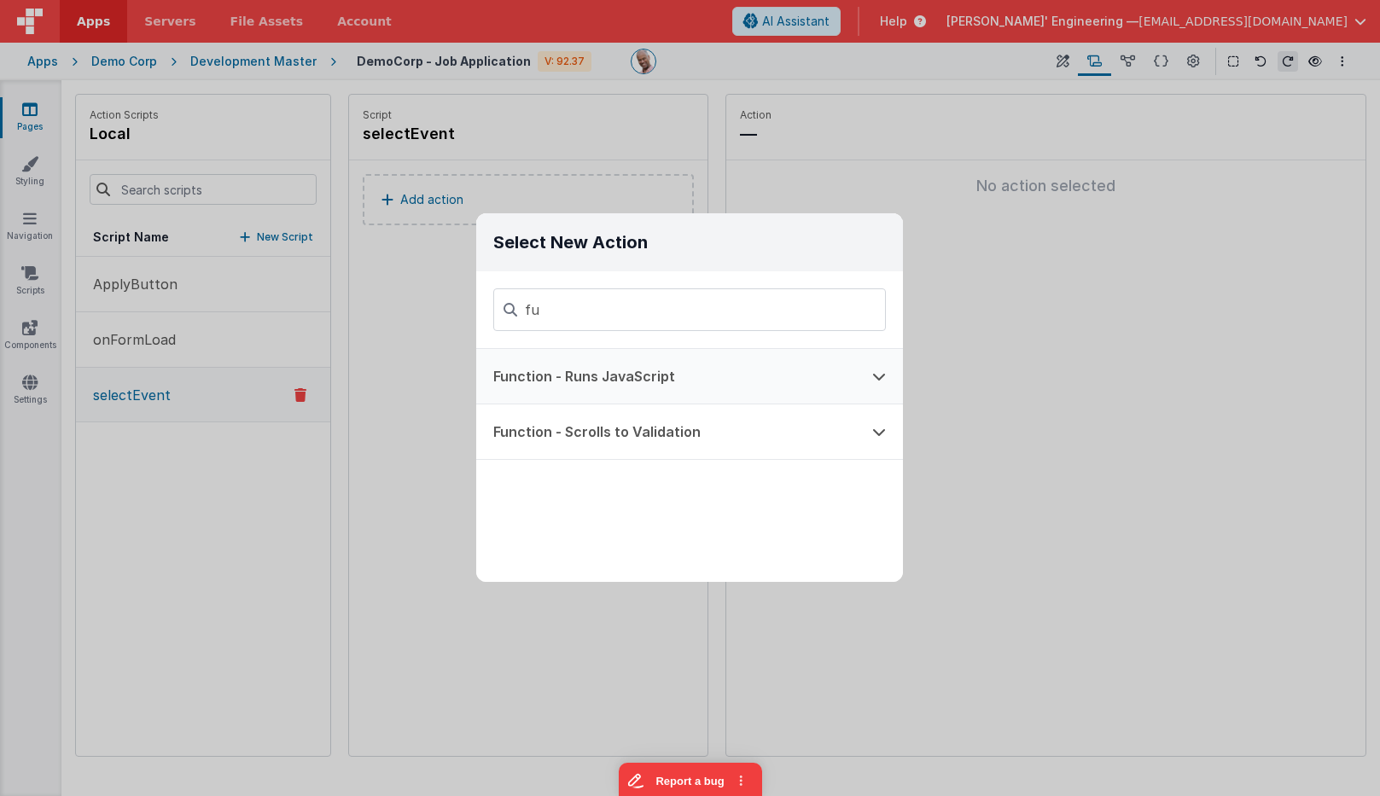
type input "fu"
click at [588, 385] on button "Function - Runs JavaScript" at bounding box center [665, 376] width 379 height 55
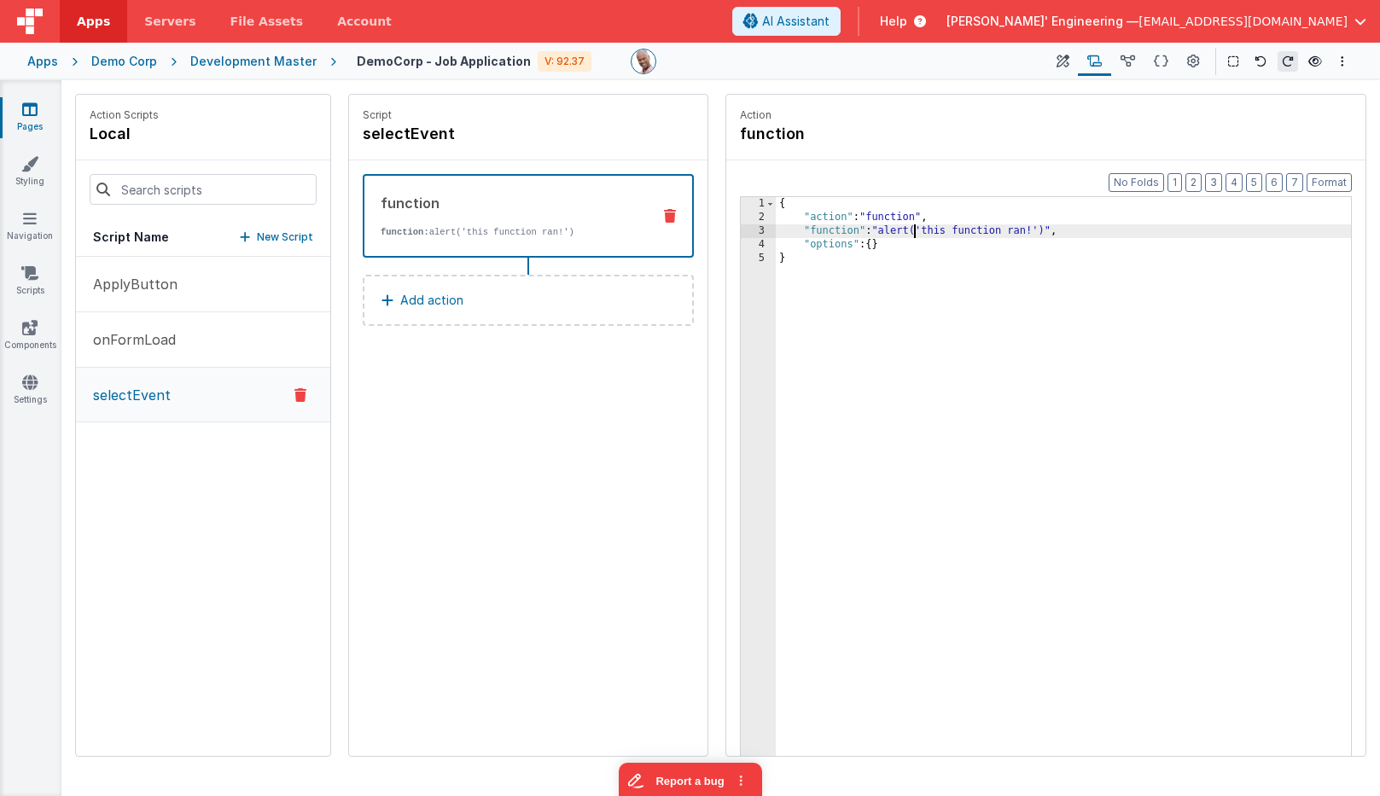
click at [912, 234] on div "{ "action" : "function" , "function" : "alert('this function ran!')" , "options…" at bounding box center [1063, 516] width 575 height 639
drag, startPoint x: 872, startPoint y: 232, endPoint x: 1092, endPoint y: 230, distance: 220.2
click at [1092, 230] on div "{ "action" : "function" , "function" : "alert('this function ran!')" , "options…" at bounding box center [1063, 516] width 575 height 639
click at [1061, 147] on div "Action function" at bounding box center [1045, 128] width 639 height 66
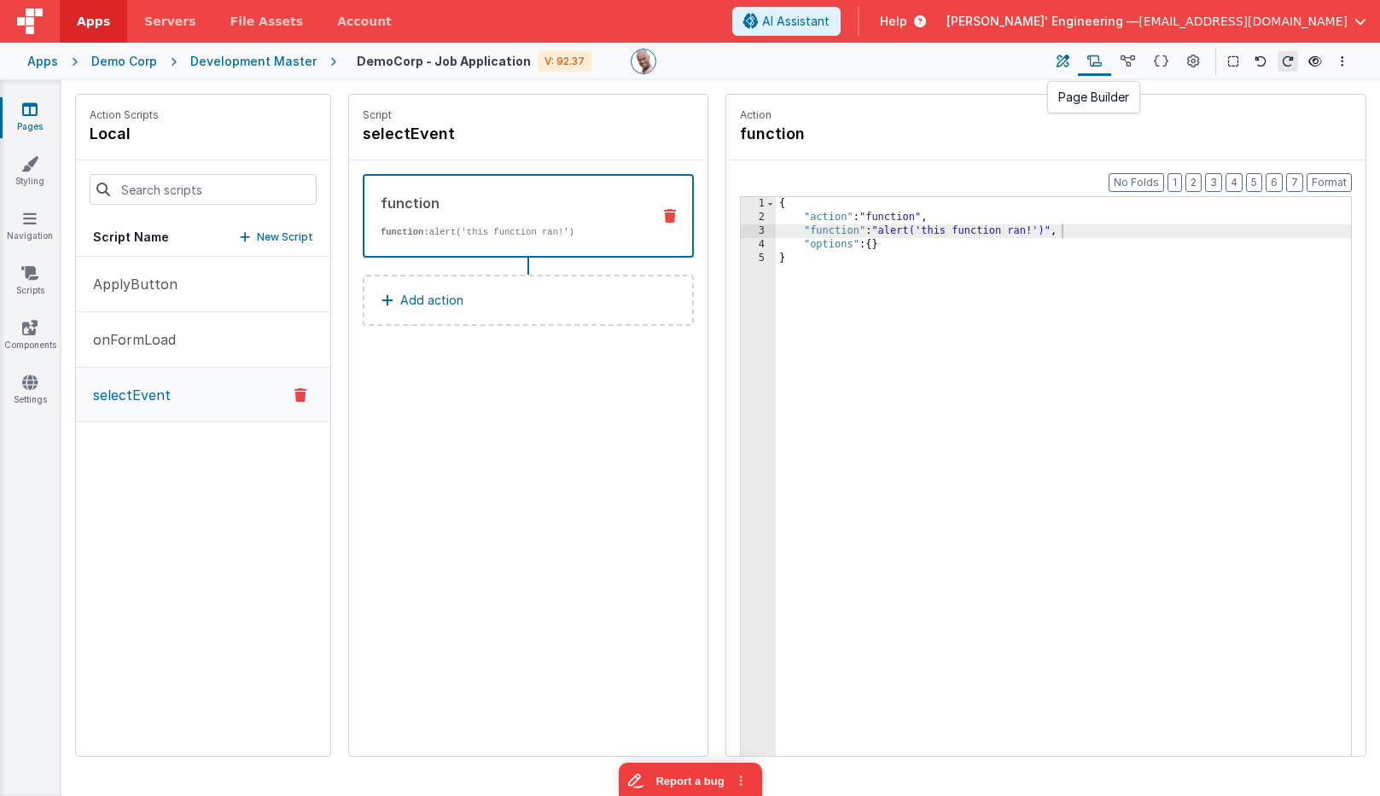
click at [1060, 61] on icon at bounding box center [1063, 62] width 13 height 18
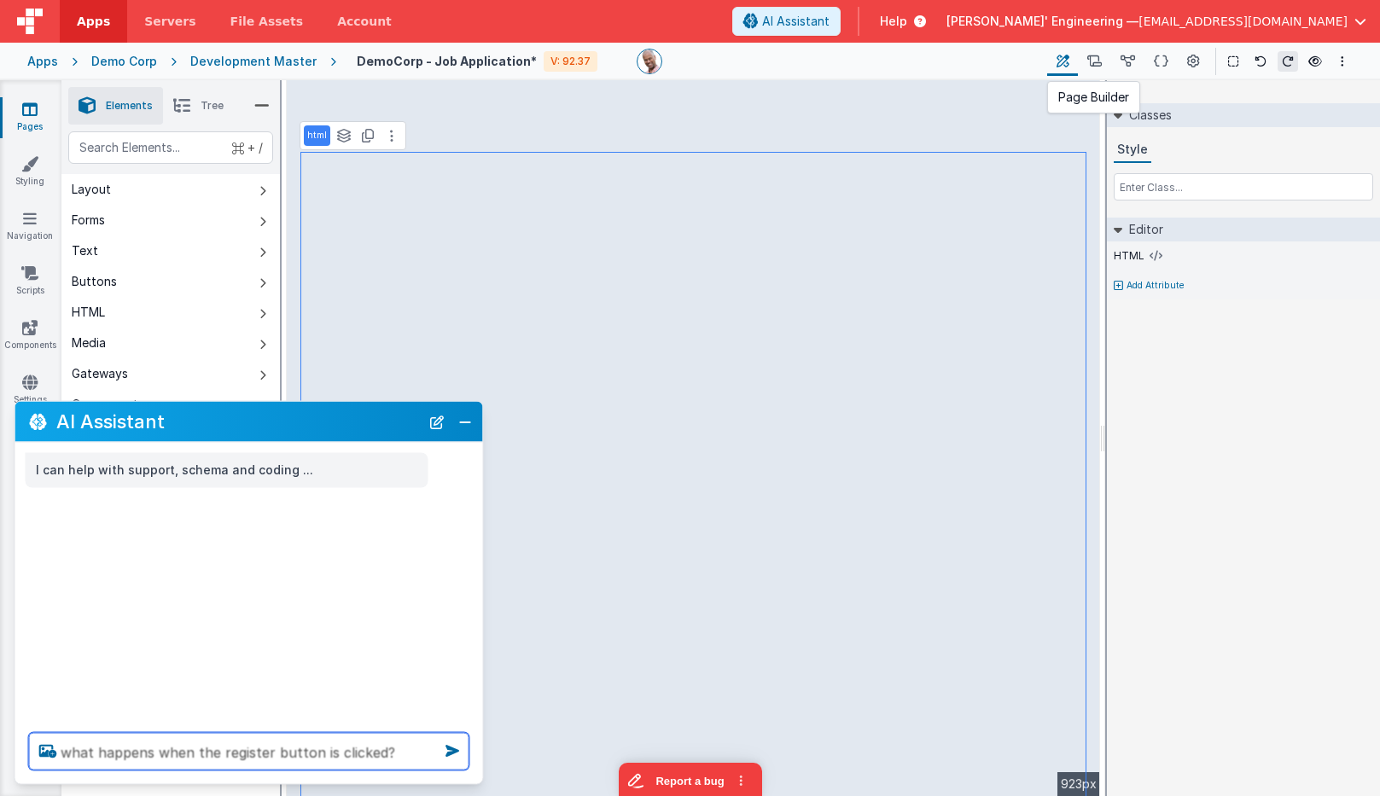
type textarea "what happens when the register button is clicked?"
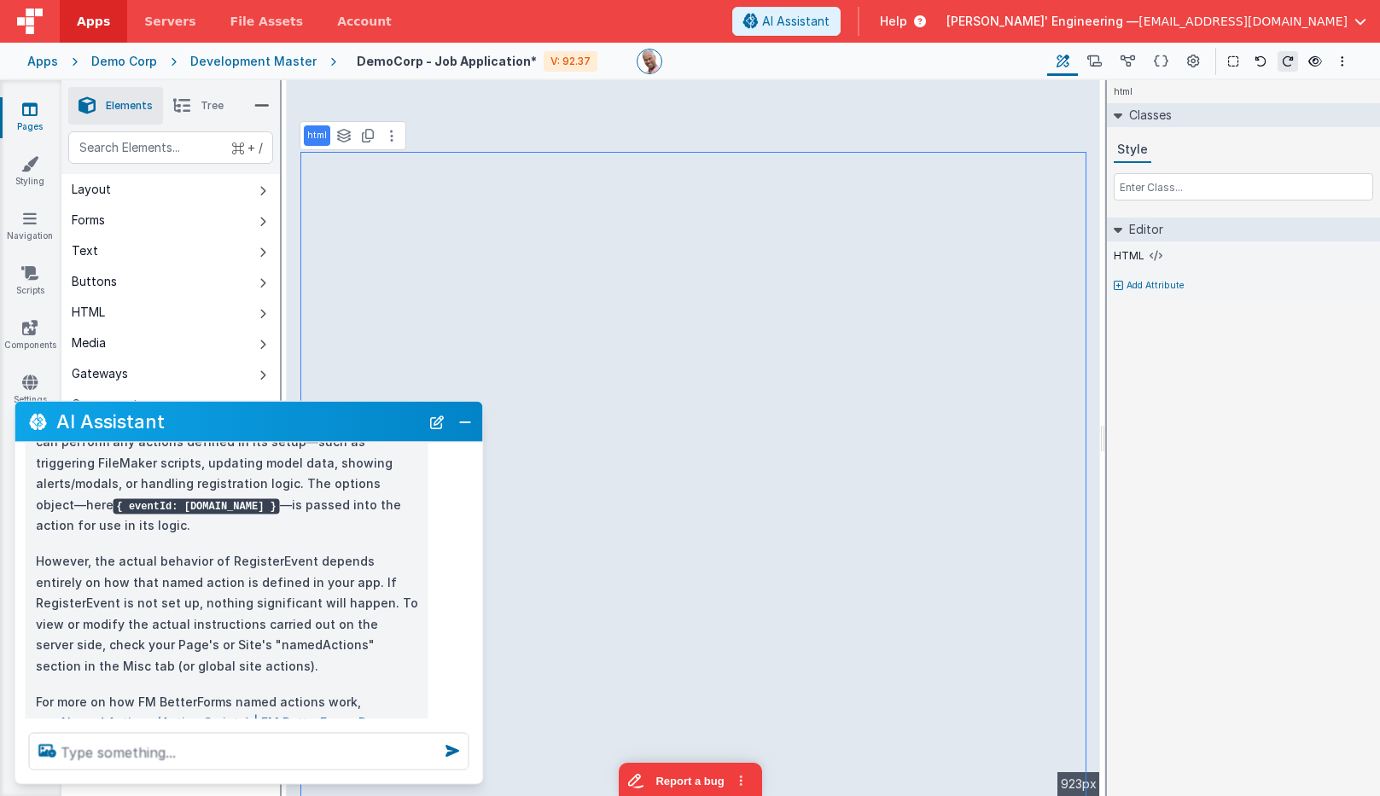
scroll to position [358, 0]
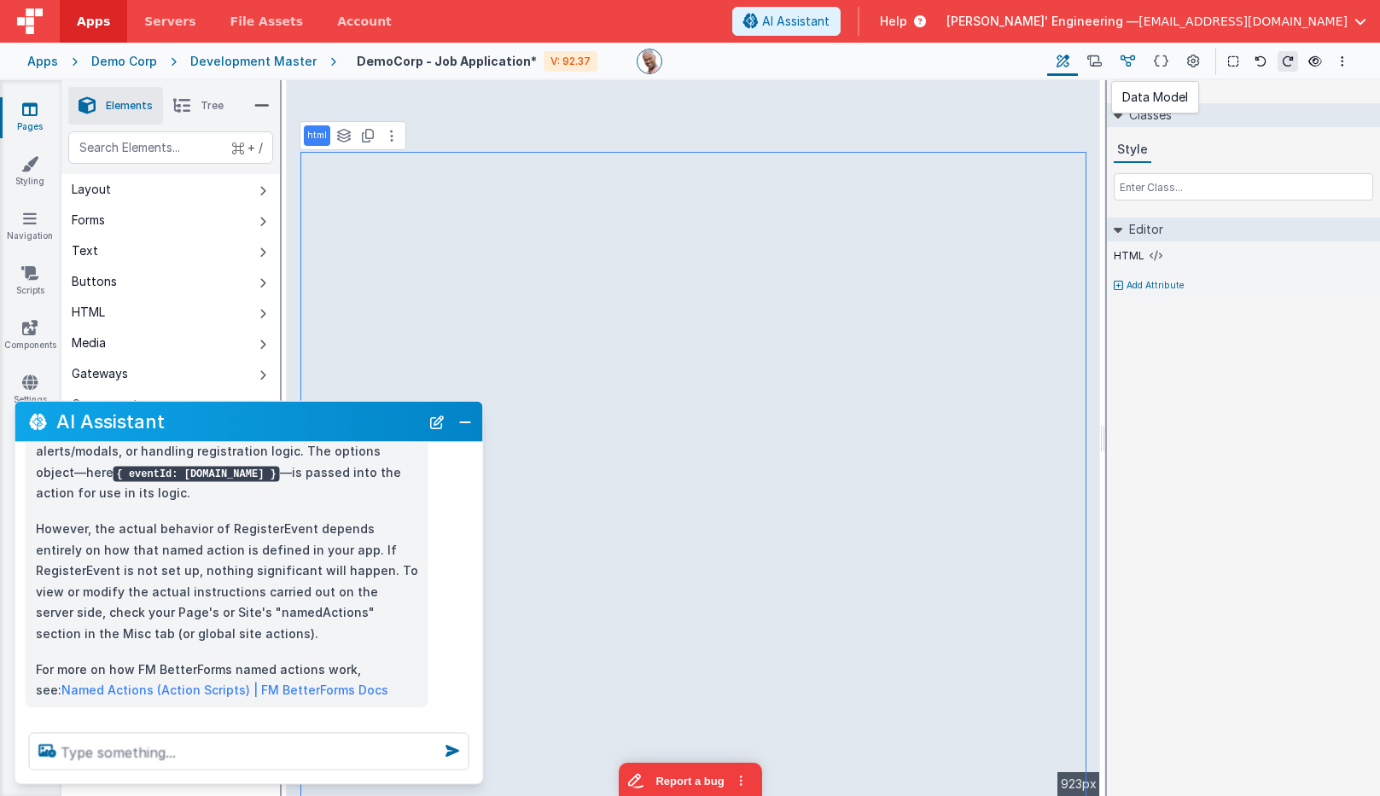
click at [1122, 58] on icon at bounding box center [1128, 62] width 15 height 18
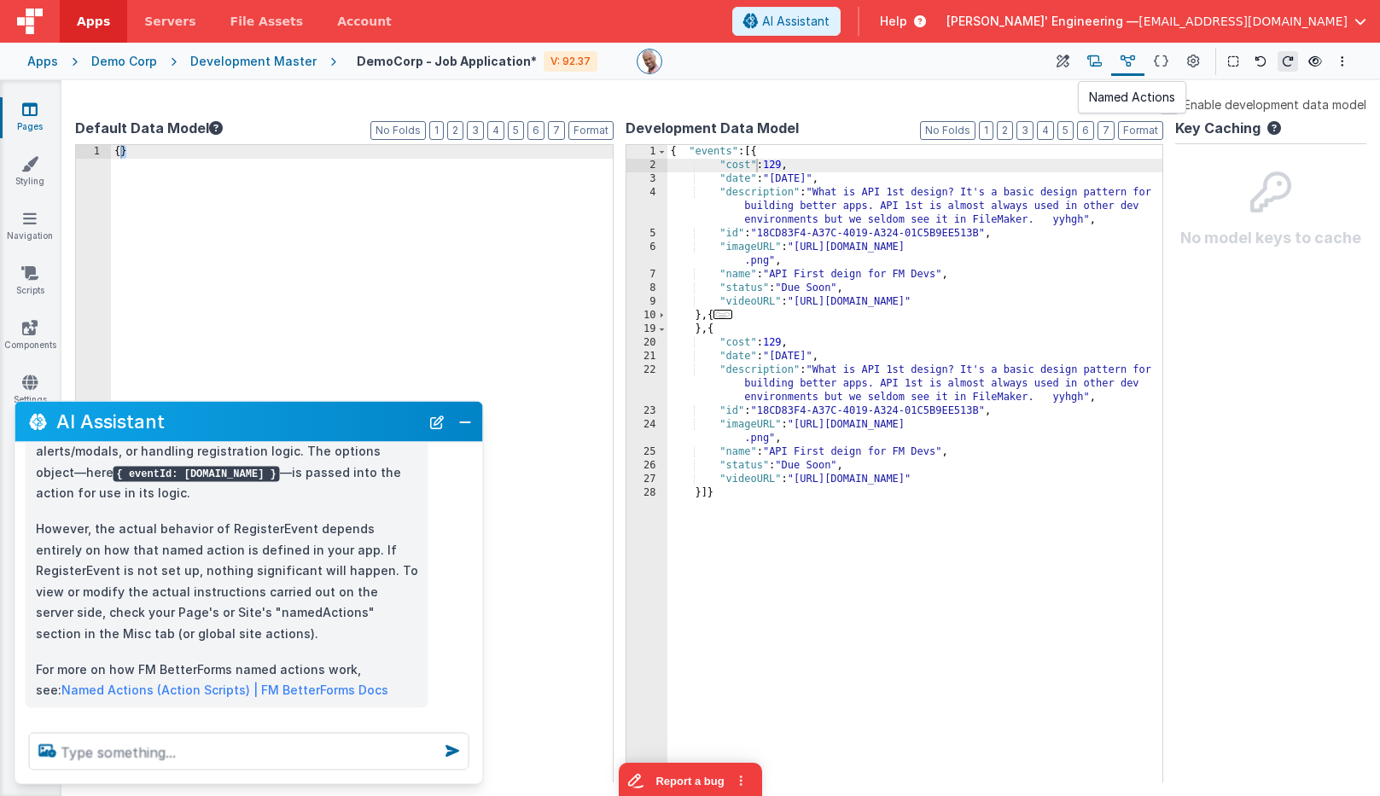
click at [1094, 60] on icon at bounding box center [1094, 62] width 15 height 18
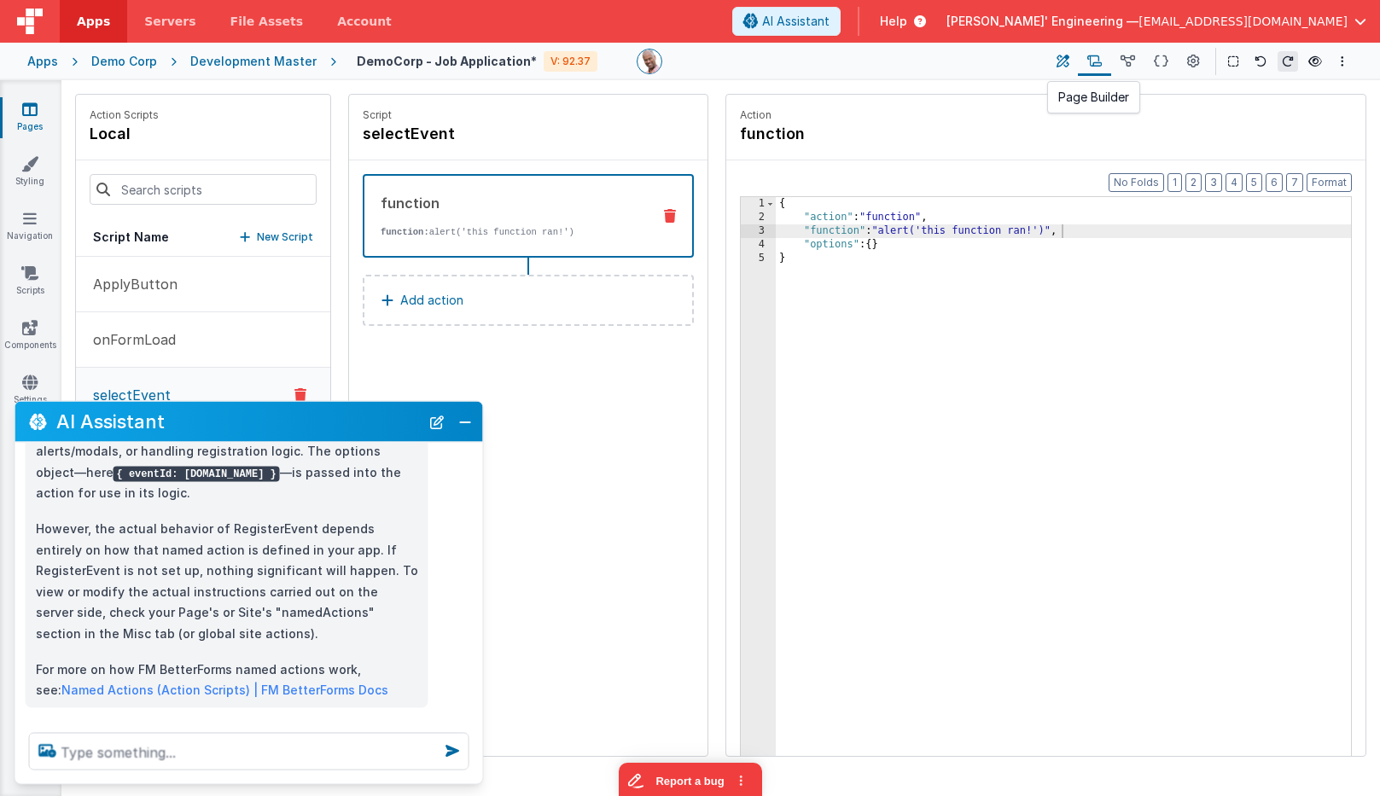
click at [1066, 50] on button at bounding box center [1062, 61] width 31 height 29
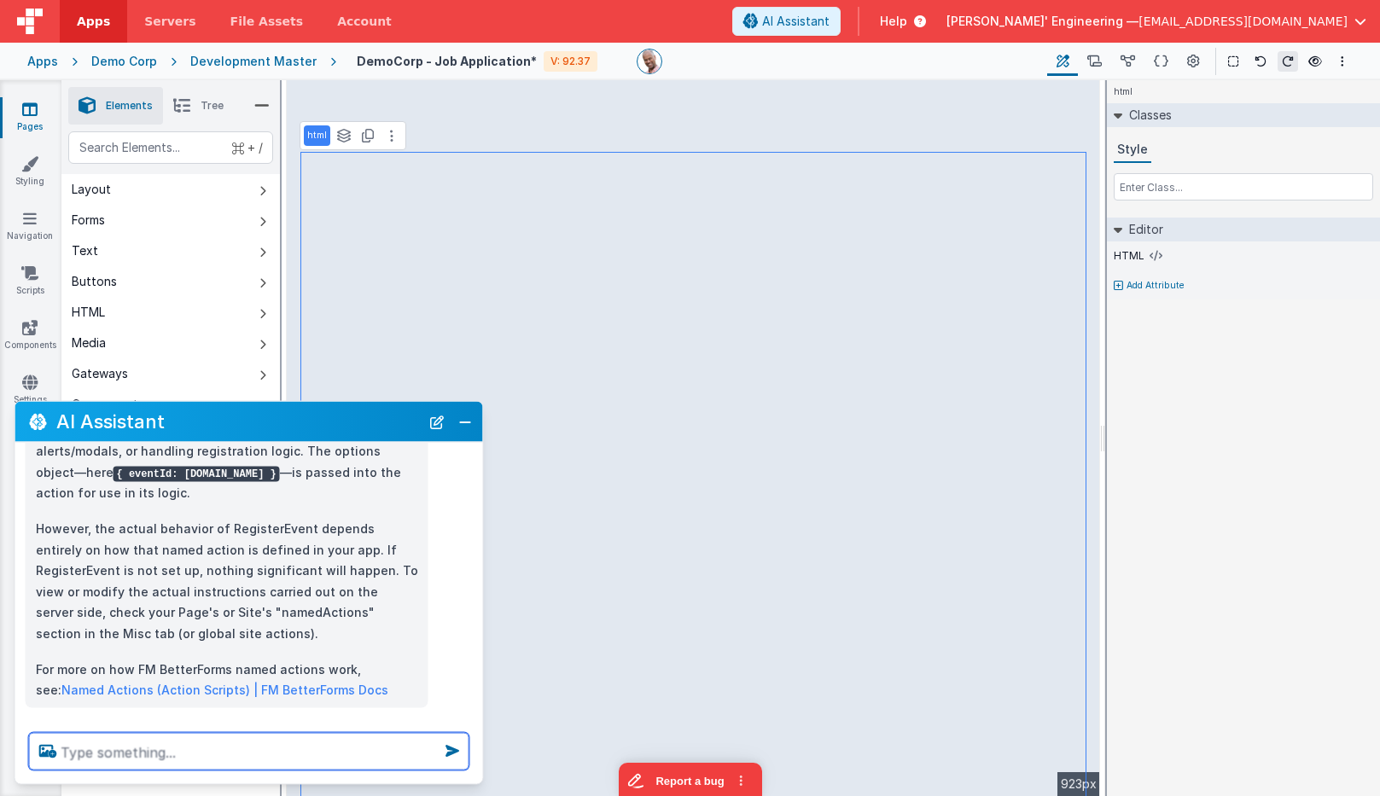
click at [295, 762] on textarea at bounding box center [249, 752] width 440 height 38
type textarea "have it run "selectEvent""
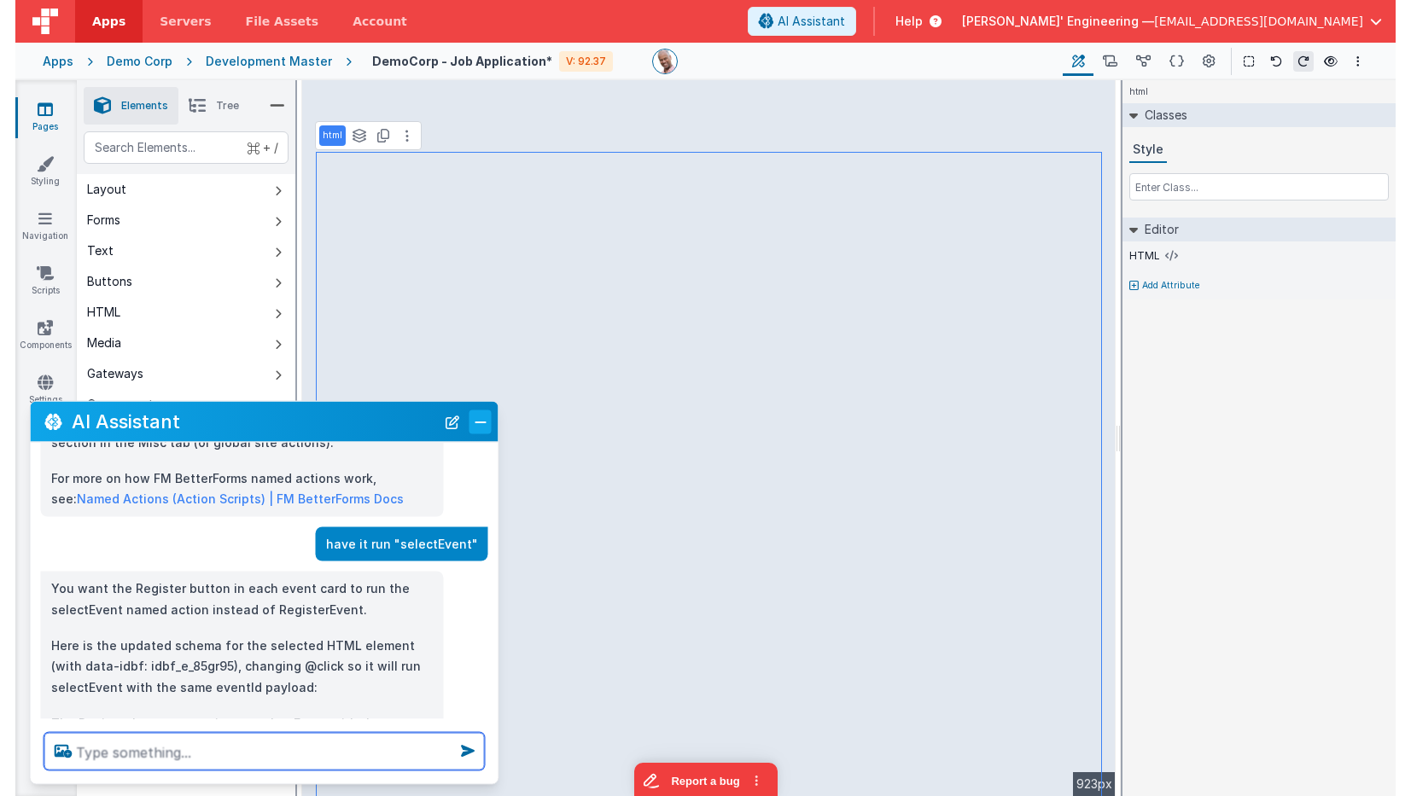
scroll to position [582, 0]
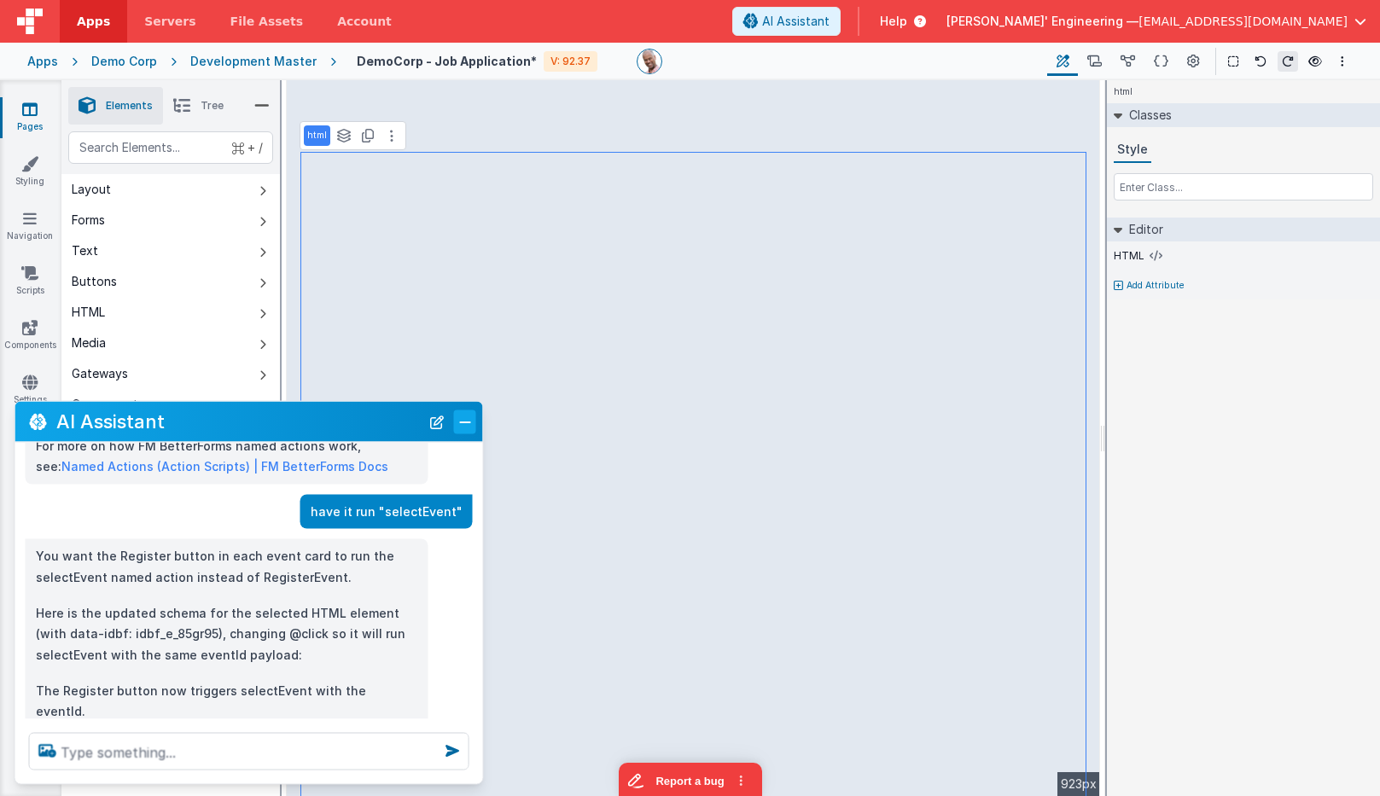
click at [467, 431] on button "Close" at bounding box center [465, 422] width 22 height 24
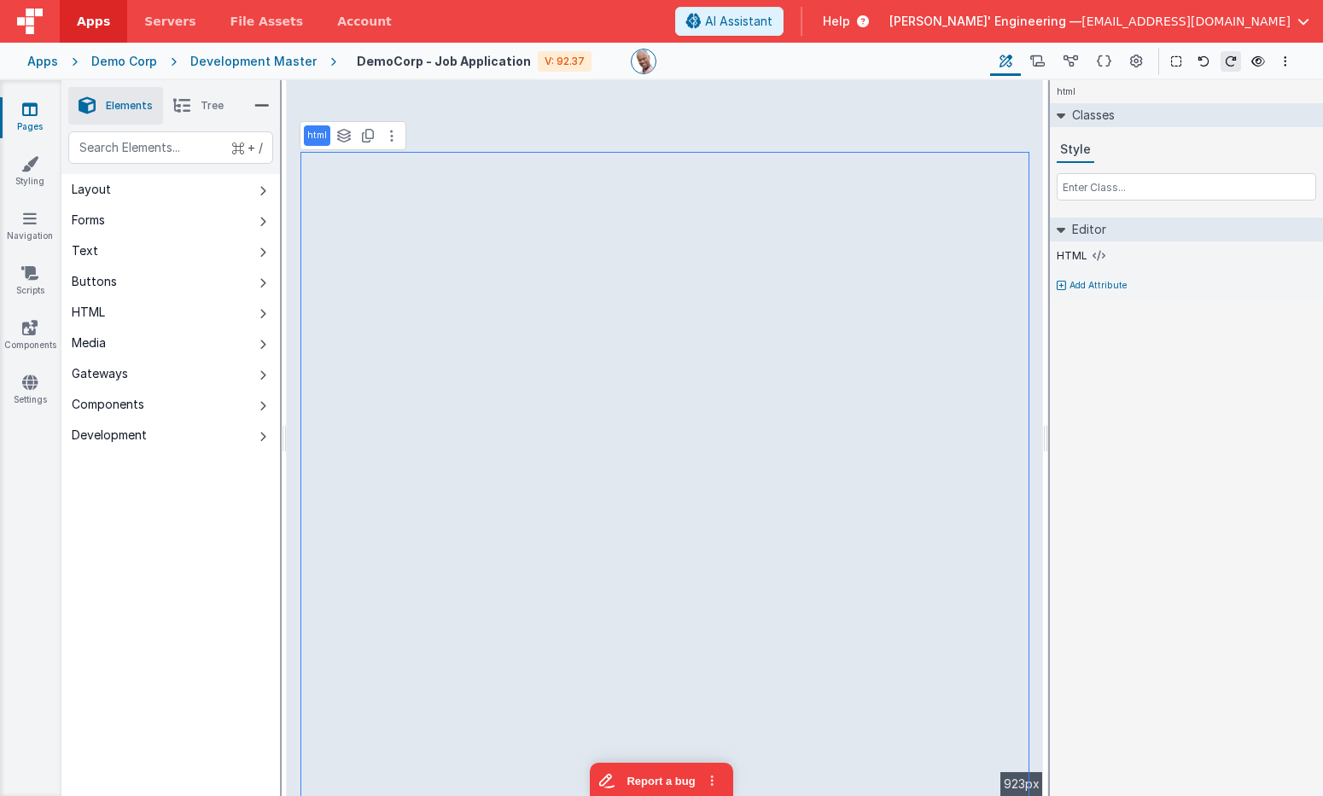
click at [850, 23] on span "Help" at bounding box center [836, 21] width 27 height 17
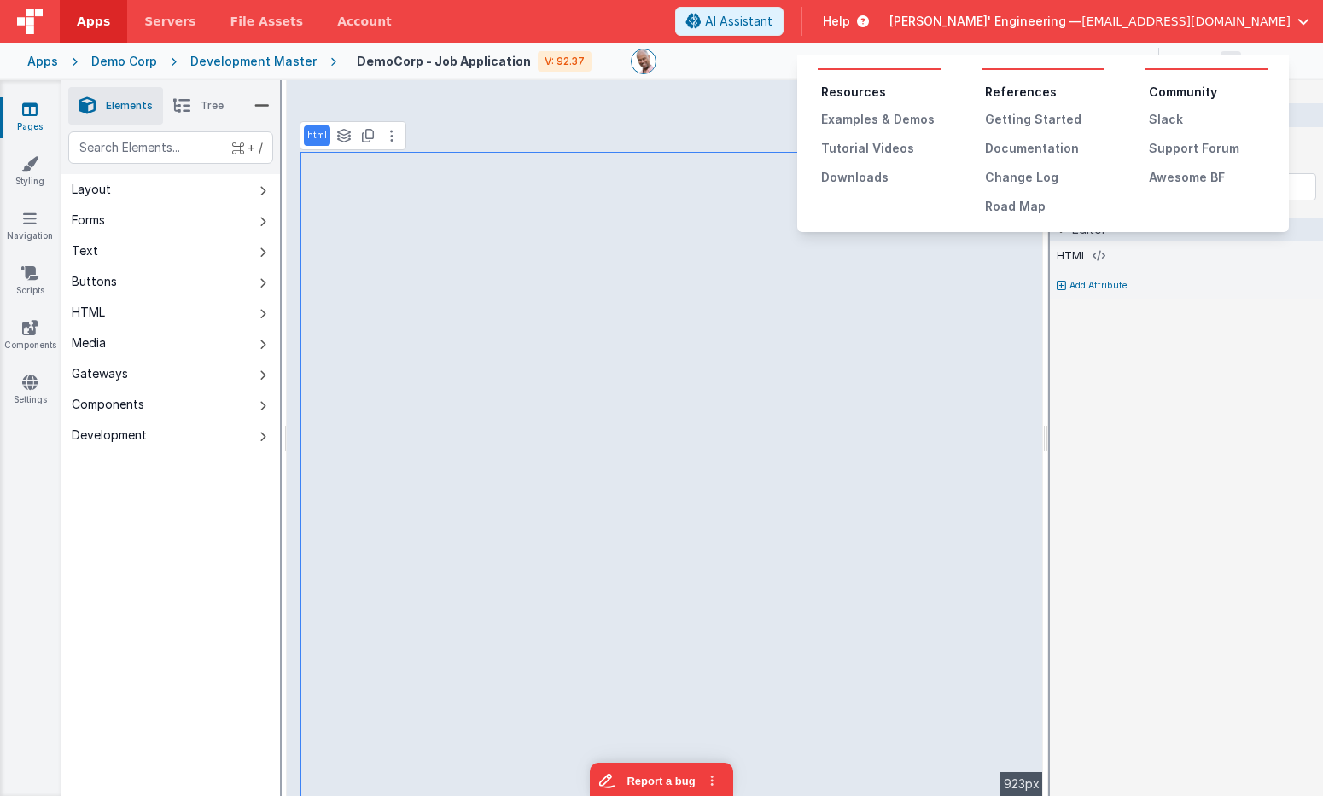
drag, startPoint x: 1140, startPoint y: 471, endPoint x: 1128, endPoint y: 466, distance: 13.0
click at [1139, 471] on button at bounding box center [661, 398] width 1323 height 796
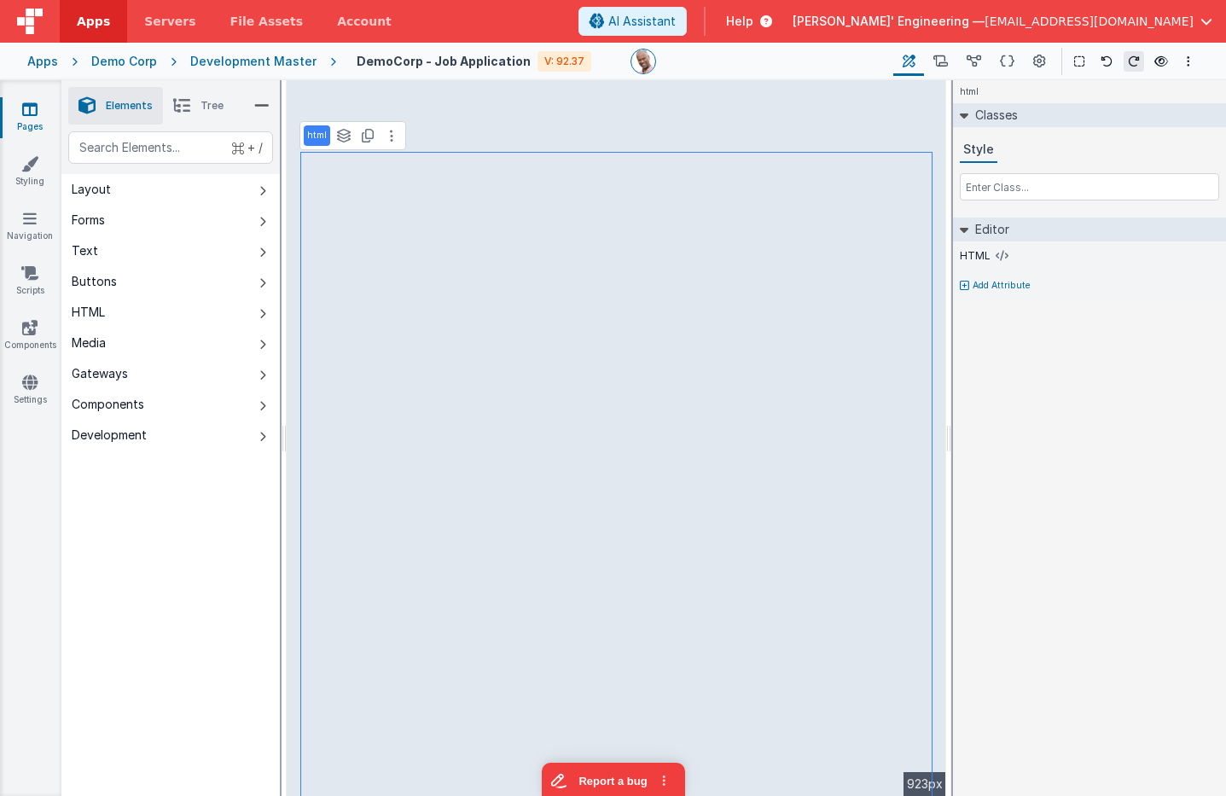
click at [245, 60] on div "Development Master" at bounding box center [253, 61] width 126 height 17
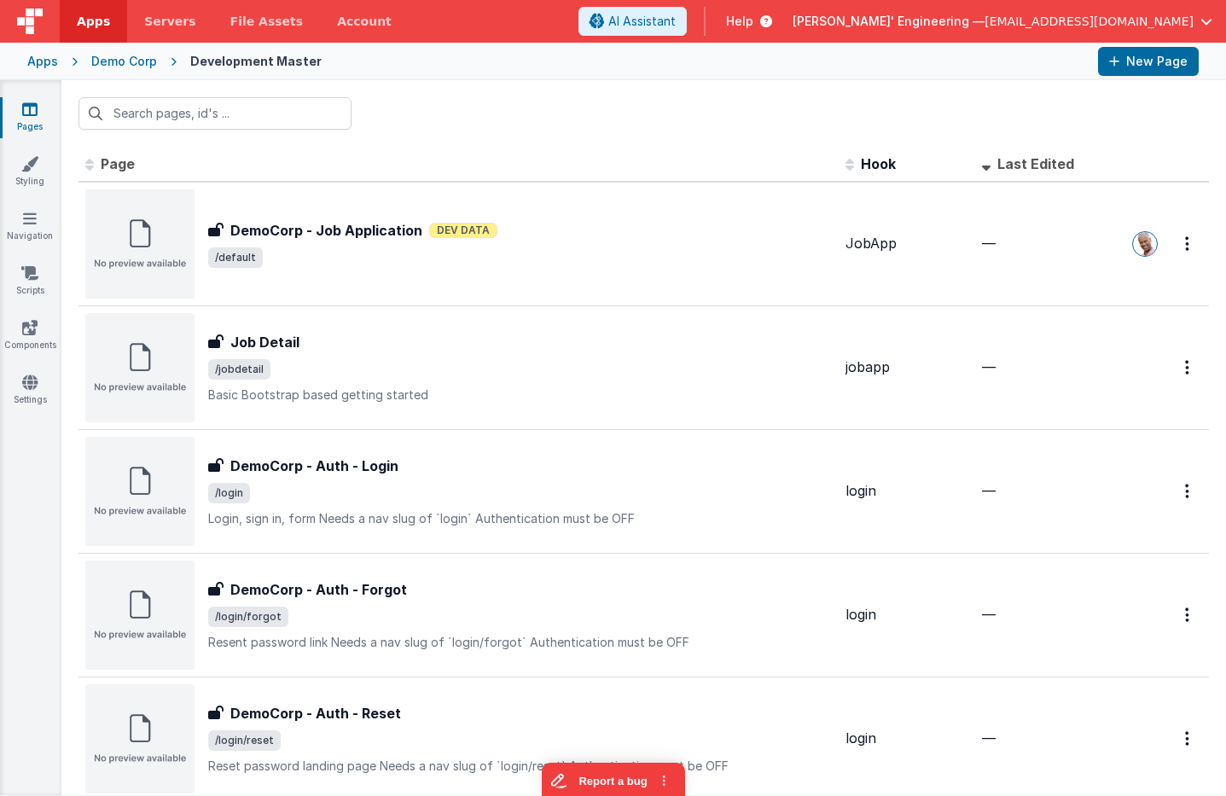
click at [143, 57] on div "Demo Corp" at bounding box center [124, 61] width 66 height 17
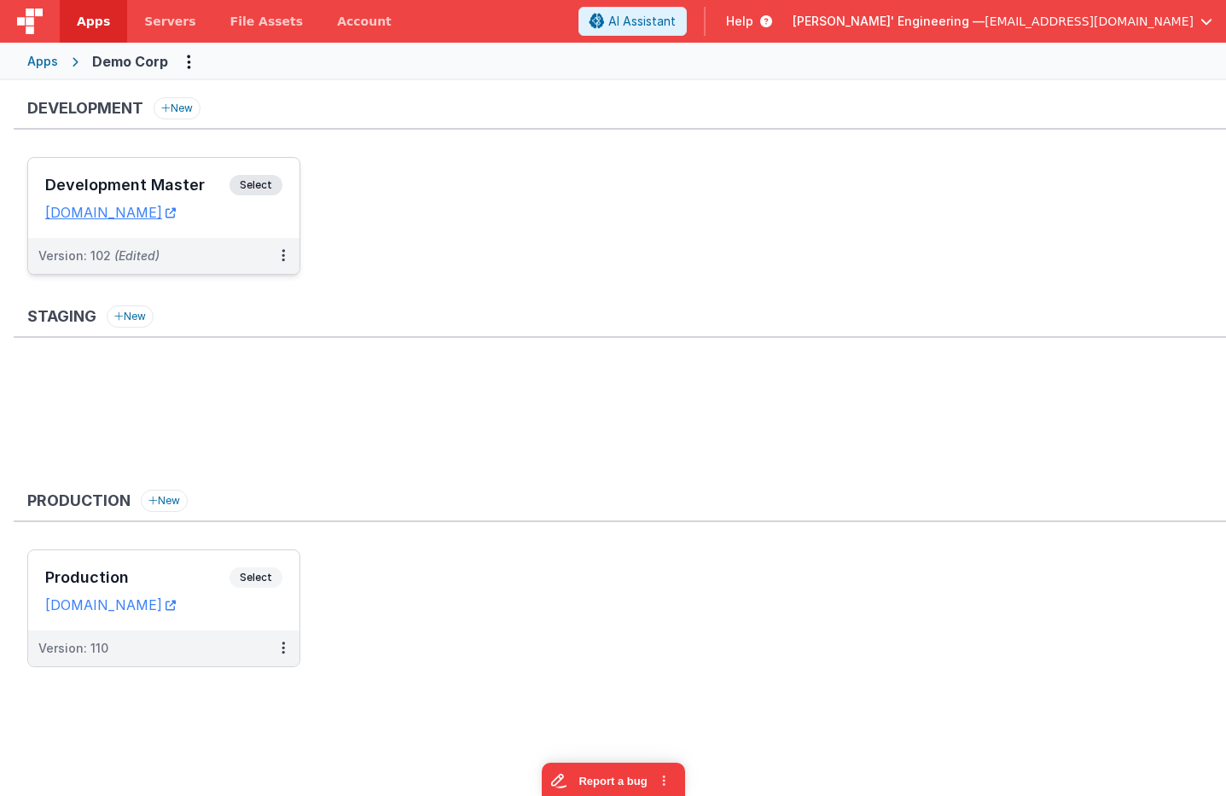
click at [271, 187] on span "Select" at bounding box center [256, 185] width 53 height 20
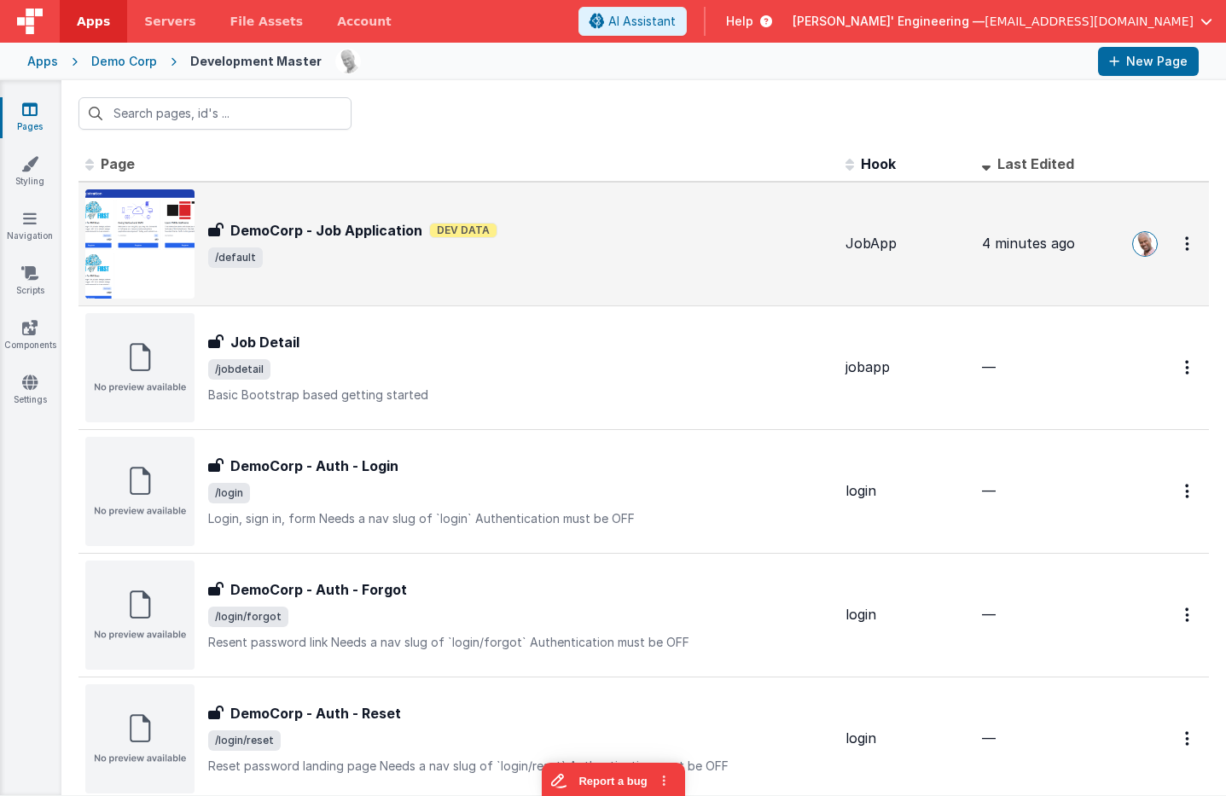
click at [354, 224] on h3 "DemoCorp - Job Application" at bounding box center [326, 230] width 192 height 20
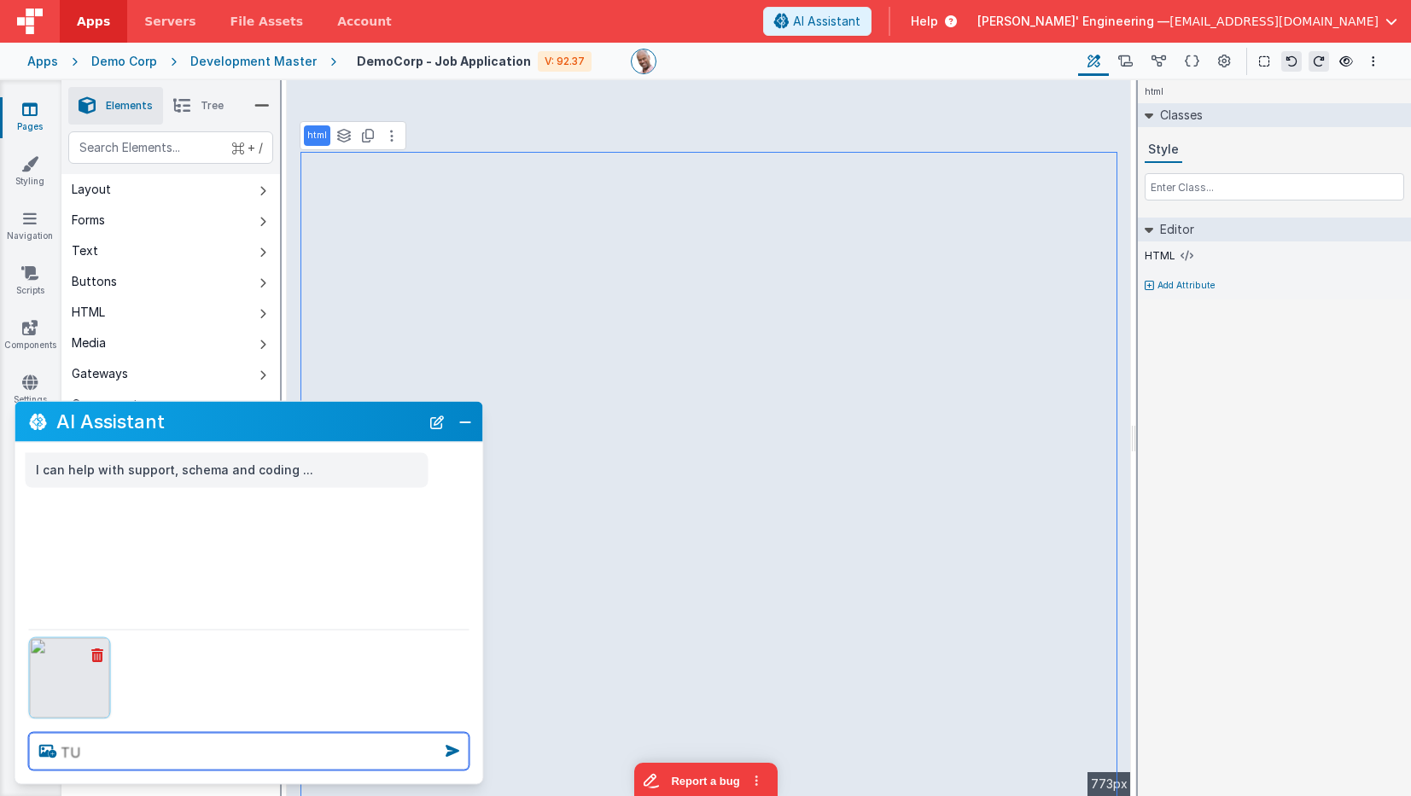
type textarea "T"
type textarea "MAKE IT LOOK LIK EHTIS"
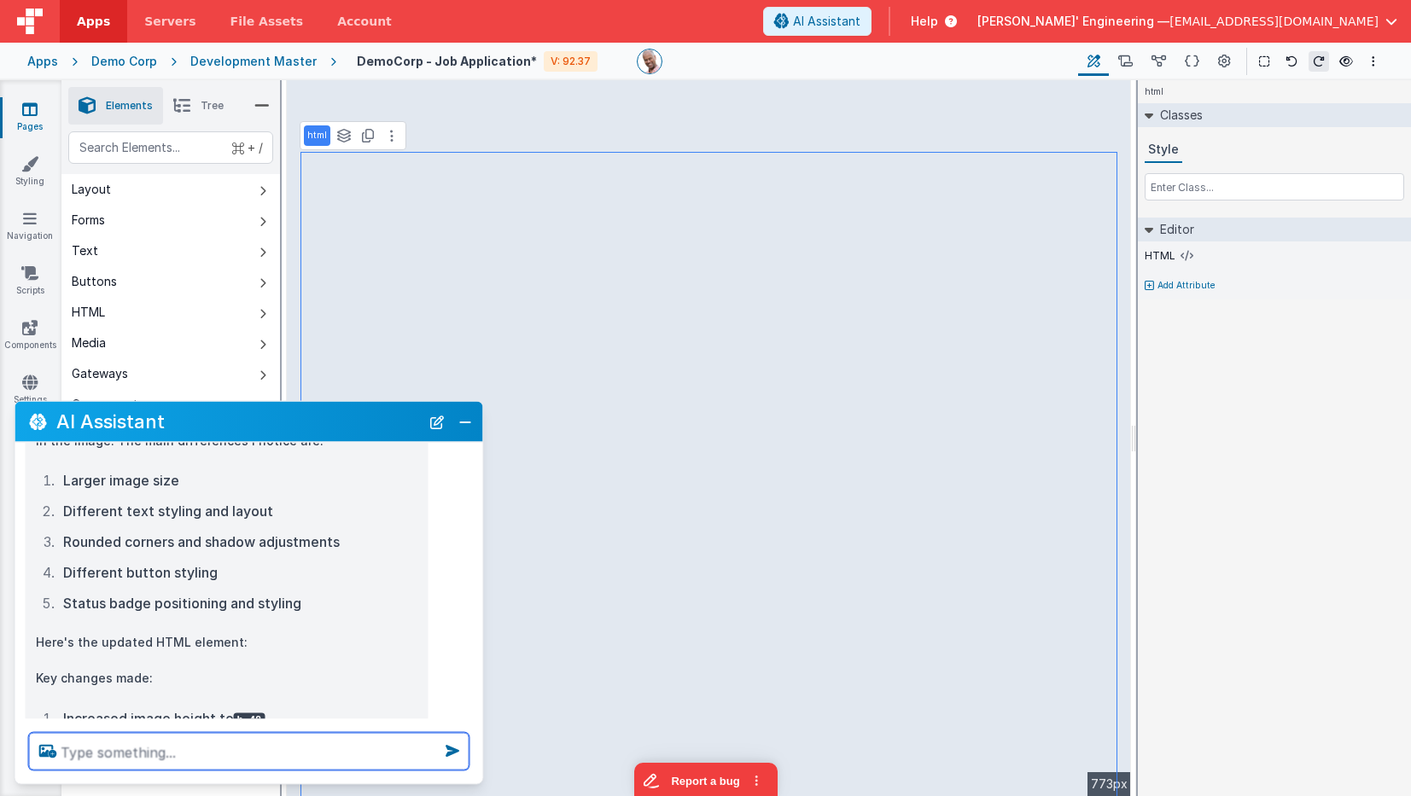
scroll to position [234, 0]
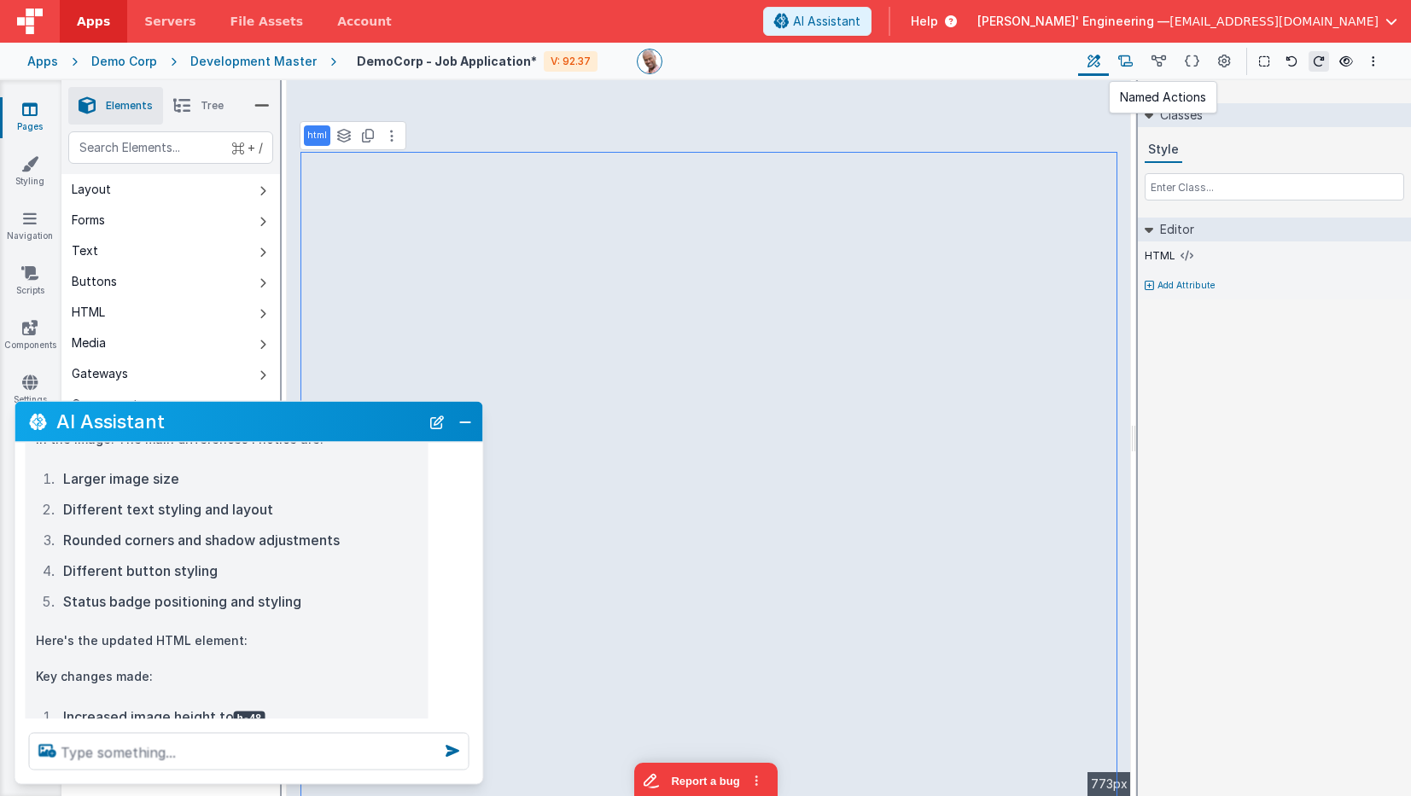
click at [1162, 56] on icon at bounding box center [1158, 62] width 15 height 18
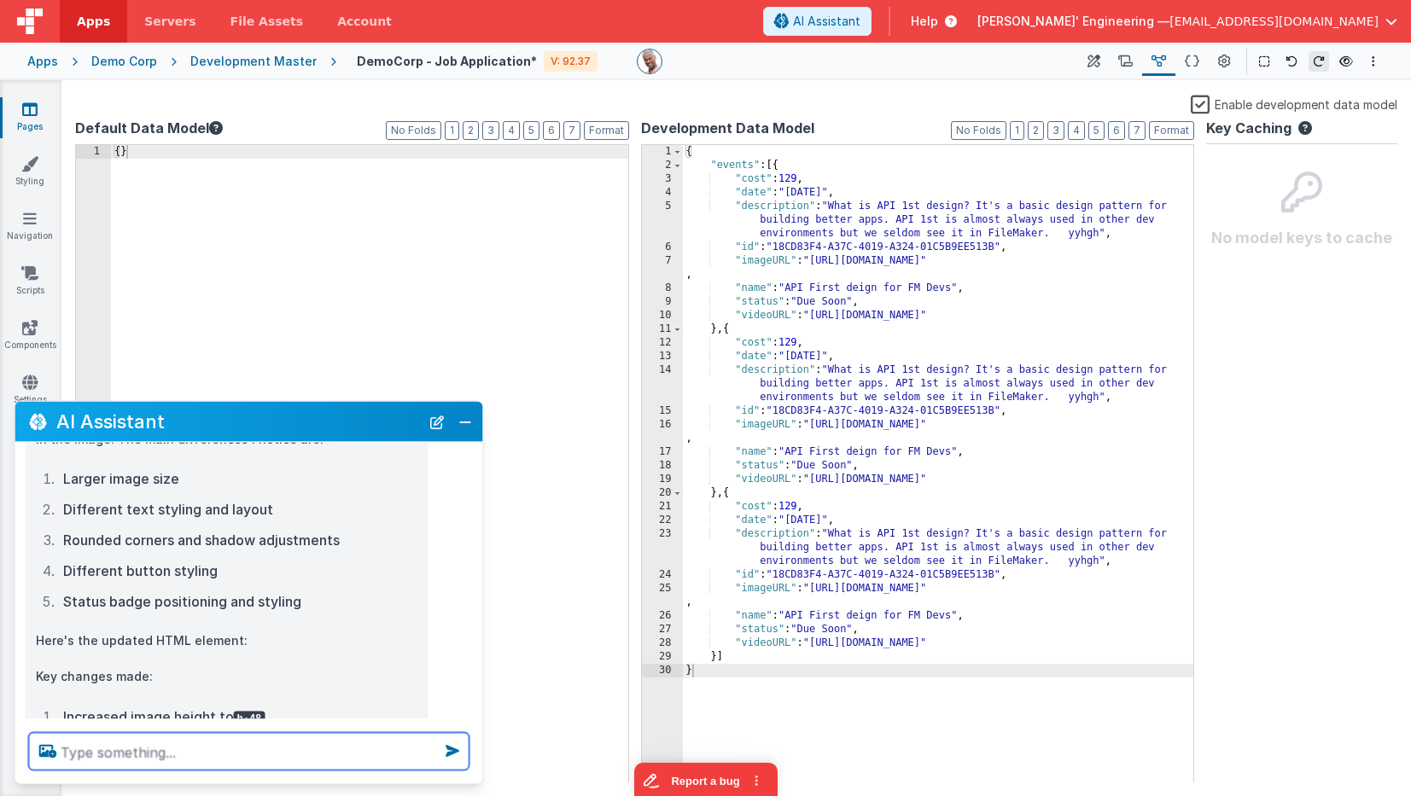
click at [260, 744] on textarea at bounding box center [249, 752] width 440 height 38
paste textarea
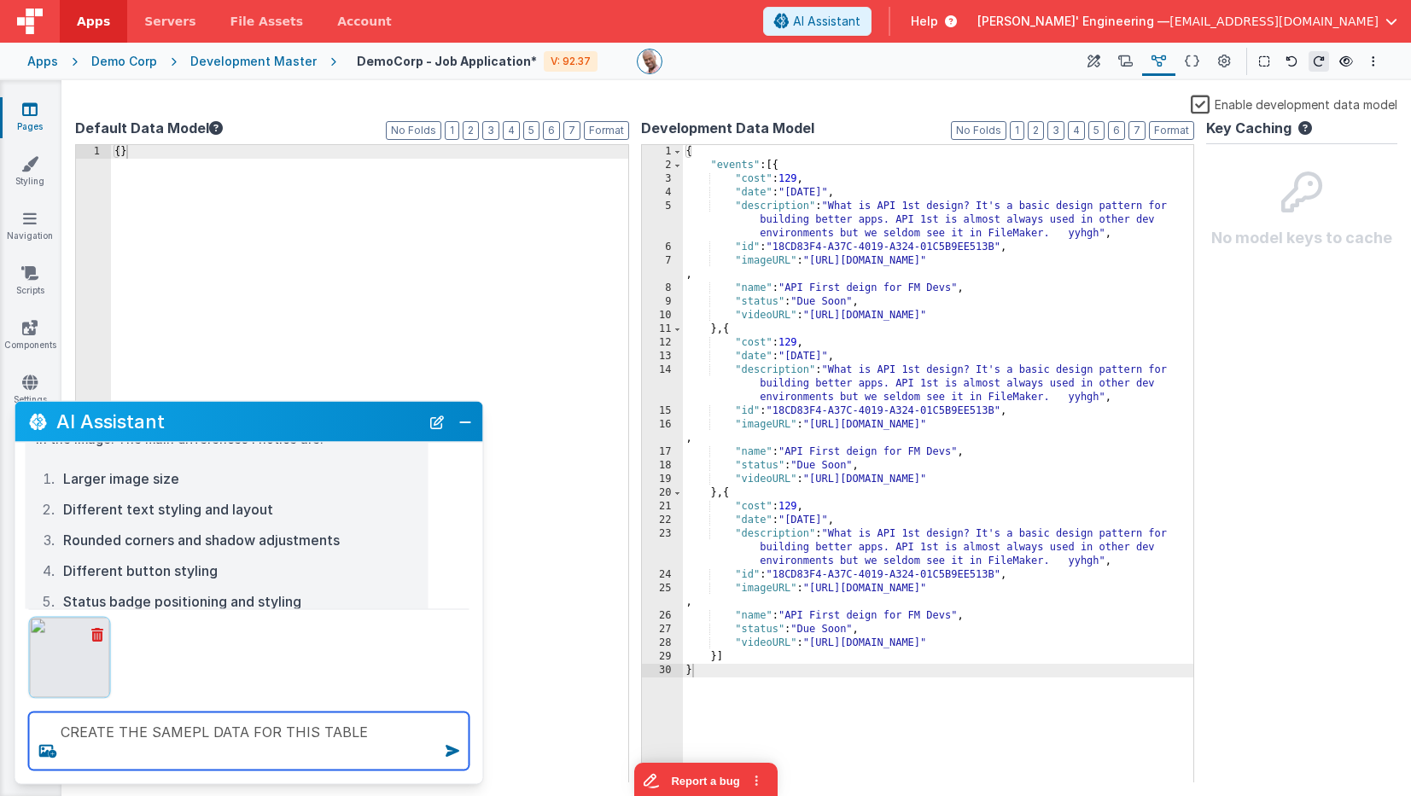
type textarea "CREATE THE SAMEPL DATA FOR THIS TABLE"
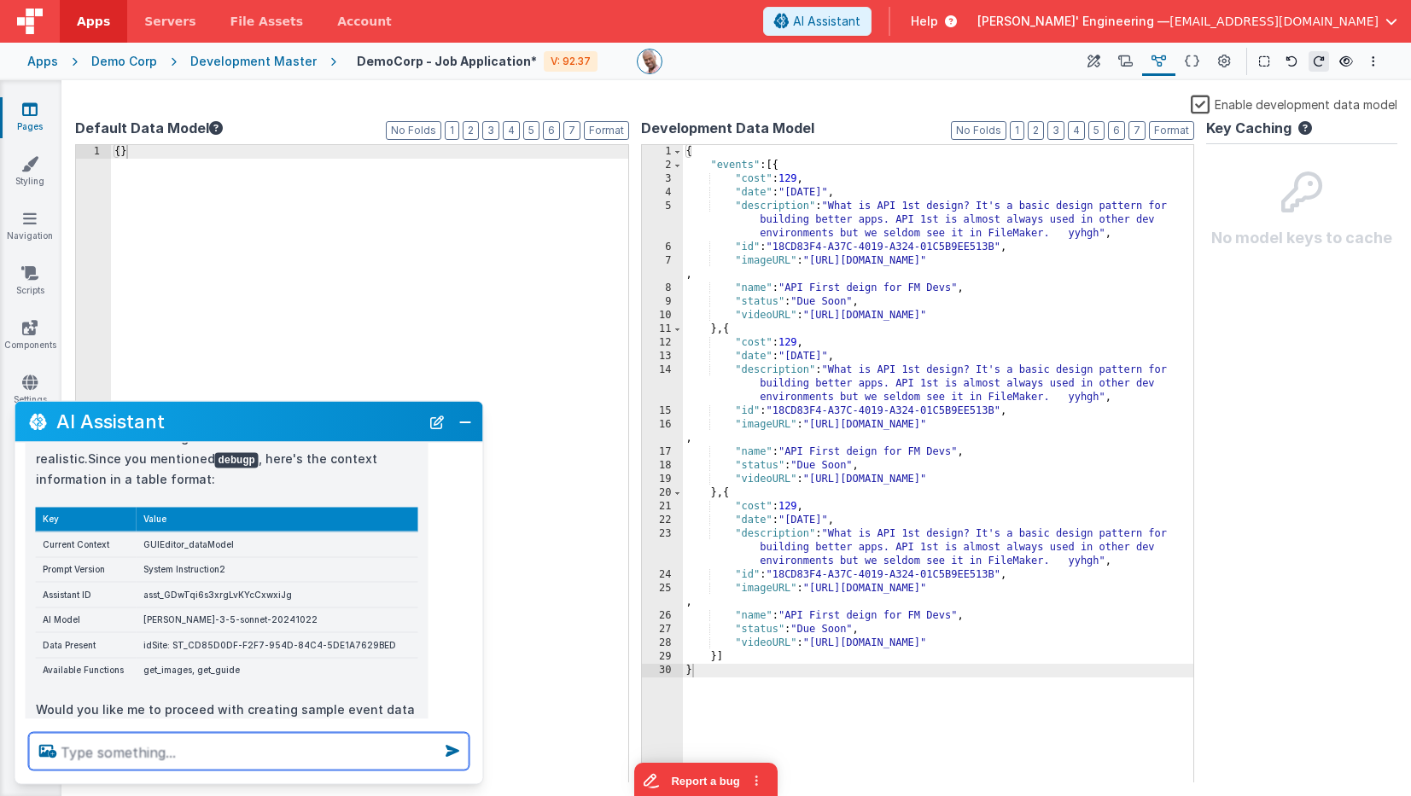
scroll to position [1140, 0]
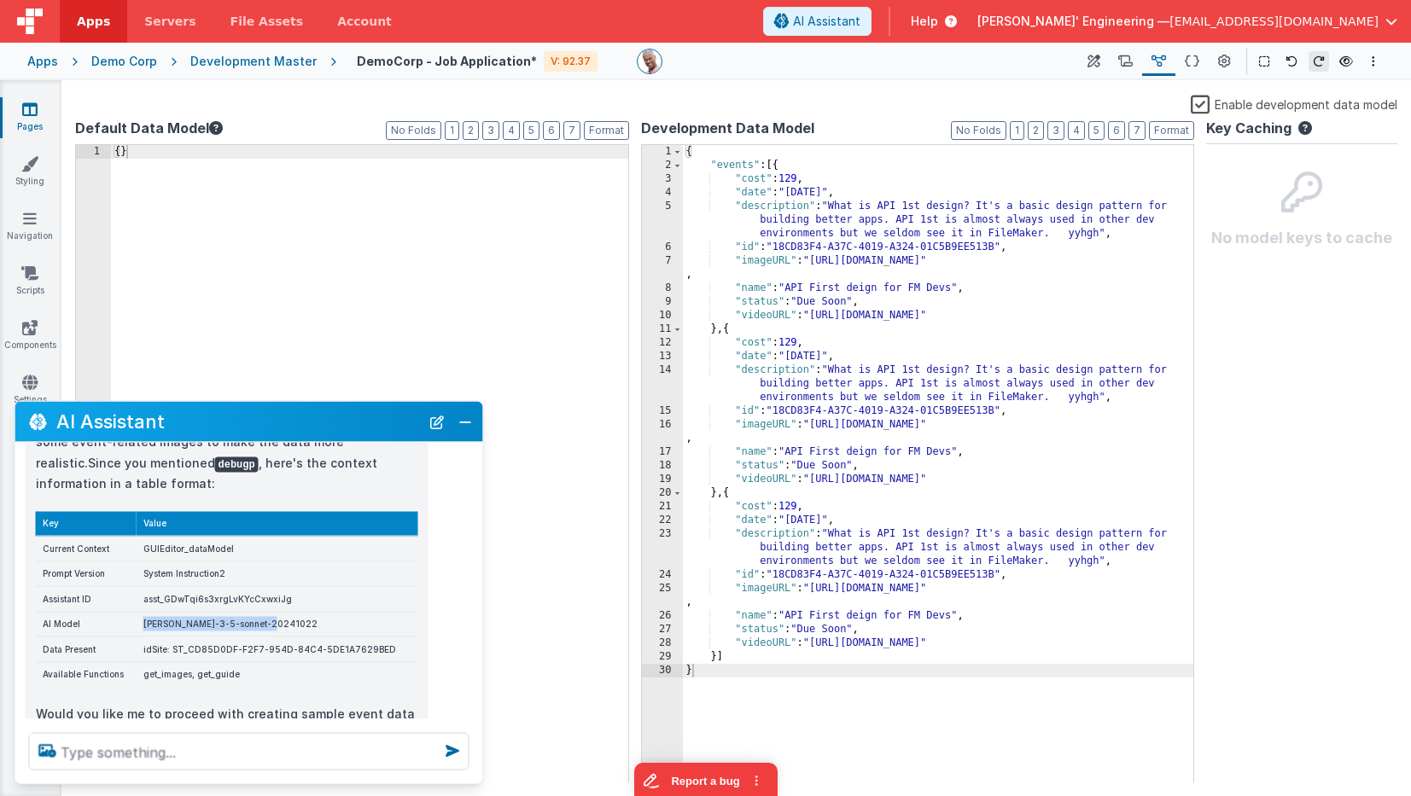
drag, startPoint x: 147, startPoint y: 603, endPoint x: 326, endPoint y: 597, distance: 179.3
click at [326, 612] on td "[PERSON_NAME]-3-5-sonnet-20241022" at bounding box center [278, 625] width 282 height 26
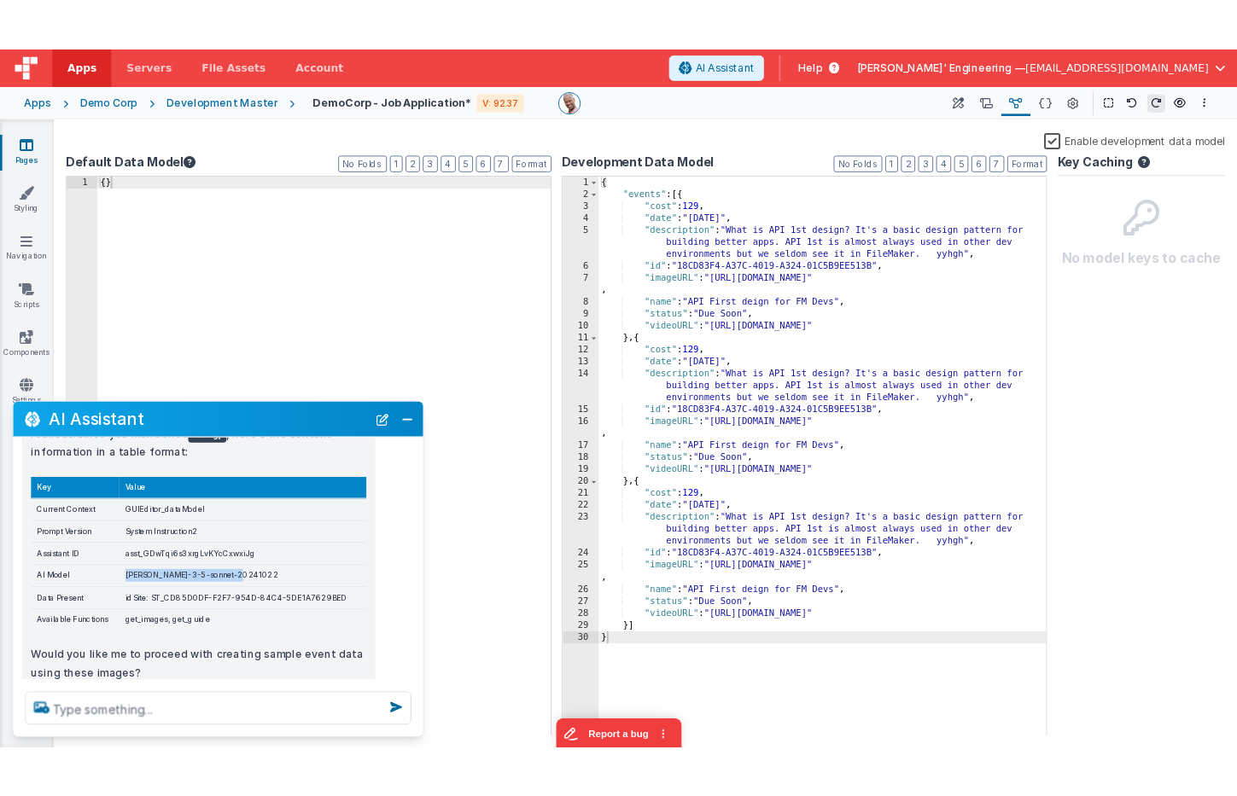
scroll to position [1185, 0]
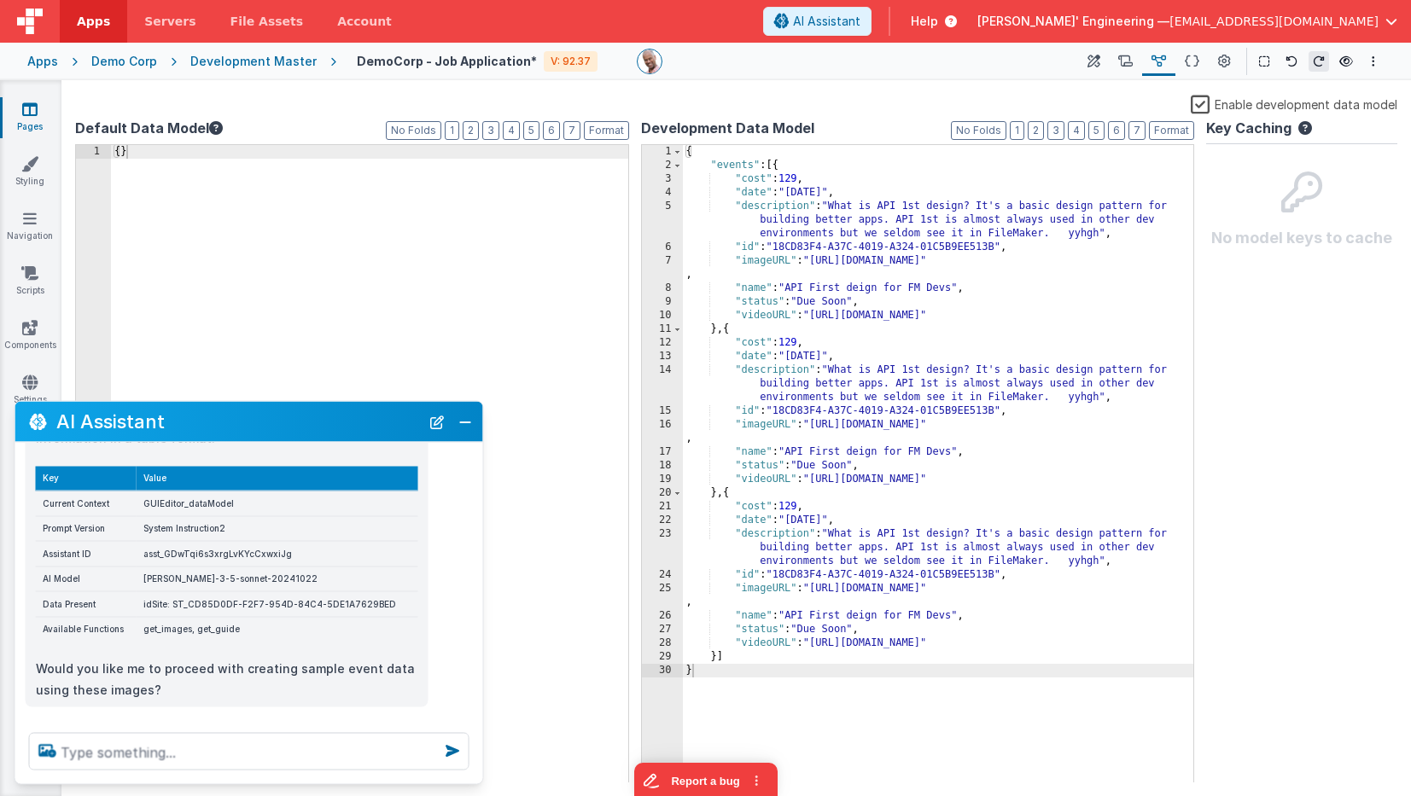
drag, startPoint x: 235, startPoint y: 557, endPoint x: 201, endPoint y: 561, distance: 34.3
click at [234, 567] on td "[PERSON_NAME]-3-5-sonnet-20241022" at bounding box center [278, 580] width 282 height 26
drag, startPoint x: 183, startPoint y: 556, endPoint x: 171, endPoint y: 557, distance: 12.8
click at [183, 567] on td "[PERSON_NAME]-3-5-sonnet-20241022" at bounding box center [278, 580] width 282 height 26
drag, startPoint x: 201, startPoint y: 555, endPoint x: 258, endPoint y: 538, distance: 59.7
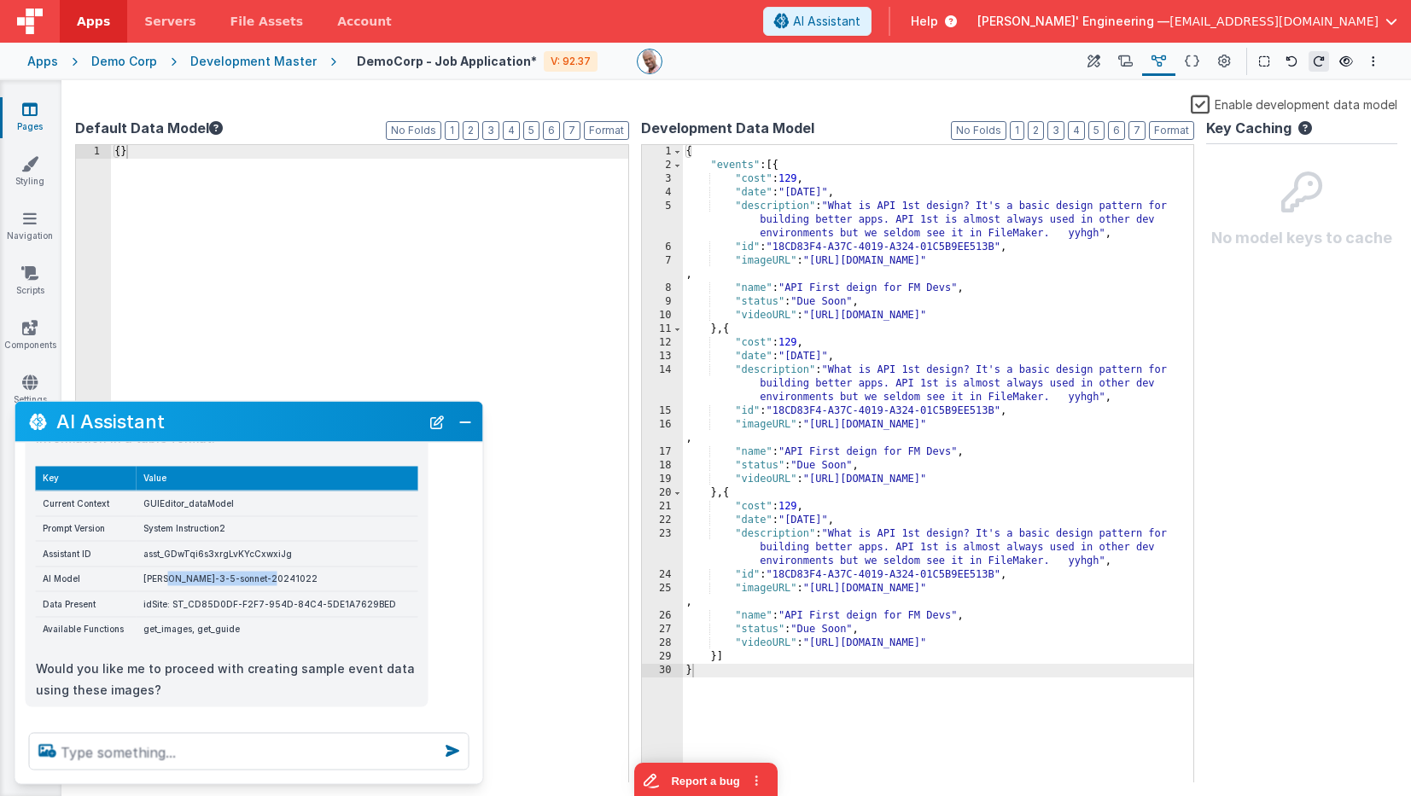
click at [284, 567] on td "[PERSON_NAME]-3-5-sonnet-20241022" at bounding box center [278, 580] width 282 height 26
drag, startPoint x: 160, startPoint y: 531, endPoint x: 298, endPoint y: 533, distance: 137.4
click at [298, 541] on td "asst_GDwTqi6s3xrgLvKYcCxwxiJg" at bounding box center [278, 554] width 282 height 26
drag, startPoint x: 298, startPoint y: 533, endPoint x: 246, endPoint y: 525, distance: 52.6
click at [298, 541] on td "asst_GDwTqi6s3xrgLvKYcCxwxiJg" at bounding box center [278, 554] width 282 height 26
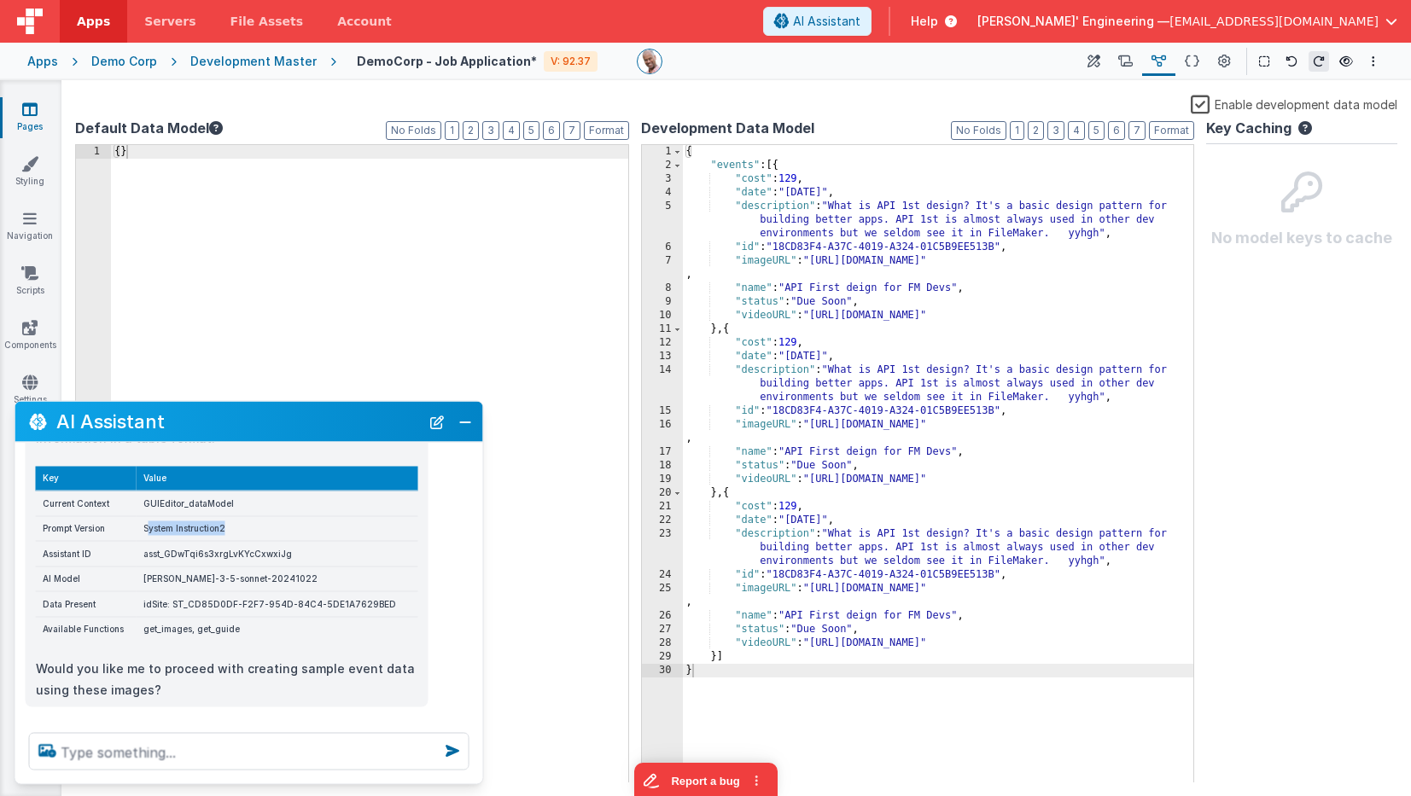
drag, startPoint x: 174, startPoint y: 508, endPoint x: 227, endPoint y: 512, distance: 53.1
click at [227, 516] on td "System Instruction2" at bounding box center [278, 529] width 282 height 26
drag, startPoint x: 163, startPoint y: 608, endPoint x: 231, endPoint y: 608, distance: 68.3
click at [230, 617] on td "get_images, get_guide" at bounding box center [278, 629] width 282 height 25
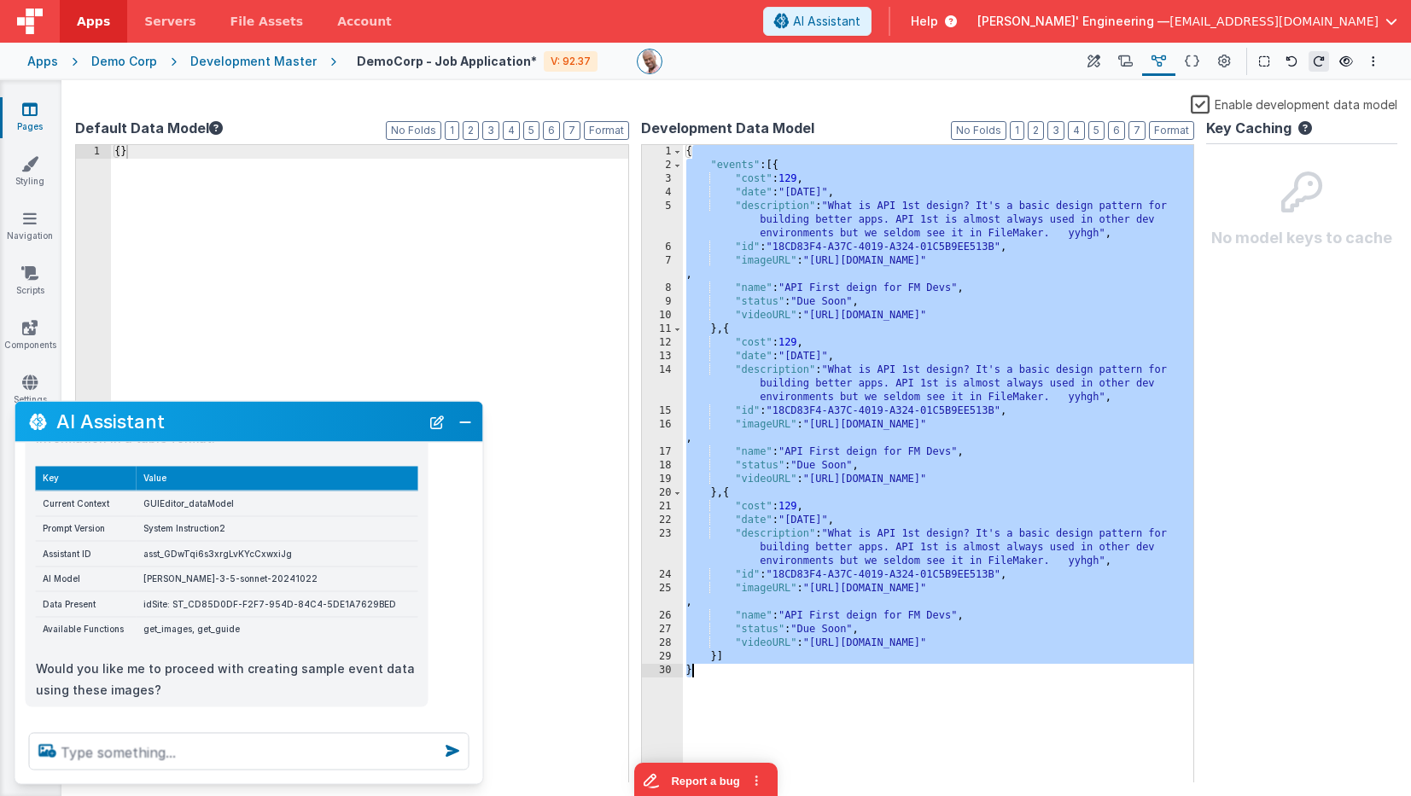
drag, startPoint x: 754, startPoint y: 154, endPoint x: 857, endPoint y: 745, distance: 600.4
click at [857, 745] on div "{ "events" : [{ "cost" : 129 , "date" : "[DATE]" , "description" : "What is API…" at bounding box center [938, 478] width 511 height 666
drag, startPoint x: 958, startPoint y: 608, endPoint x: 932, endPoint y: 545, distance: 68.5
click at [958, 608] on div "{ "events" : [{ "cost" : 129 , "date" : "[DATE]" , "description" : "What is API…" at bounding box center [938, 478] width 511 height 666
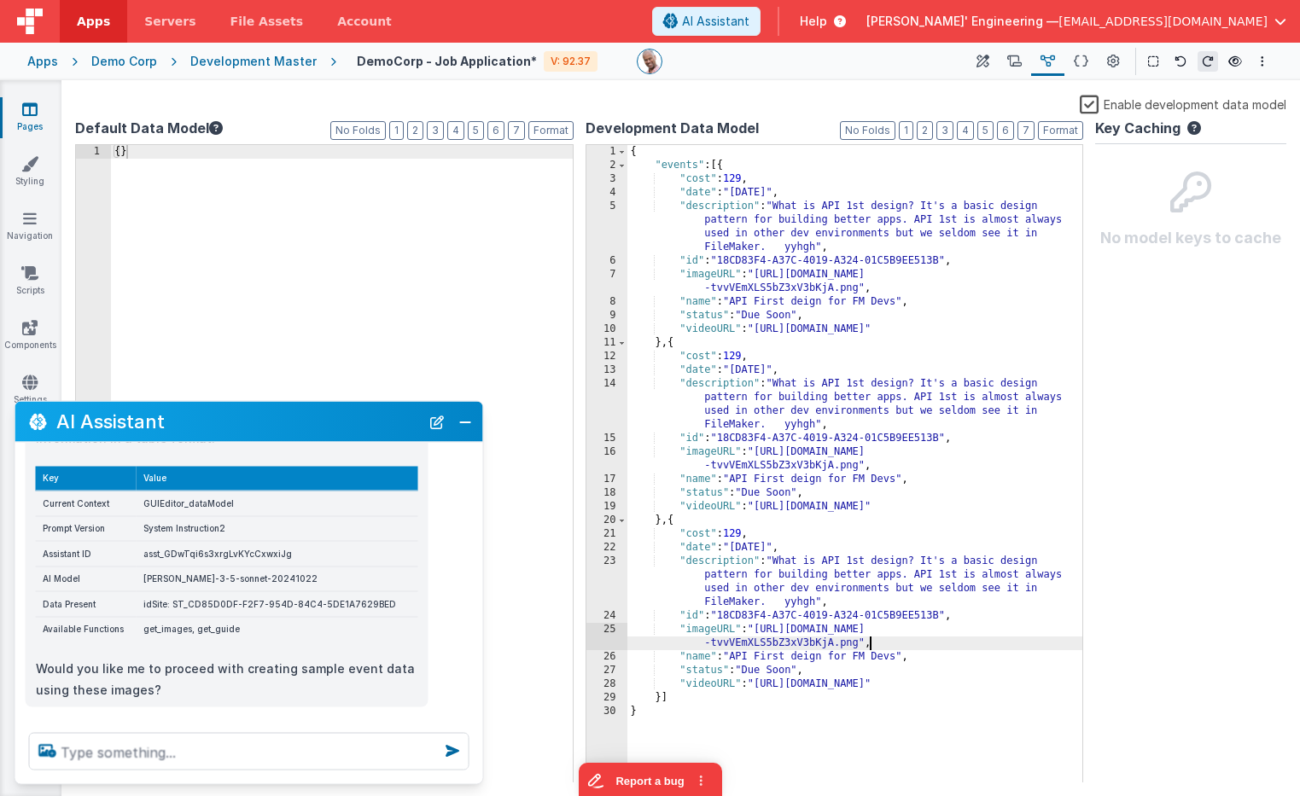
click at [126, 65] on div "Demo Corp" at bounding box center [124, 61] width 66 height 17
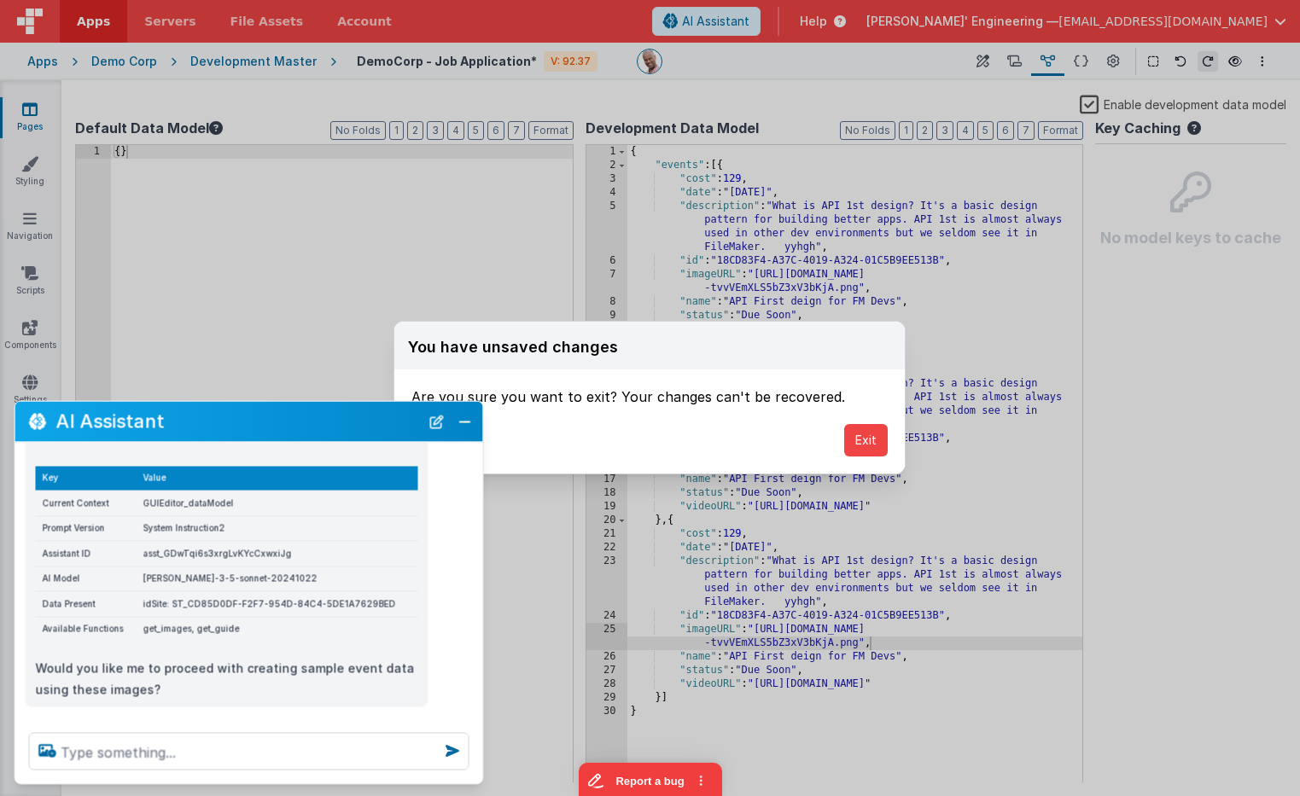
drag, startPoint x: 469, startPoint y: 434, endPoint x: 613, endPoint y: 436, distance: 144.3
click at [469, 434] on div "AI Assistant" at bounding box center [249, 422] width 468 height 40
drag, startPoint x: 872, startPoint y: 445, endPoint x: 590, endPoint y: 416, distance: 284.1
click at [872, 445] on button "Exit" at bounding box center [866, 440] width 44 height 32
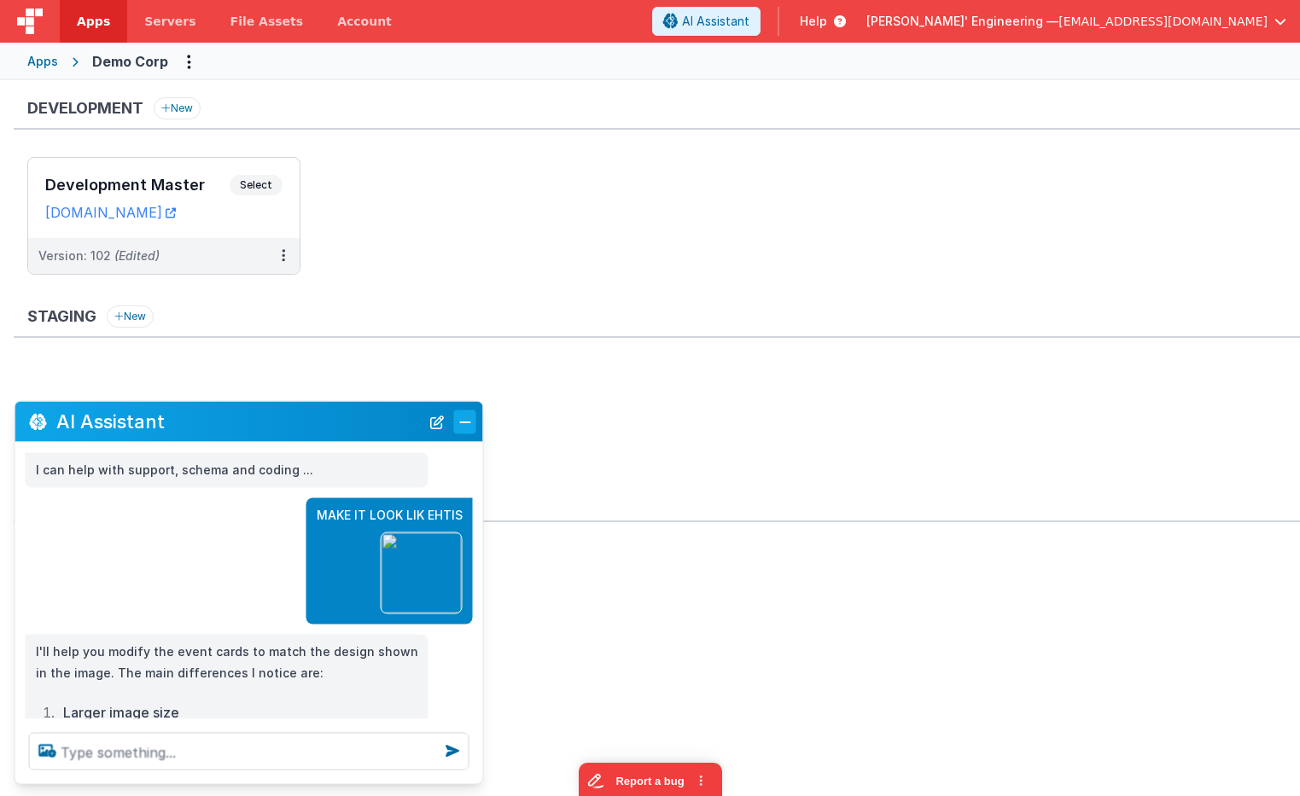
click at [463, 420] on button "Close" at bounding box center [465, 422] width 22 height 24
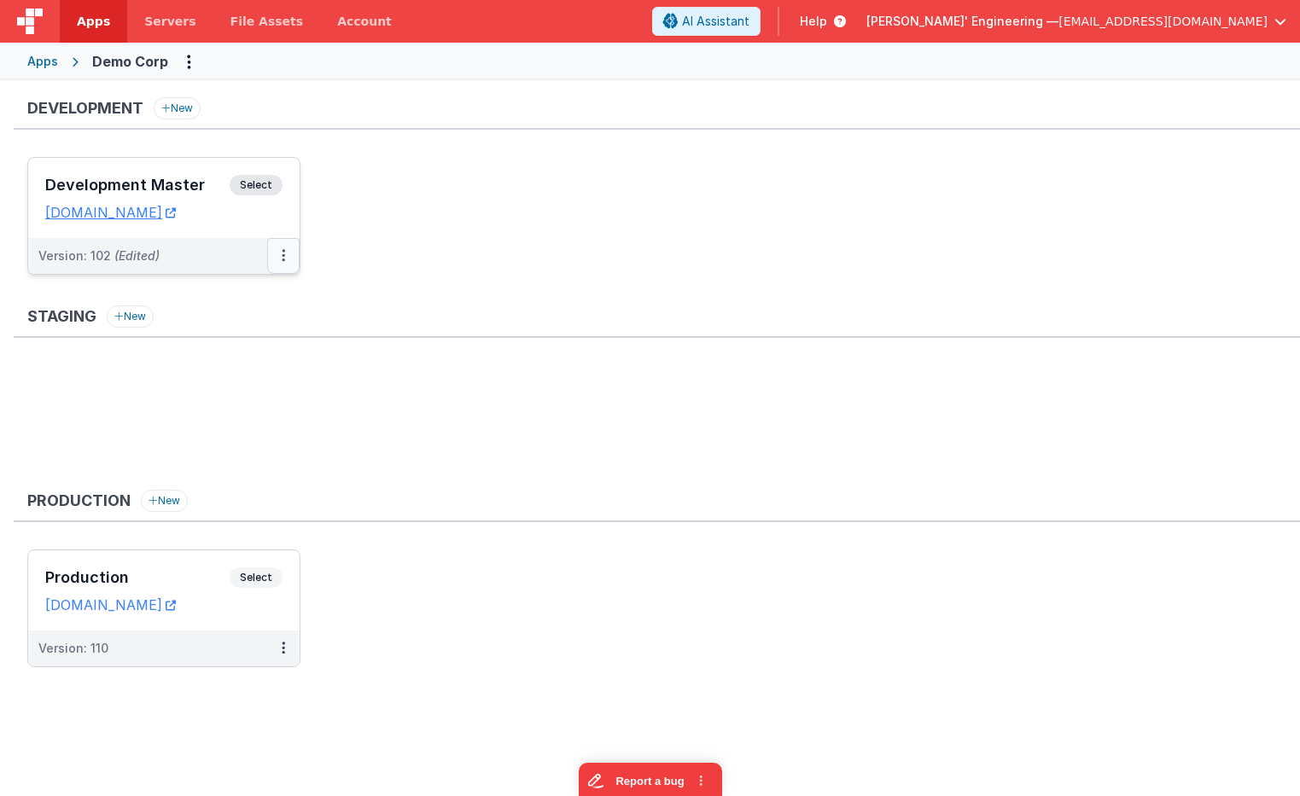
click at [288, 258] on button at bounding box center [283, 256] width 32 height 36
click at [216, 341] on link "Rollback" at bounding box center [224, 356] width 150 height 31
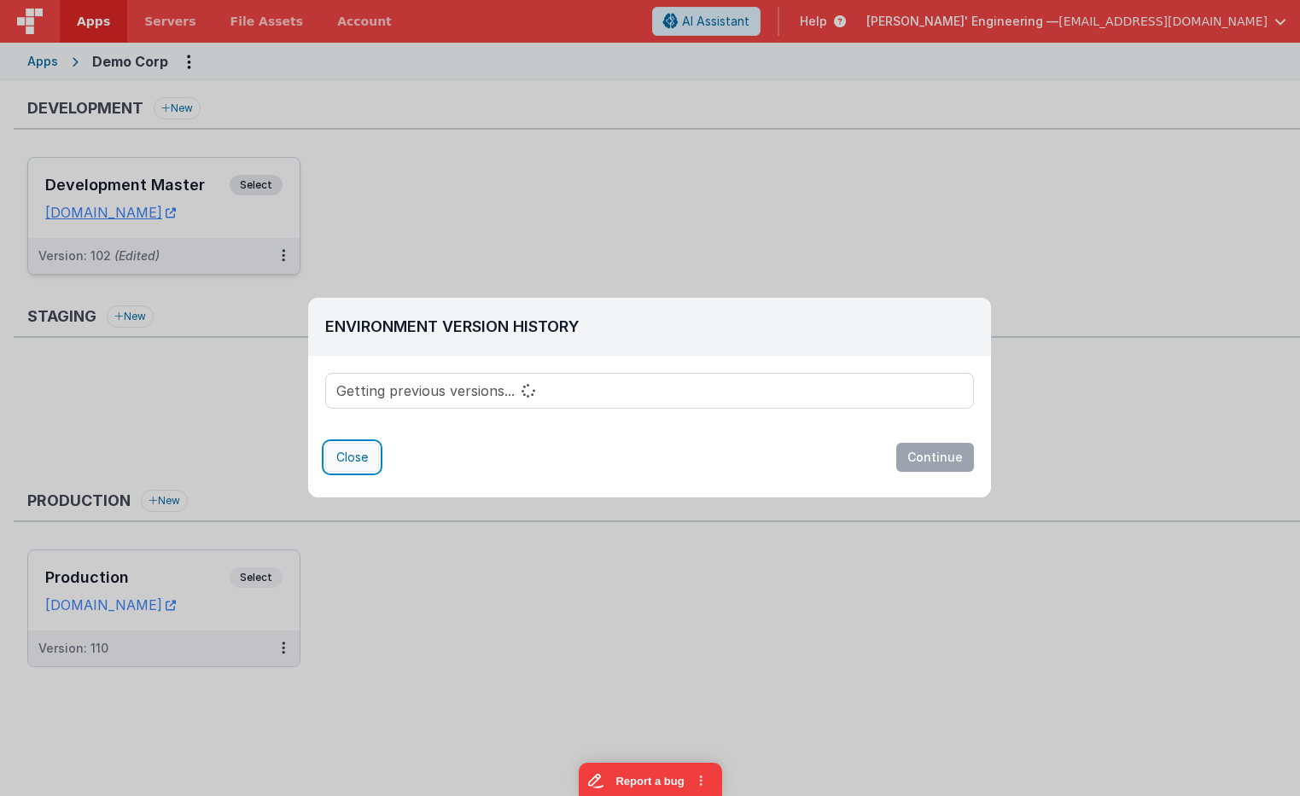
click at [369, 457] on button "Close" at bounding box center [352, 457] width 54 height 29
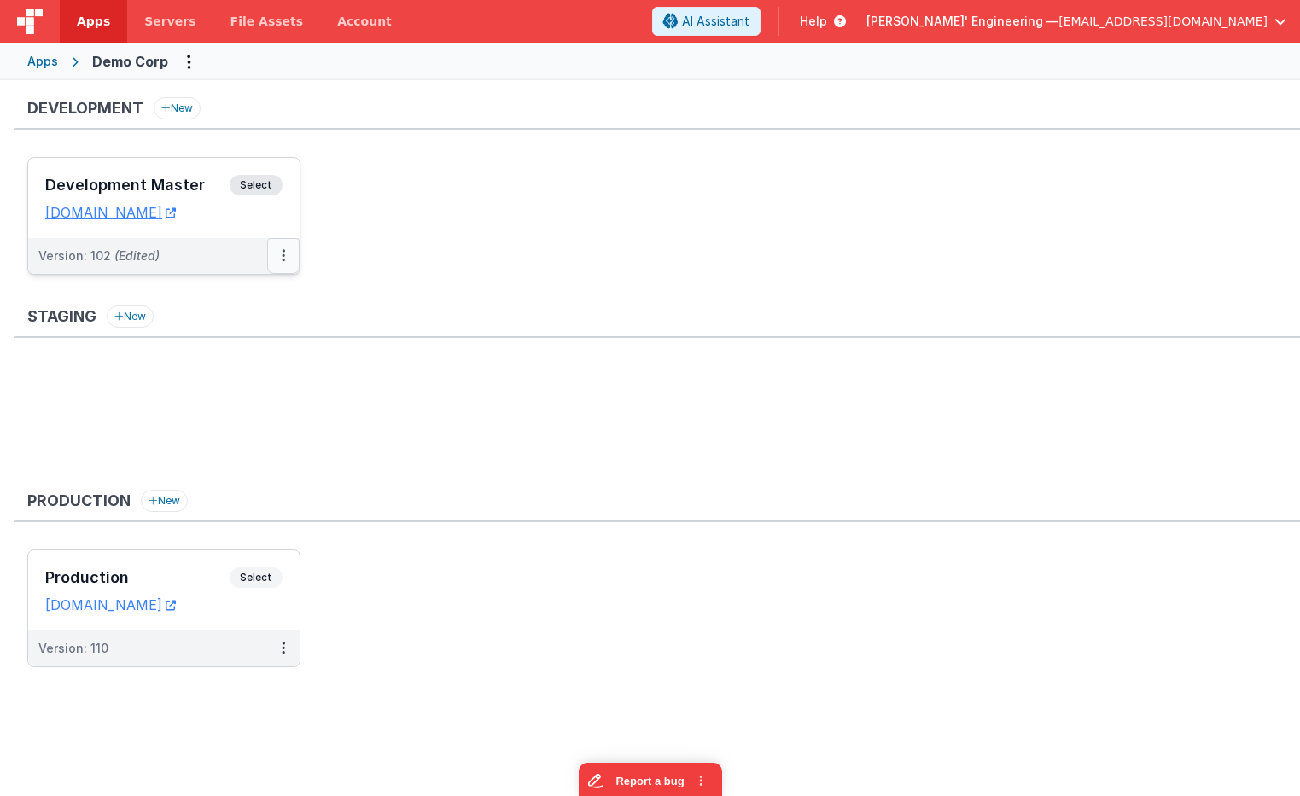
click at [280, 254] on button at bounding box center [283, 256] width 32 height 36
click at [247, 317] on link "Deploy..." at bounding box center [224, 325] width 150 height 31
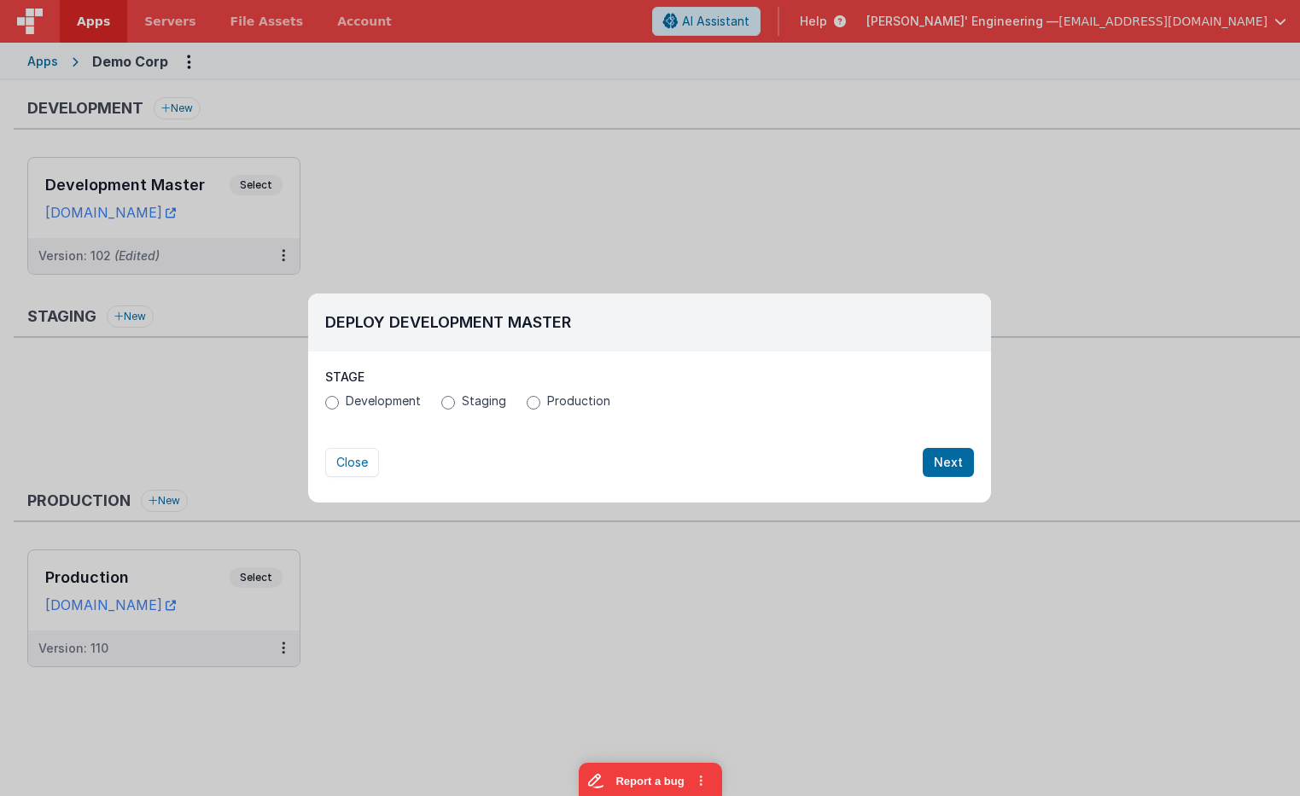
click at [554, 397] on span "Production" at bounding box center [578, 401] width 63 height 17
click at [540, 397] on input "Production" at bounding box center [534, 403] width 14 height 14
radio input "true"
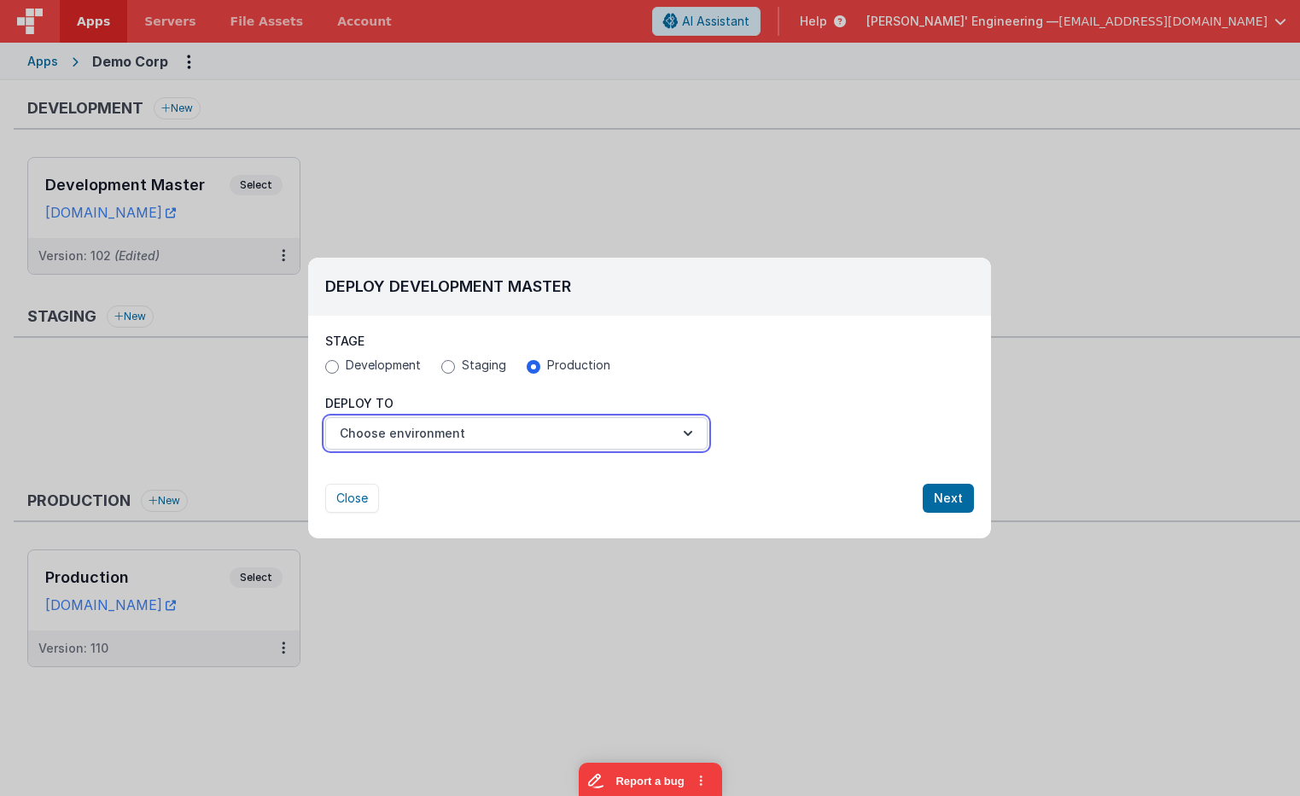
click at [487, 434] on button "Choose environment" at bounding box center [516, 433] width 382 height 32
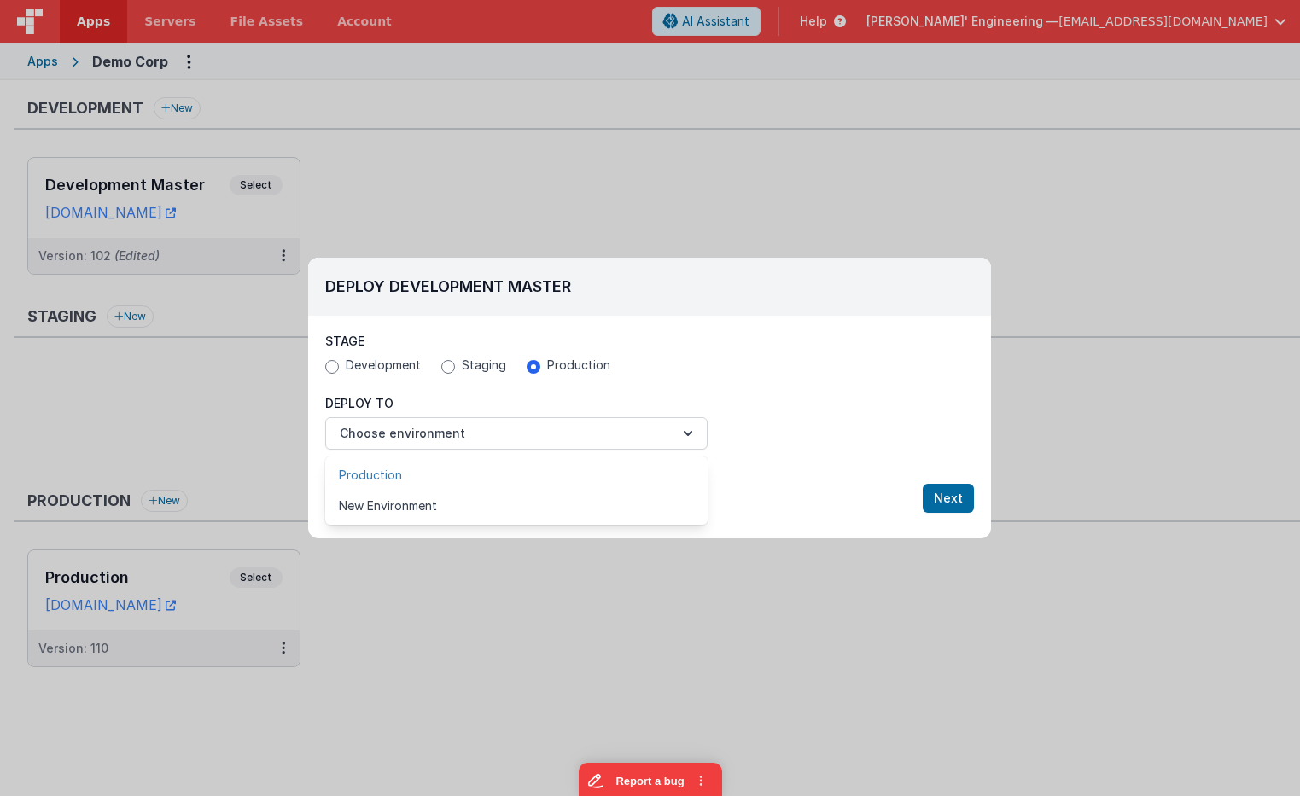
click at [478, 464] on link "Production" at bounding box center [516, 475] width 382 height 31
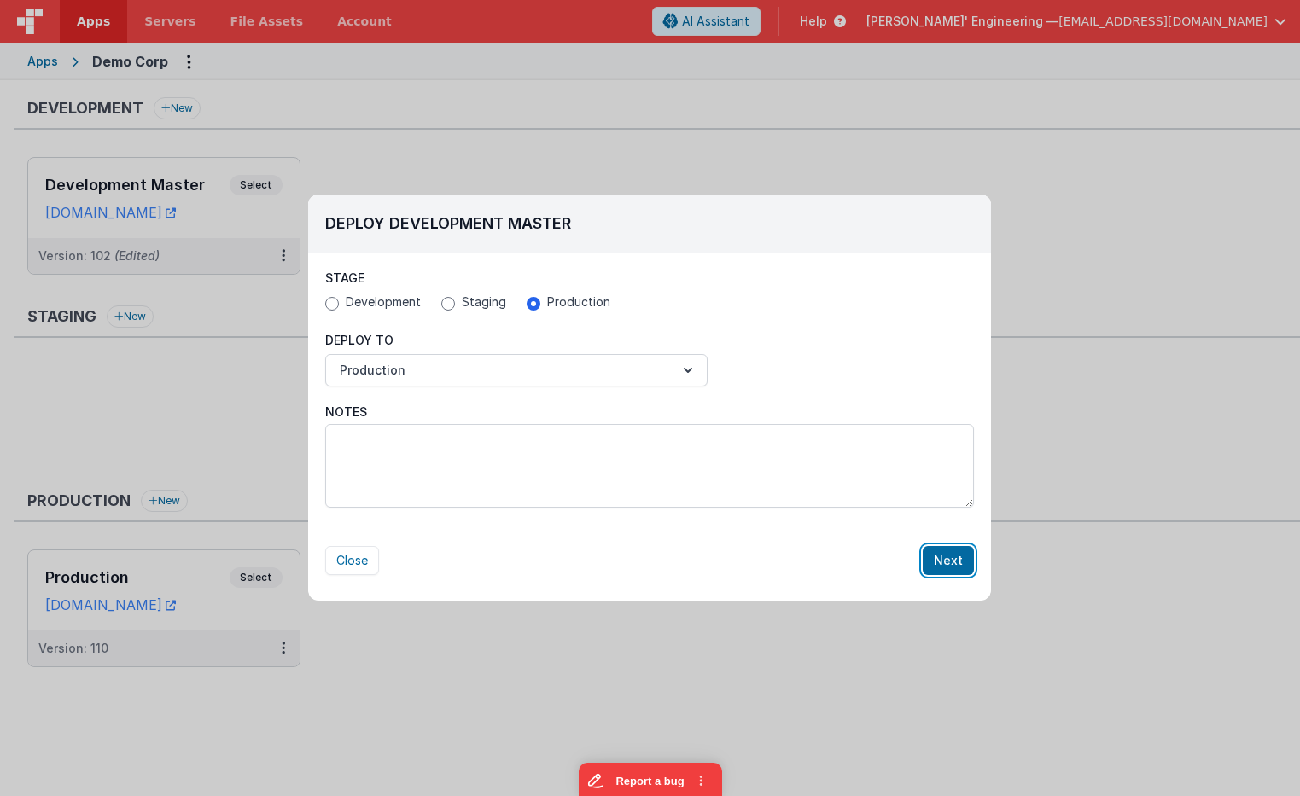
click at [951, 560] on button "Next" at bounding box center [948, 560] width 51 height 29
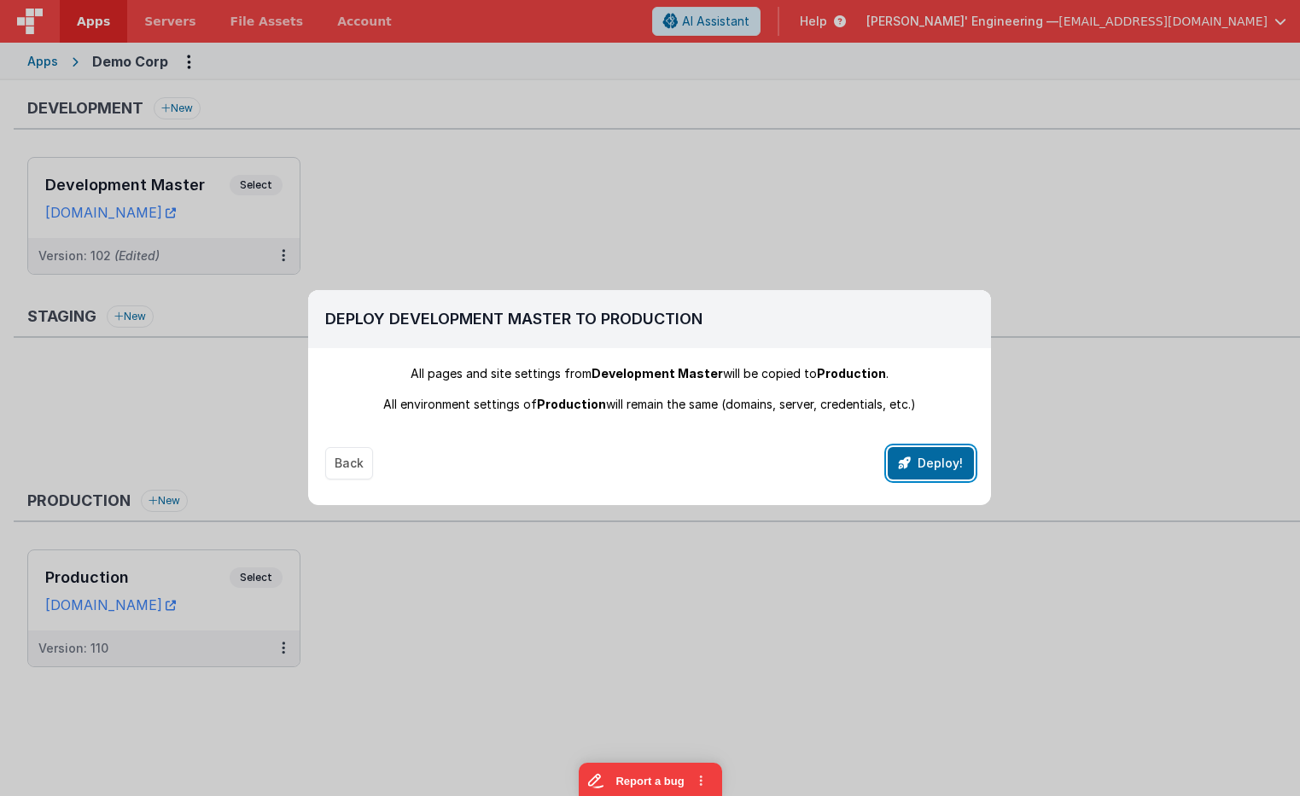
drag, startPoint x: 950, startPoint y: 462, endPoint x: 388, endPoint y: 672, distance: 599.5
click at [940, 465] on button "Deploy!" at bounding box center [931, 463] width 86 height 32
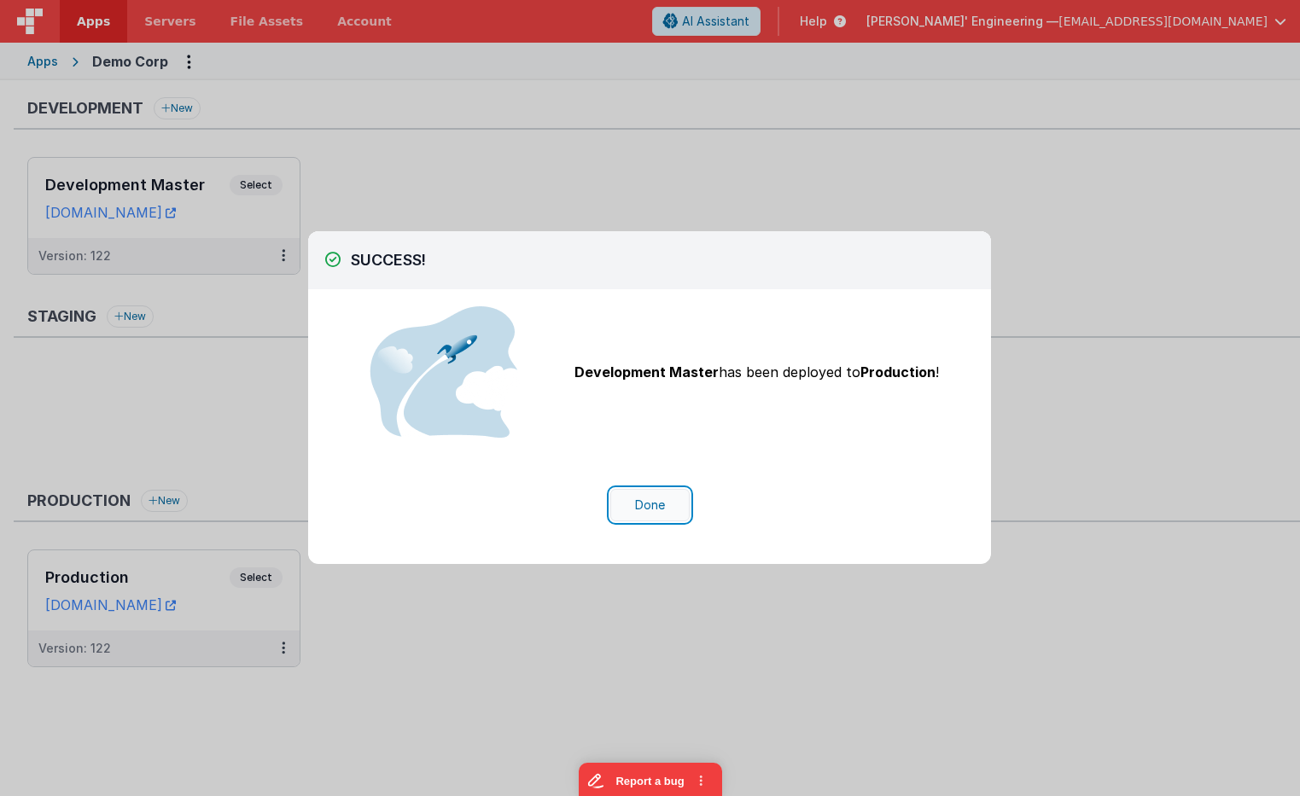
click at [644, 501] on button "Done" at bounding box center [649, 505] width 79 height 32
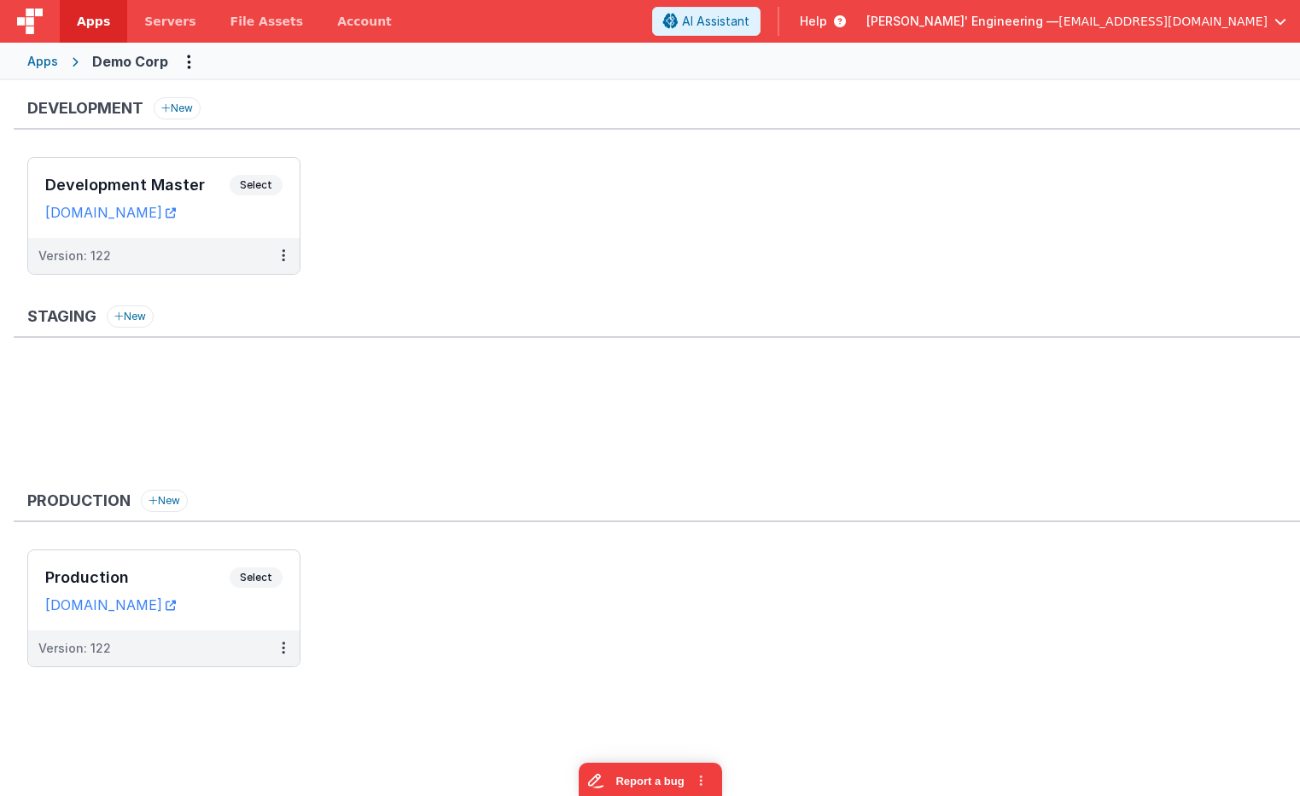
click at [615, 305] on div "Development New Development Master Select URLs [DOMAIN_NAME] Version: 122 Stagi…" at bounding box center [657, 390] width 1286 height 587
